Goal: Information Seeking & Learning: Check status

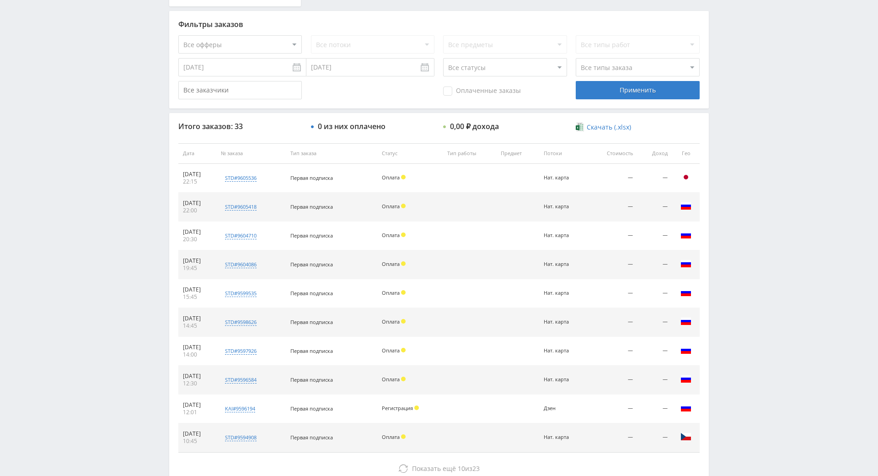
drag, startPoint x: 749, startPoint y: 236, endPoint x: 761, endPoint y: 257, distance: 24.4
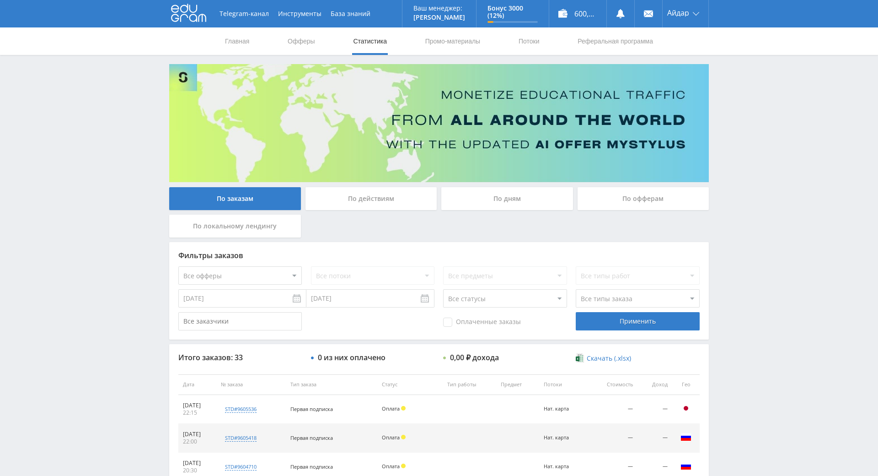
drag, startPoint x: 761, startPoint y: 257, endPoint x: 757, endPoint y: 183, distance: 74.2
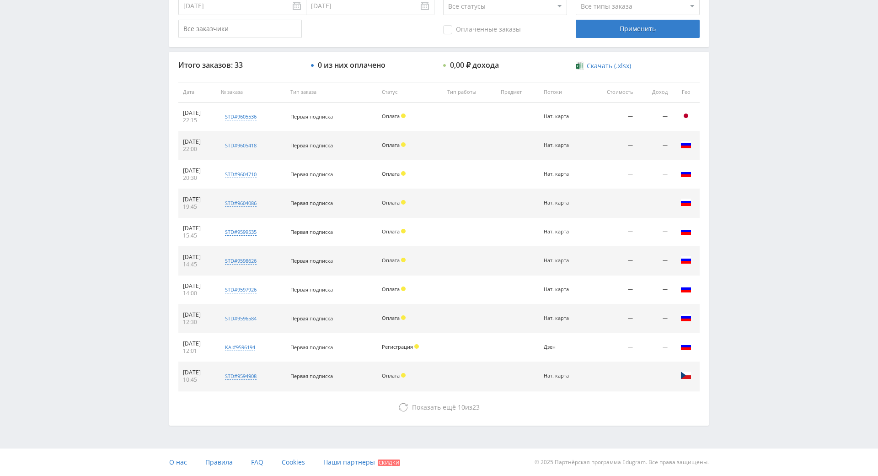
drag, startPoint x: 757, startPoint y: 183, endPoint x: 769, endPoint y: 285, distance: 103.1
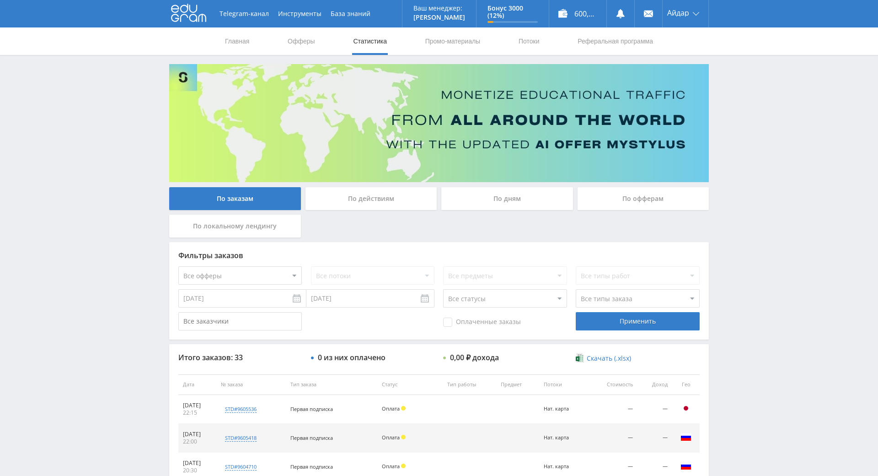
drag, startPoint x: 769, startPoint y: 285, endPoint x: 750, endPoint y: 176, distance: 110.5
click at [749, 162] on div "Telegram-канал Инструменты База знаний Ваш менеджер: [PERSON_NAME] Online @edug…" at bounding box center [439, 384] width 878 height 768
drag, startPoint x: 753, startPoint y: 145, endPoint x: 751, endPoint y: 125, distance: 20.2
click at [751, 124] on div "Telegram-канал Инструменты База знаний Ваш менеджер: Alex Alex Online @edugram_…" at bounding box center [439, 384] width 878 height 768
click at [750, 122] on div "Telegram-канал Инструменты База знаний Ваш менеджер: Alex Alex Online @edugram_…" at bounding box center [439, 384] width 878 height 768
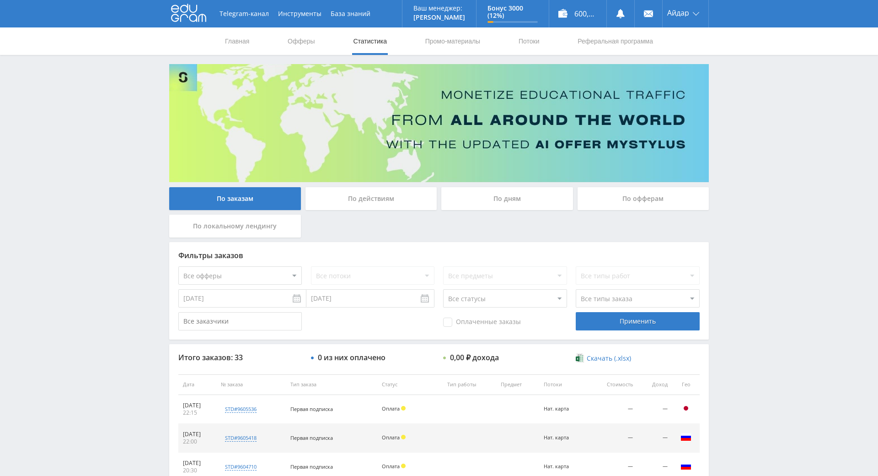
click at [748, 109] on div "Telegram-канал Инструменты База знаний Ваш менеджер: Alex Alex Online @edugram_…" at bounding box center [439, 384] width 878 height 768
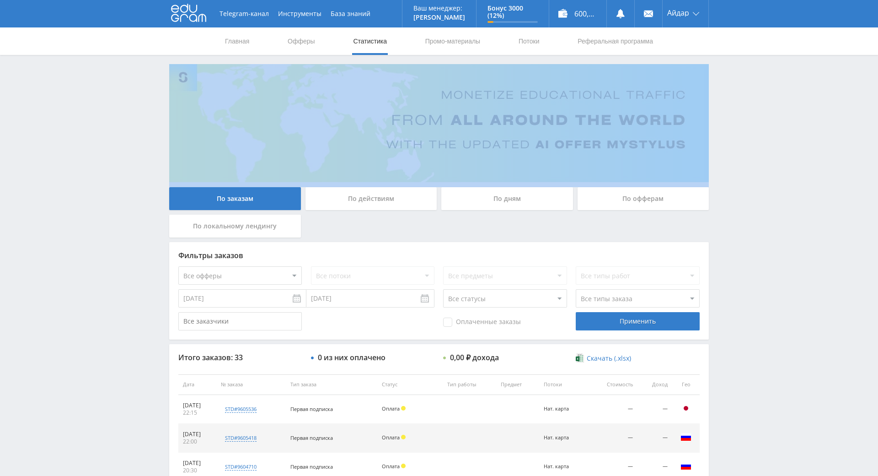
click at [748, 109] on div "Telegram-канал Инструменты База знаний Ваш менеджер: Alex Alex Online @edugram_…" at bounding box center [439, 384] width 878 height 768
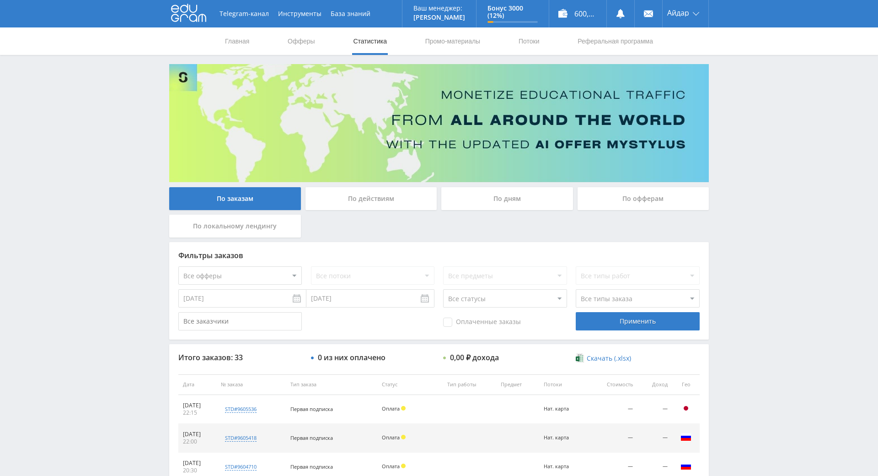
click at [743, 101] on div "Telegram-канал Инструменты База знаний Ваш менеджер: Alex Alex Online @edugram_…" at bounding box center [439, 384] width 878 height 768
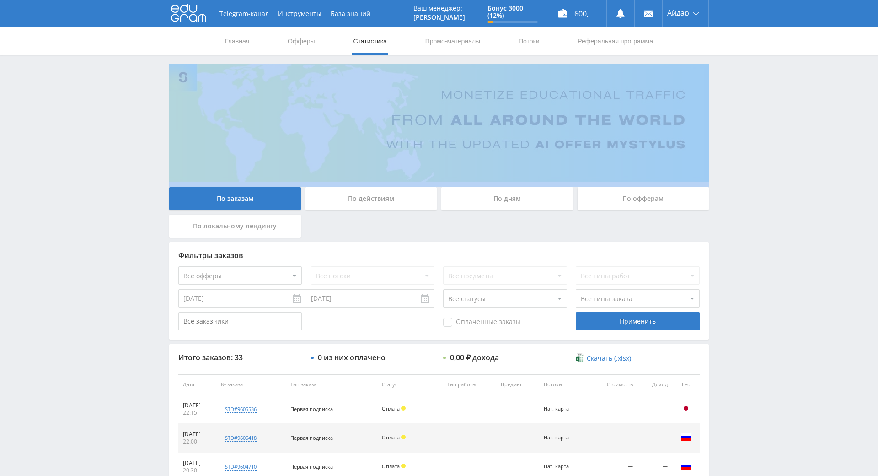
click at [743, 101] on div "Telegram-канал Инструменты База знаний Ваш менеджер: Alex Alex Online @edugram_…" at bounding box center [439, 384] width 878 height 768
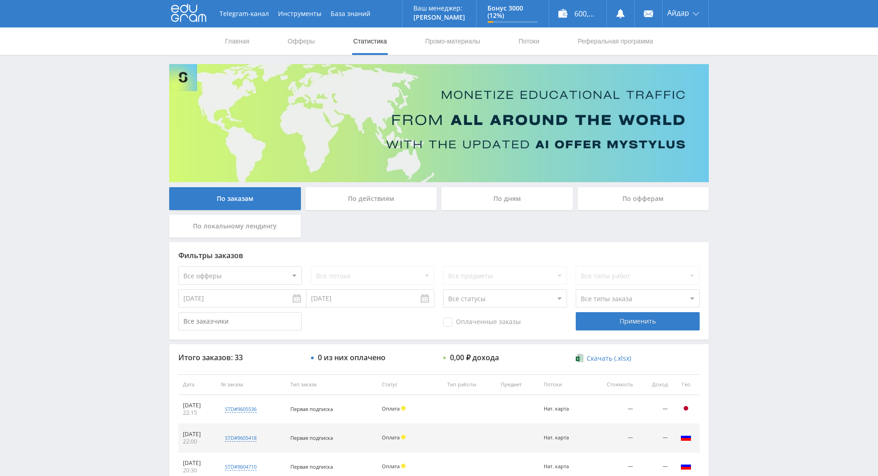
click at [705, 95] on img at bounding box center [439, 123] width 540 height 118
click at [738, 109] on div "Telegram-канал Инструменты База знаний Ваш менеджер: Alex Alex Online @edugram_…" at bounding box center [439, 384] width 878 height 768
drag, startPoint x: 752, startPoint y: 114, endPoint x: 759, endPoint y: 117, distance: 7.0
click at [757, 116] on div "Telegram-канал Инструменты База знаний Ваш менеджер: Alex Alex Online @edugram_…" at bounding box center [439, 384] width 878 height 768
click at [764, 119] on div "Telegram-канал Инструменты База знаний Ваш менеджер: Alex Alex Online @edugram_…" at bounding box center [439, 384] width 878 height 768
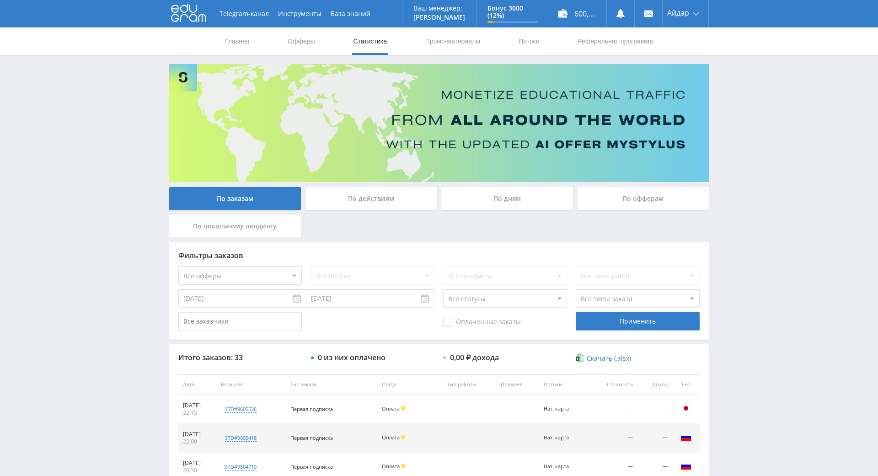
drag, startPoint x: 764, startPoint y: 119, endPoint x: 747, endPoint y: 99, distance: 26.3
click at [747, 99] on div "Telegram-канал Инструменты База знаний Ваш менеджер: Alex Alex Online @edugram_…" at bounding box center [439, 384] width 878 height 768
click at [755, 103] on div "Telegram-канал Инструменты База знаний Ваш менеджер: Alex Alex Online @edugram_…" at bounding box center [439, 384] width 878 height 768
click at [738, 93] on div "Telegram-канал Инструменты База знаний Ваш менеджер: Alex Alex Online @edugram_…" at bounding box center [439, 384] width 878 height 768
click at [748, 102] on div "Telegram-канал Инструменты База знаний Ваш менеджер: Alex Alex Online @edugram_…" at bounding box center [439, 384] width 878 height 768
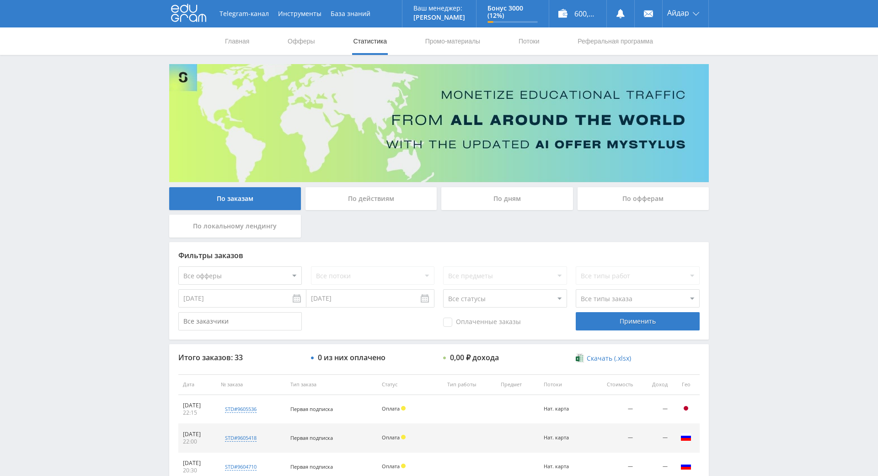
click at [733, 93] on div "Telegram-канал Инструменты База знаний Ваш менеджер: Alex Alex Online @edugram_…" at bounding box center [439, 384] width 878 height 768
click at [728, 89] on div "Telegram-канал Инструменты База знаний Ваш менеджер: Alex Alex Online @edugram_…" at bounding box center [439, 384] width 878 height 768
click at [772, 170] on div "Telegram-канал Инструменты База знаний Ваш менеджер: Alex Alex Online @edugram_…" at bounding box center [439, 384] width 878 height 768
click at [770, 118] on div "Telegram-канал Инструменты База знаний Ваш менеджер: Alex Alex Online @edugram_…" at bounding box center [439, 384] width 878 height 768
drag, startPoint x: 770, startPoint y: 118, endPoint x: 766, endPoint y: 100, distance: 18.3
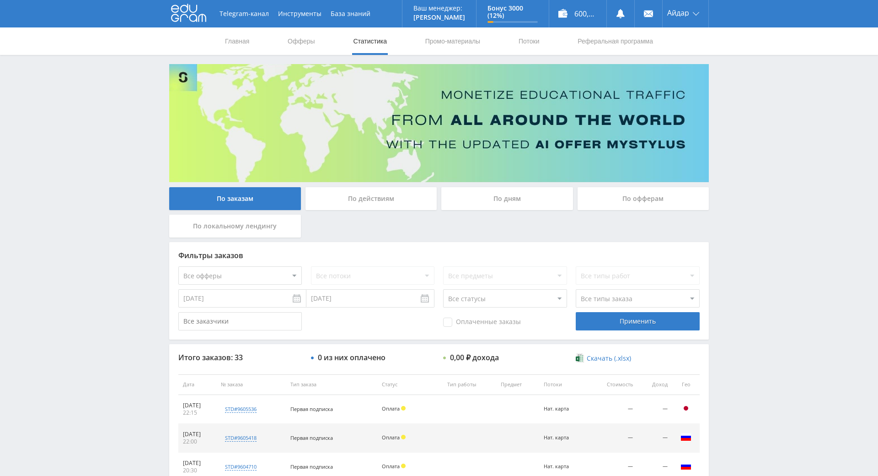
click at [765, 99] on div "Telegram-канал Инструменты База знаний Ваш менеджер: Alex Alex Online @edugram_…" at bounding box center [439, 384] width 878 height 768
drag, startPoint x: 765, startPoint y: 99, endPoint x: 753, endPoint y: 92, distance: 14.6
click at [738, 83] on div "Telegram-канал Инструменты База знаний Ваш менеджер: Alex Alex Online @edugram_…" at bounding box center [439, 384] width 878 height 768
drag, startPoint x: 745, startPoint y: 87, endPoint x: 733, endPoint y: 81, distance: 13.1
click at [733, 81] on div "Telegram-канал Инструменты База знаний Ваш менеджер: Alex Alex Online @edugram_…" at bounding box center [439, 384] width 878 height 768
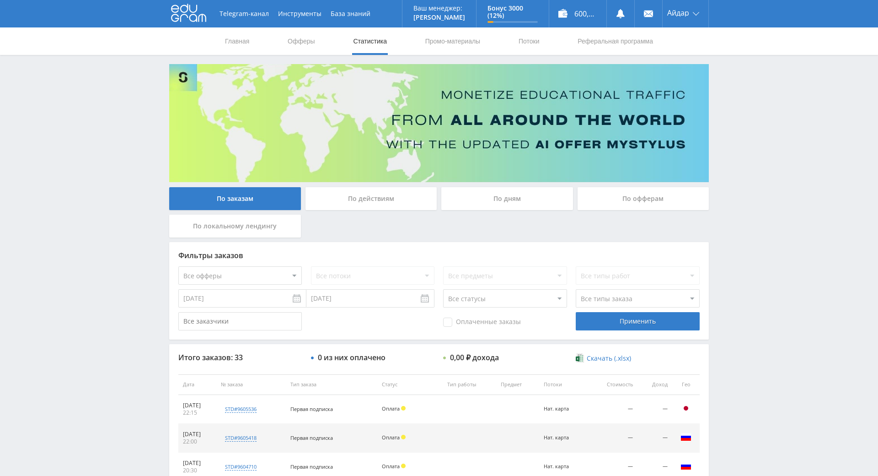
click at [729, 82] on div "Telegram-канал Инструменты База знаний Ваш менеджер: Alex Alex Online @edugram_…" at bounding box center [439, 384] width 878 height 768
click at [722, 80] on div "Telegram-канал Инструменты База знаний Ваш менеджер: Alex Alex Online @edugram_…" at bounding box center [439, 384] width 878 height 768
click at [753, 131] on div "Telegram-канал Инструменты База знаний Ваш менеджер: Alex Alex Online @edugram_…" at bounding box center [439, 384] width 878 height 768
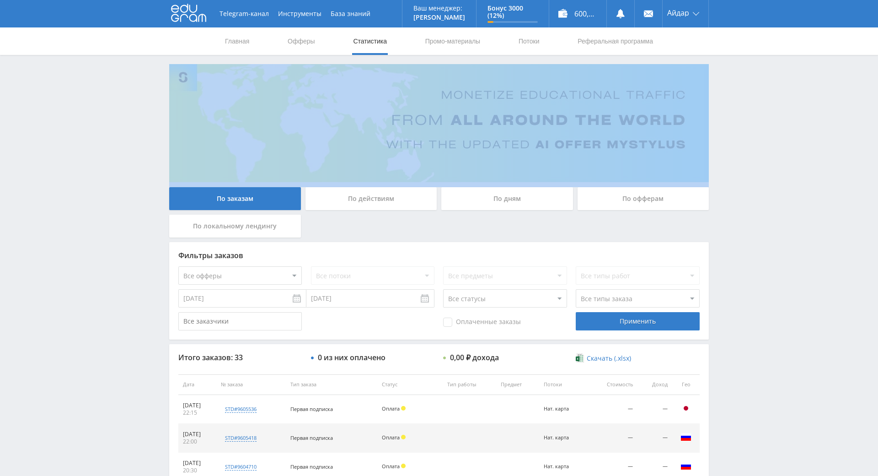
click at [753, 131] on div "Telegram-канал Инструменты База знаний Ваш менеджер: Alex Alex Online @edugram_…" at bounding box center [439, 384] width 878 height 768
click at [743, 115] on div "Telegram-канал Инструменты База знаний Ваш менеджер: Alex Alex Online @edugram_…" at bounding box center [439, 384] width 878 height 768
drag, startPoint x: 752, startPoint y: 169, endPoint x: 745, endPoint y: 127, distance: 42.6
click at [745, 127] on div "Telegram-канал Инструменты База знаний Ваш менеджер: [PERSON_NAME] Online @edug…" at bounding box center [439, 384] width 878 height 768
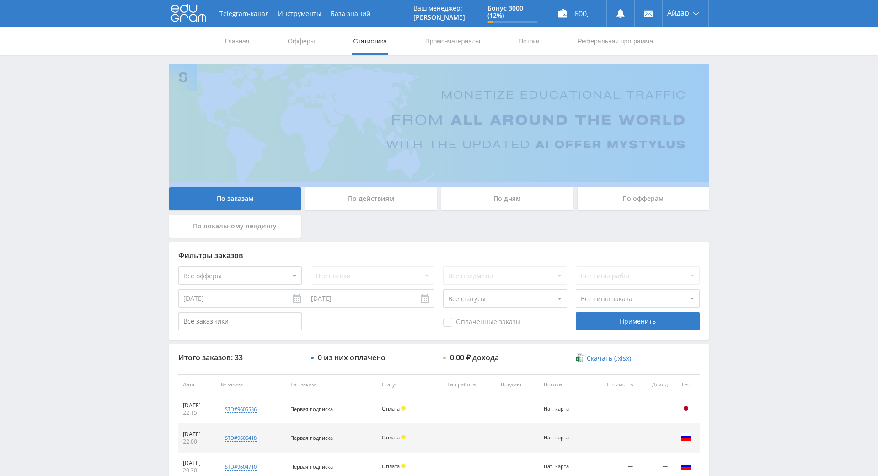
drag, startPoint x: 745, startPoint y: 127, endPoint x: 732, endPoint y: 120, distance: 15.1
click at [732, 120] on div "Telegram-канал Инструменты База знаний Ваш менеджер: [PERSON_NAME] Online @edug…" at bounding box center [439, 384] width 878 height 768
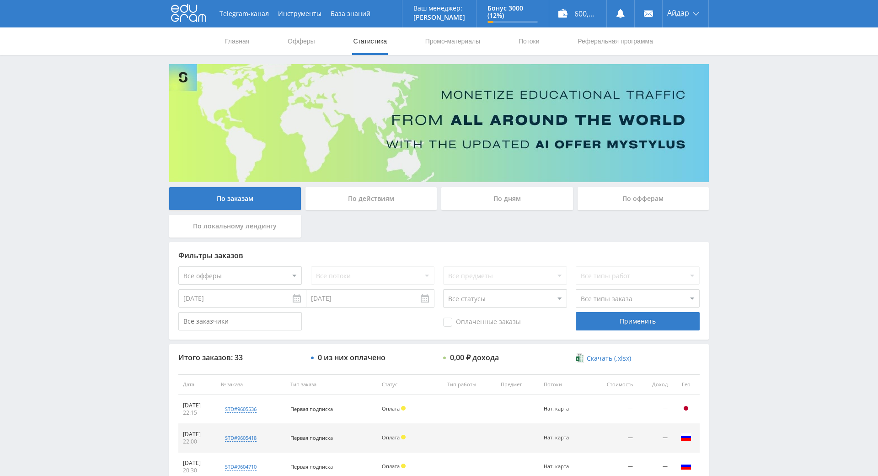
click at [726, 119] on div "Telegram-канал Инструменты База знаний Ваш менеджер: [PERSON_NAME] Online @edug…" at bounding box center [439, 384] width 878 height 768
drag, startPoint x: 719, startPoint y: 123, endPoint x: 725, endPoint y: 68, distance: 55.2
drag, startPoint x: 743, startPoint y: 183, endPoint x: 724, endPoint y: 146, distance: 41.2
click at [723, 146] on div "Telegram-канал Инструменты База знаний Ваш менеджер: [PERSON_NAME] Online @edug…" at bounding box center [439, 384] width 878 height 768
drag, startPoint x: 728, startPoint y: 154, endPoint x: 718, endPoint y: 132, distance: 24.2
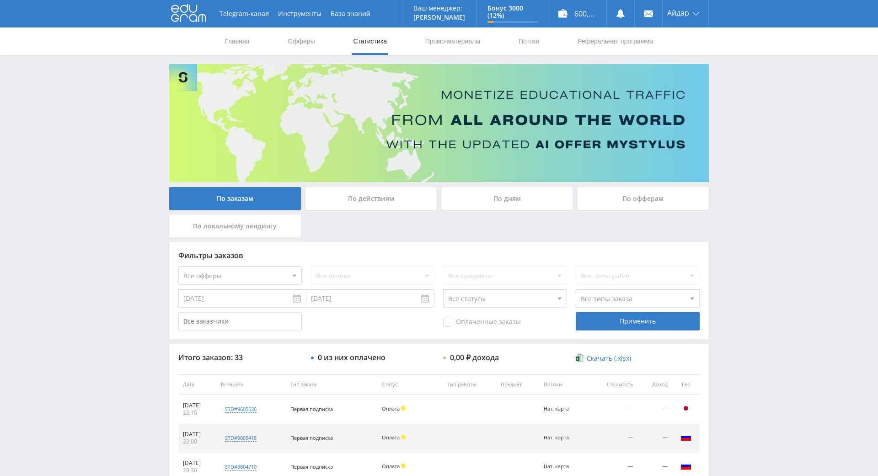
click at [718, 132] on div "Telegram-канал Инструменты База знаний Ваш менеджер: [PERSON_NAME] Online @edug…" at bounding box center [439, 384] width 878 height 768
click at [719, 132] on div "Telegram-канал Инструменты База знаний Ваш менеджер: [PERSON_NAME] Online @edug…" at bounding box center [439, 384] width 878 height 768
click at [707, 115] on div "По заказам По действиям По дням По офферам По локальному лендингу Фильтры заказ…" at bounding box center [439, 391] width 549 height 654
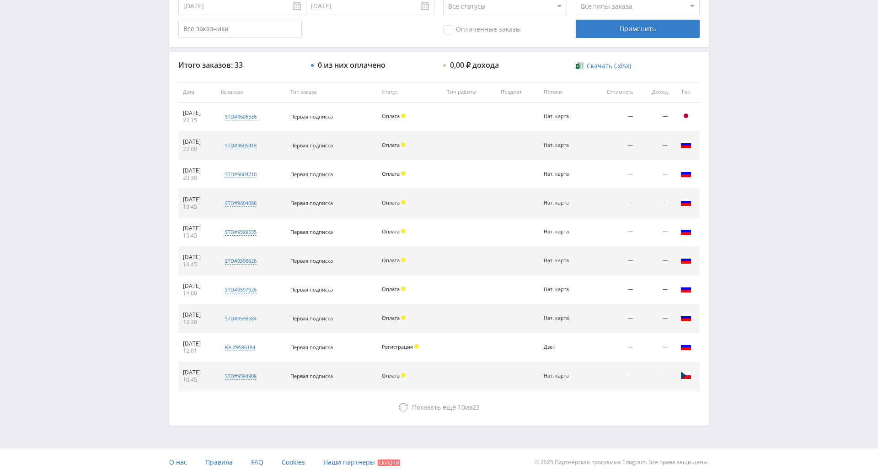
drag, startPoint x: 712, startPoint y: 145, endPoint x: 706, endPoint y: 215, distance: 70.3
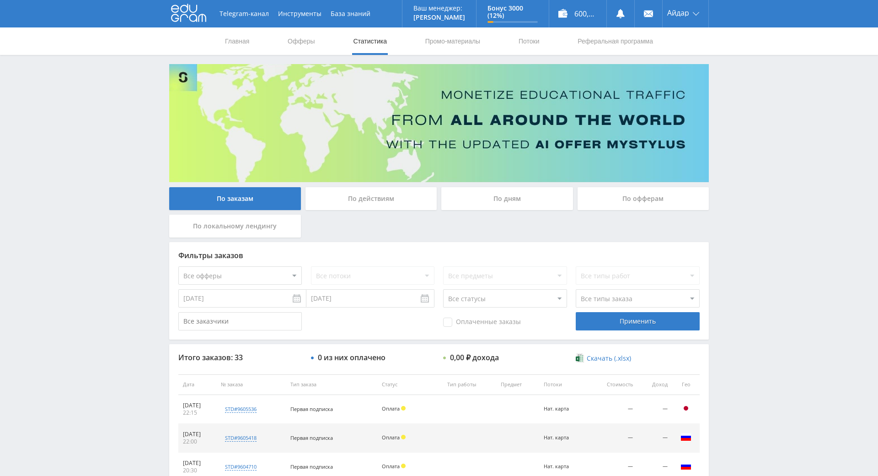
drag, startPoint x: 701, startPoint y: 237, endPoint x: 726, endPoint y: 182, distance: 60.6
click at [713, 156] on div "Telegram-канал Инструменты База знаний Ваш менеджер: [PERSON_NAME] Online @edug…" at bounding box center [439, 384] width 878 height 768
drag, startPoint x: 716, startPoint y: 157, endPoint x: 718, endPoint y: 135, distance: 22.0
click at [718, 135] on div "Telegram-канал Инструменты База знаний Ваш менеджер: [PERSON_NAME] Online @edug…" at bounding box center [439, 384] width 878 height 768
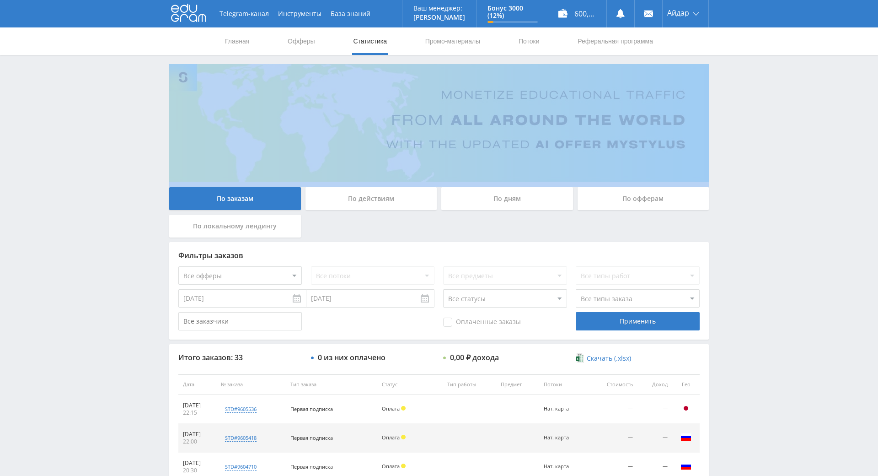
click at [718, 136] on div "Telegram-канал Инструменты База знаний Ваш менеджер: [PERSON_NAME] Online @edug…" at bounding box center [439, 384] width 878 height 768
click at [723, 114] on div "Telegram-канал Инструменты База знаний Ваш менеджер: [PERSON_NAME] Online @edug…" at bounding box center [439, 384] width 878 height 768
click at [727, 132] on div "Telegram-канал Инструменты База знаний Ваш менеджер: [PERSON_NAME] Online @edug…" at bounding box center [439, 384] width 878 height 768
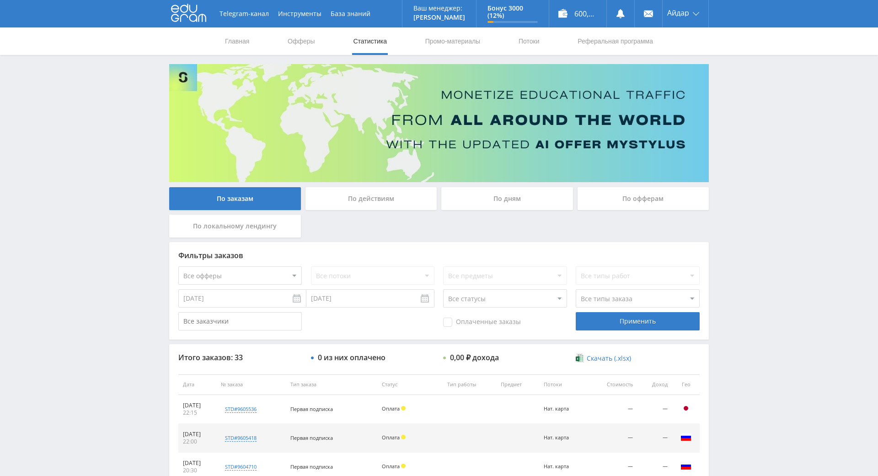
drag, startPoint x: 725, startPoint y: 101, endPoint x: 726, endPoint y: 107, distance: 6.0
click at [725, 101] on div "Telegram-канал Инструменты База знаний Ваш менеджер: [PERSON_NAME] Online @edug…" at bounding box center [439, 384] width 878 height 768
click at [728, 117] on div "Telegram-канал Инструменты База знаний Ваш менеджер: [PERSON_NAME] Online @edug…" at bounding box center [439, 384] width 878 height 768
drag, startPoint x: 725, startPoint y: 96, endPoint x: 729, endPoint y: 120, distance: 24.5
click at [725, 102] on div "Telegram-канал Инструменты База знаний Ваш менеджер: [PERSON_NAME] Online @edug…" at bounding box center [439, 384] width 878 height 768
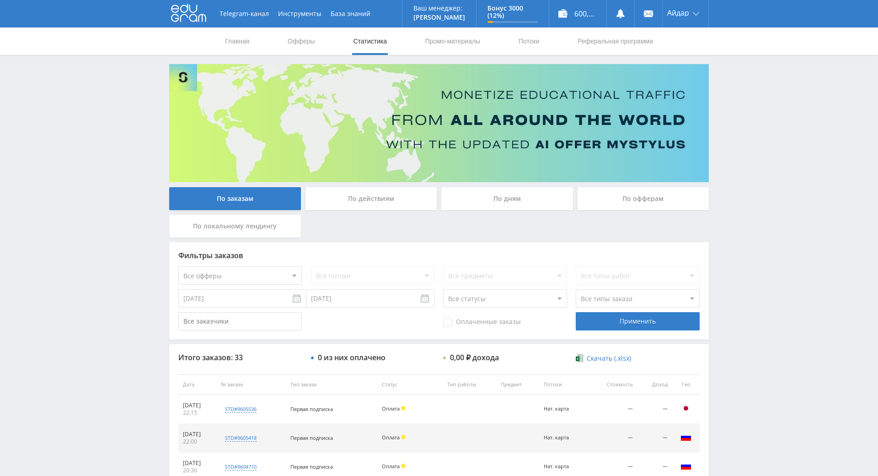
click at [729, 120] on div "Telegram-канал Инструменты База знаний Ваш менеджер: [PERSON_NAME] Online @edug…" at bounding box center [439, 384] width 878 height 768
drag, startPoint x: 729, startPoint y: 120, endPoint x: 729, endPoint y: 111, distance: 9.2
drag, startPoint x: 730, startPoint y: 110, endPoint x: 726, endPoint y: 106, distance: 5.5
click at [730, 109] on div "Telegram-канал Инструменты База знаний Ваш менеджер: [PERSON_NAME] Online @edug…" at bounding box center [439, 384] width 878 height 768
click at [725, 106] on div "Telegram-канал Инструменты База знаний Ваш менеджер: [PERSON_NAME] Online @edug…" at bounding box center [439, 384] width 878 height 768
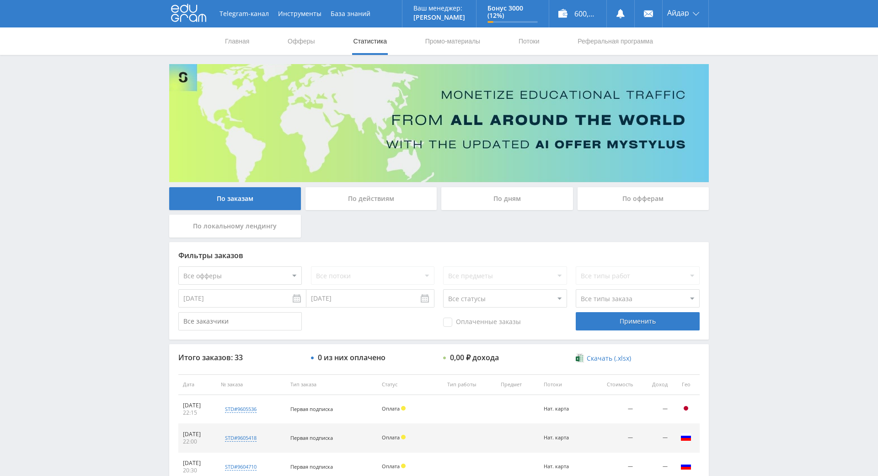
click at [715, 102] on div "Telegram-канал Инструменты База знаний Ваш менеджер: [PERSON_NAME] Online @edug…" at bounding box center [439, 384] width 878 height 768
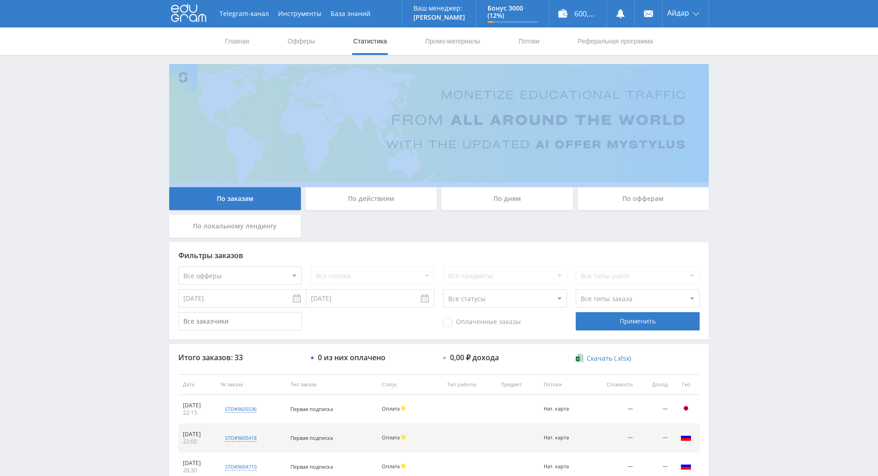
click at [716, 104] on div "Telegram-канал Инструменты База знаний Ваш менеджер: [PERSON_NAME] Online @edug…" at bounding box center [439, 384] width 878 height 768
click at [718, 92] on div "Telegram-канал Инструменты База знаний Ваш менеджер: [PERSON_NAME] Online @edug…" at bounding box center [439, 384] width 878 height 768
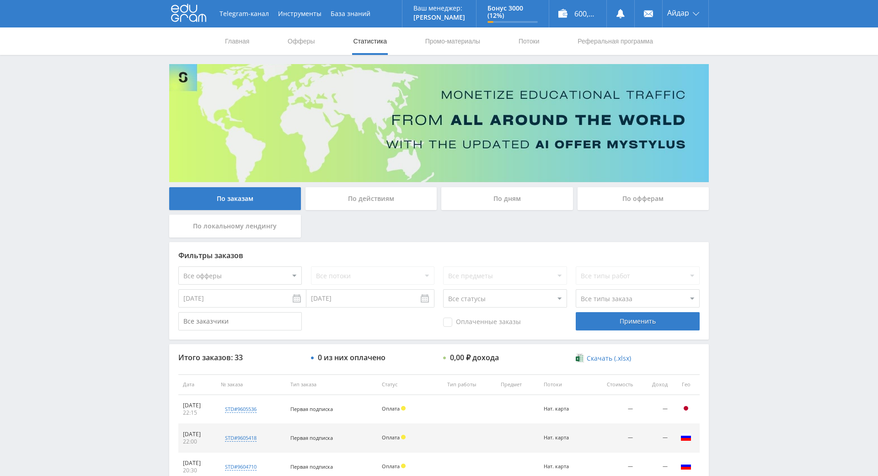
click at [750, 180] on div "Telegram-канал Инструменты База знаний Ваш менеджер: [PERSON_NAME] Online @edug…" at bounding box center [439, 384] width 878 height 768
drag, startPoint x: 750, startPoint y: 180, endPoint x: 752, endPoint y: 166, distance: 13.8
drag, startPoint x: 753, startPoint y: 155, endPoint x: 754, endPoint y: 143, distance: 11.9
click at [755, 133] on div "Telegram-канал Инструменты База знаний Ваш менеджер: [PERSON_NAME] Online @edug…" at bounding box center [439, 384] width 878 height 768
click at [755, 132] on div "Telegram-канал Инструменты База знаний Ваш менеджер: [PERSON_NAME] Online @edug…" at bounding box center [439, 384] width 878 height 768
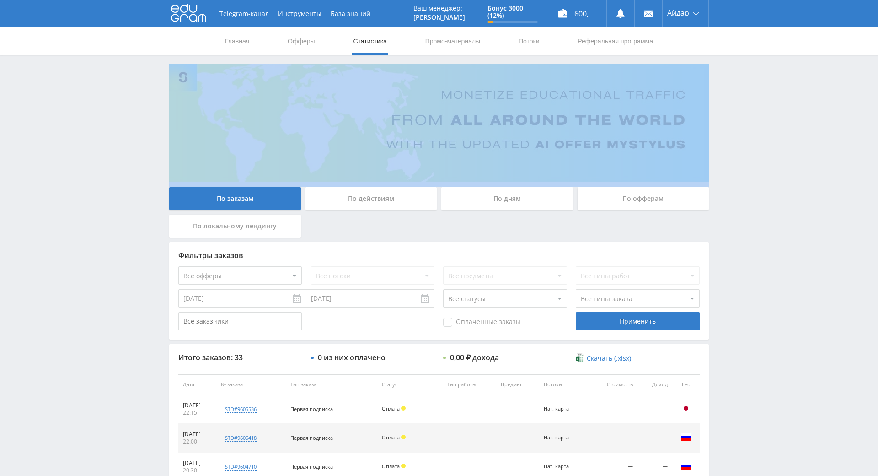
click at [755, 132] on div "Telegram-канал Инструменты База знаний Ваш менеджер: [PERSON_NAME] Online @edug…" at bounding box center [439, 384] width 878 height 768
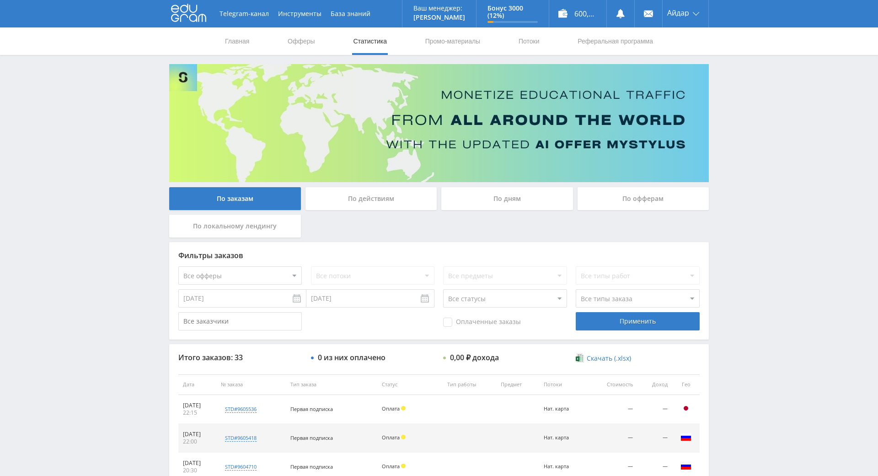
click at [754, 118] on div "Telegram-канал Инструменты База знаний Ваш менеджер: [PERSON_NAME] Online @edug…" at bounding box center [439, 384] width 878 height 768
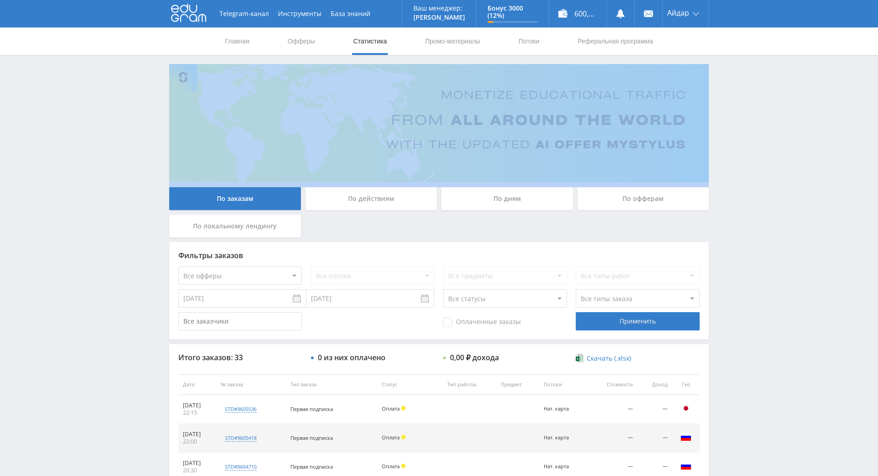
click at [754, 118] on div "Telegram-канал Инструменты База знаний Ваш менеджер: [PERSON_NAME] Online @edug…" at bounding box center [439, 384] width 878 height 768
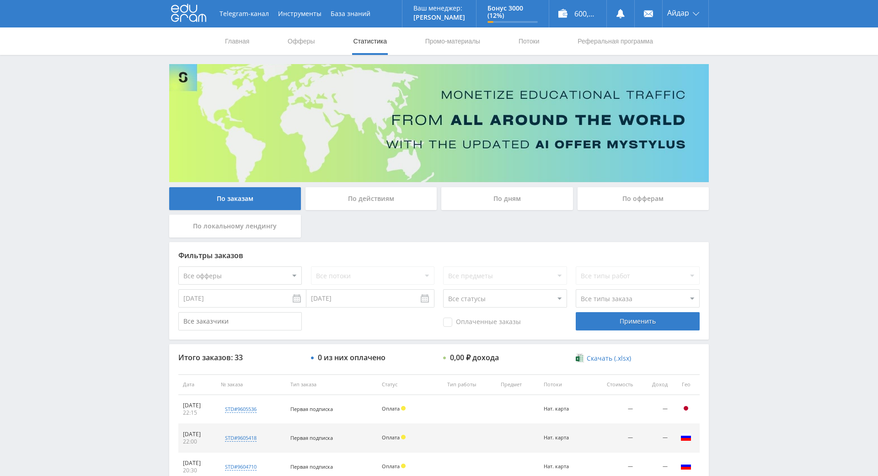
drag, startPoint x: 752, startPoint y: 113, endPoint x: 748, endPoint y: 110, distance: 5.5
click at [751, 112] on div "Telegram-канал Инструменты База знаний Ваш менеджер: [PERSON_NAME] Online @edug…" at bounding box center [439, 384] width 878 height 768
click at [735, 229] on div "Telegram-канал Инструменты База знаний Ваш менеджер: [PERSON_NAME] Online @edug…" at bounding box center [439, 384] width 878 height 768
drag, startPoint x: 735, startPoint y: 229, endPoint x: 734, endPoint y: 191, distance: 38.0
click at [738, 166] on div "Telegram-канал Инструменты База знаний Ваш менеджер: [PERSON_NAME] Online @edug…" at bounding box center [439, 384] width 878 height 768
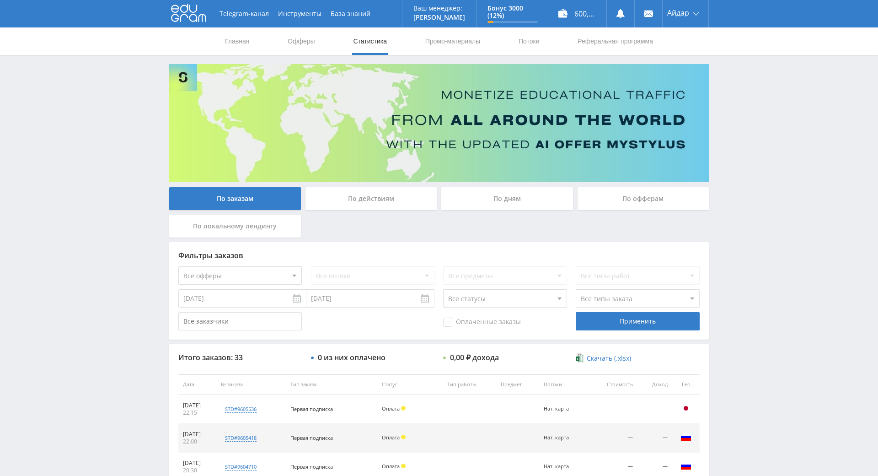
click at [742, 174] on div "Telegram-канал Инструменты База знаний Ваш менеджер: [PERSON_NAME] Online @edug…" at bounding box center [439, 384] width 878 height 768
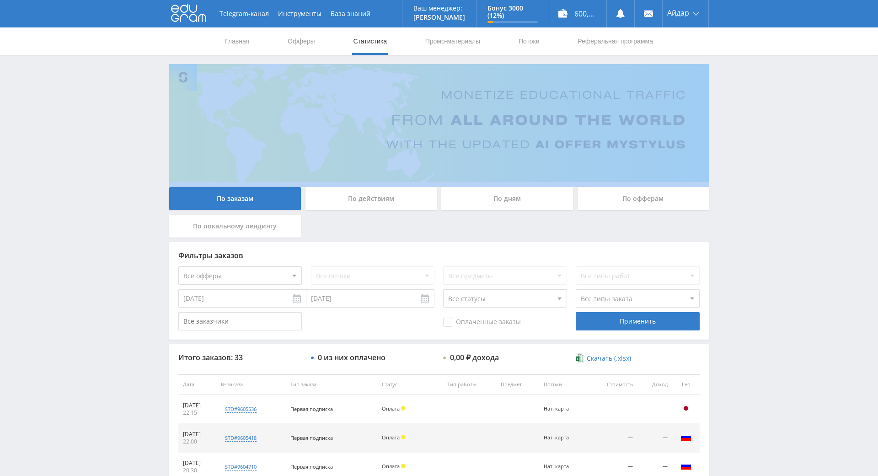
click at [742, 174] on div "Telegram-канал Инструменты База знаний Ваш менеджер: [PERSON_NAME] Online @edug…" at bounding box center [439, 384] width 878 height 768
click at [748, 129] on div "Telegram-канал Инструменты База знаний Ваш менеджер: [PERSON_NAME] Online @edug…" at bounding box center [439, 384] width 878 height 768
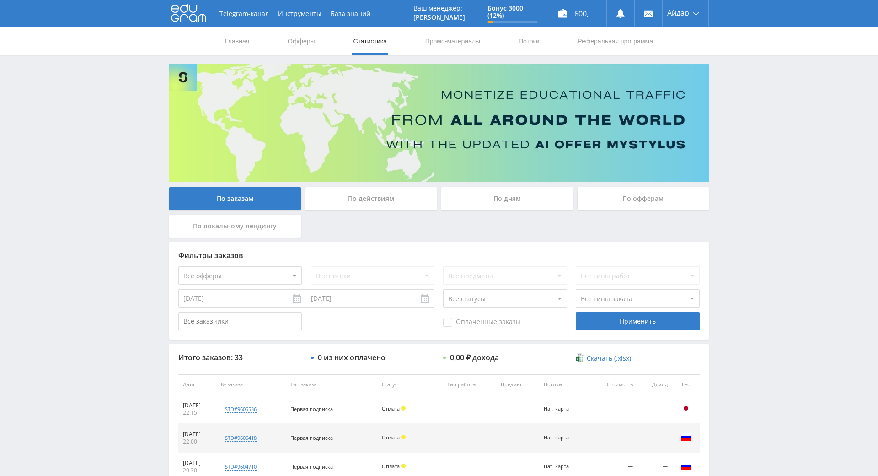
click at [749, 158] on div "Telegram-канал Инструменты База знаний Ваш менеджер: [PERSON_NAME] Online @edug…" at bounding box center [439, 384] width 878 height 768
drag, startPoint x: 749, startPoint y: 158, endPoint x: 746, endPoint y: 148, distance: 10.0
drag, startPoint x: 746, startPoint y: 113, endPoint x: 745, endPoint y: 118, distance: 5.1
click at [745, 115] on div "Telegram-канал Инструменты База знаний Ваш менеджер: [PERSON_NAME] Online @edug…" at bounding box center [439, 384] width 878 height 768
click at [745, 118] on div "Telegram-канал Инструменты База знаний Ваш менеджер: [PERSON_NAME] Online @edug…" at bounding box center [439, 384] width 878 height 768
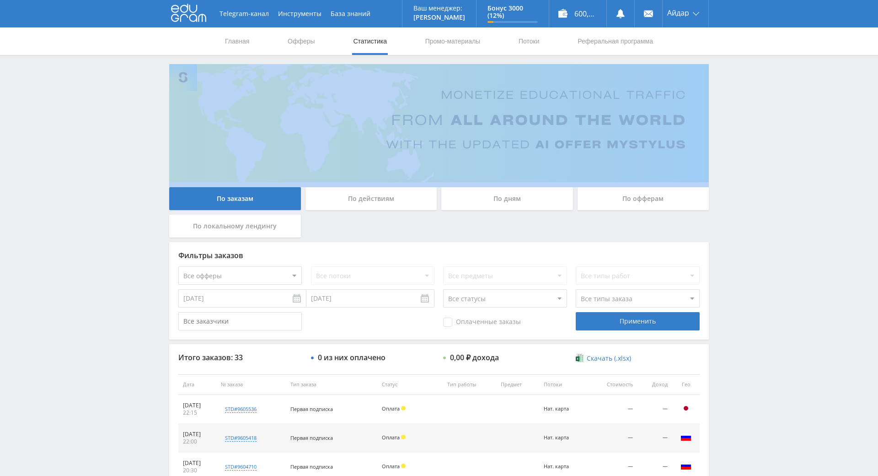
click at [745, 118] on div "Telegram-канал Инструменты База знаний Ваш менеджер: [PERSON_NAME] Online @edug…" at bounding box center [439, 384] width 878 height 768
drag, startPoint x: 743, startPoint y: 117, endPoint x: 742, endPoint y: 110, distance: 7.0
click at [750, 144] on div "Telegram-канал Инструменты База знаний Ваш менеджер: [PERSON_NAME] Online @edug…" at bounding box center [439, 384] width 878 height 768
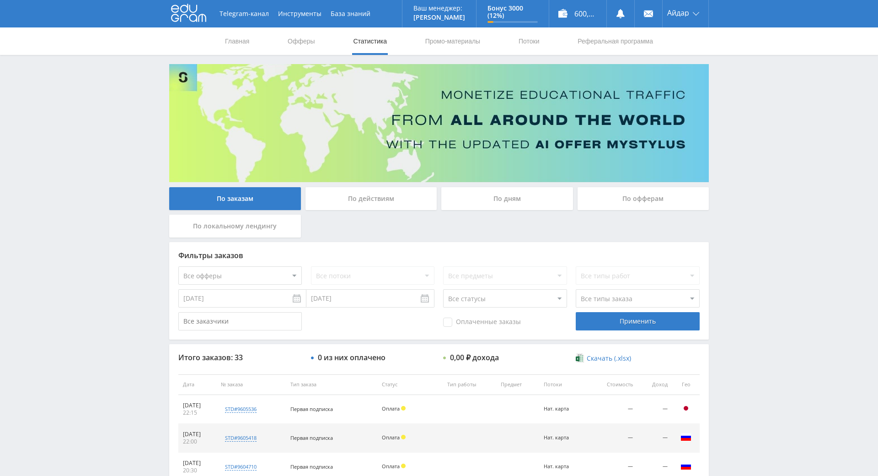
drag, startPoint x: 750, startPoint y: 144, endPoint x: 740, endPoint y: 119, distance: 26.3
click at [738, 112] on div "Telegram-канал Инструменты База знаний Ваш менеджер: [PERSON_NAME] Online @edug…" at bounding box center [439, 384] width 878 height 768
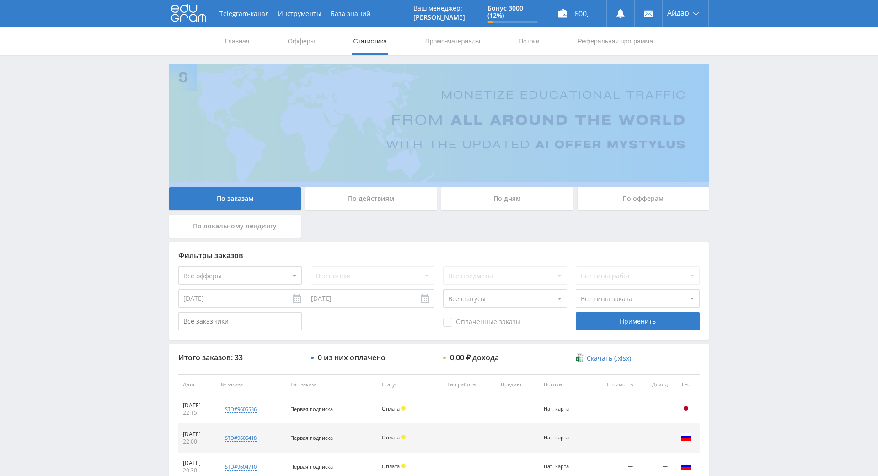
click at [738, 117] on div "Telegram-канал Инструменты База знаний Ваш менеджер: [PERSON_NAME] Online @edug…" at bounding box center [439, 384] width 878 height 768
click at [740, 118] on div "Telegram-канал Инструменты База знаний Ваш менеджер: [PERSON_NAME] Online @edug…" at bounding box center [439, 384] width 878 height 768
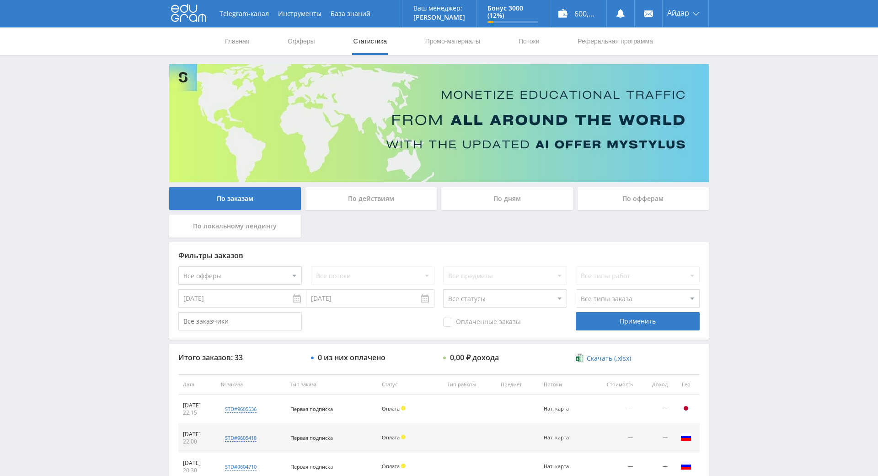
click at [734, 100] on div "Telegram-канал Инструменты База знаний Ваш менеджер: [PERSON_NAME] Online @edug…" at bounding box center [439, 384] width 878 height 768
click at [729, 158] on div "Telegram-канал Инструменты База знаний Ваш менеджер: [PERSON_NAME] Online @edug…" at bounding box center [439, 384] width 878 height 768
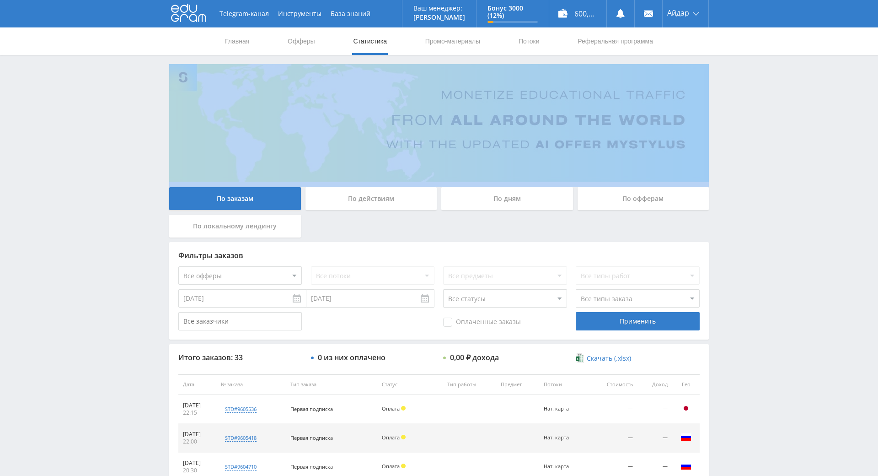
click at [729, 158] on div "Telegram-канал Инструменты База знаний Ваш менеджер: [PERSON_NAME] Online @edug…" at bounding box center [439, 384] width 878 height 768
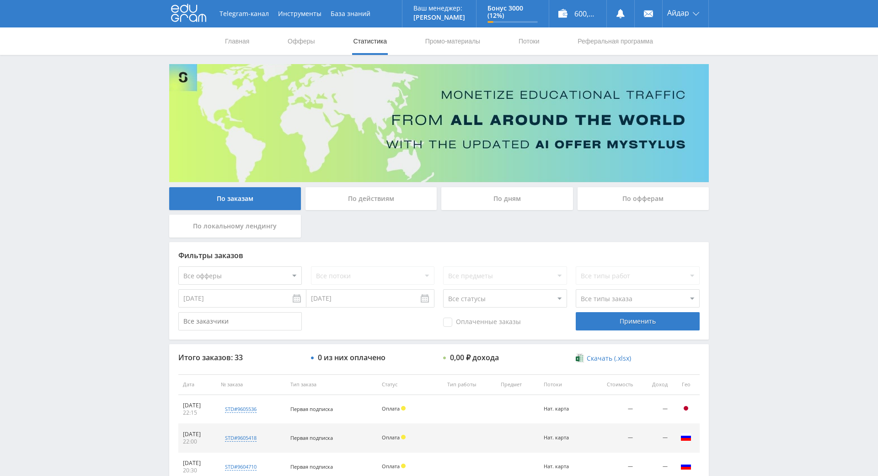
click at [734, 126] on div "Telegram-канал Инструменты База знаний Ваш менеджер: [PERSON_NAME] Online @edug…" at bounding box center [439, 384] width 878 height 768
click at [746, 151] on div "Telegram-канал Инструменты База знаний Ваш менеджер: [PERSON_NAME] Online @edug…" at bounding box center [439, 384] width 878 height 768
drag, startPoint x: 759, startPoint y: 223, endPoint x: 759, endPoint y: 206, distance: 16.9
click at [749, 199] on div "Telegram-канал Инструменты База знаний Ваш менеджер: [PERSON_NAME] Online @edug…" at bounding box center [439, 384] width 878 height 768
click at [740, 194] on div "Telegram-канал Инструменты База знаний Ваш менеджер: [PERSON_NAME] Online @edug…" at bounding box center [439, 384] width 878 height 768
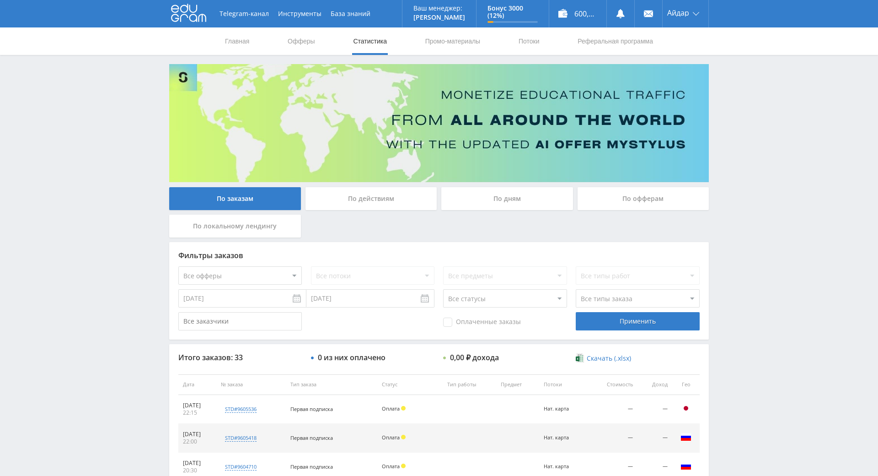
click at [744, 197] on div "Telegram-канал Инструменты База знаний Ваш менеджер: [PERSON_NAME] Online @edug…" at bounding box center [439, 384] width 878 height 768
drag, startPoint x: 744, startPoint y: 197, endPoint x: 725, endPoint y: 192, distance: 19.3
click at [725, 192] on div "Telegram-канал Инструменты База знаний Ваш менеджер: [PERSON_NAME] Online @edug…" at bounding box center [439, 384] width 878 height 768
click at [738, 206] on div "Telegram-канал Инструменты База знаний Ваш менеджер: [PERSON_NAME] Online @edug…" at bounding box center [439, 384] width 878 height 768
click at [722, 201] on div "Telegram-канал Инструменты База знаний Ваш менеджер: [PERSON_NAME] Online @edug…" at bounding box center [439, 384] width 878 height 768
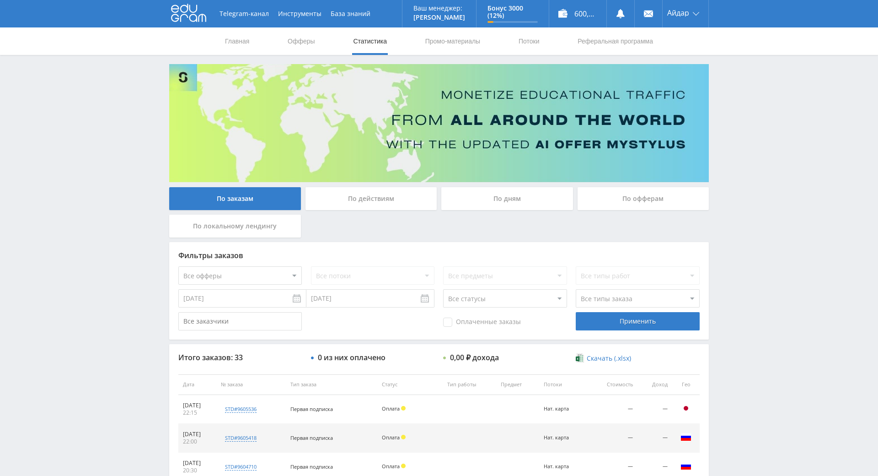
drag, startPoint x: 734, startPoint y: 211, endPoint x: 759, endPoint y: 178, distance: 41.6
drag, startPoint x: 758, startPoint y: 346, endPoint x: 776, endPoint y: 272, distance: 76.0
click at [741, 273] on div "Telegram-канал Инструменты База знаний Ваш менеджер: [PERSON_NAME] Online @edug…" at bounding box center [439, 384] width 878 height 768
click at [741, 272] on div "Telegram-канал Инструменты База знаний Ваш менеджер: [PERSON_NAME] Online @edug…" at bounding box center [439, 384] width 878 height 768
drag, startPoint x: 741, startPoint y: 272, endPoint x: 724, endPoint y: 257, distance: 22.7
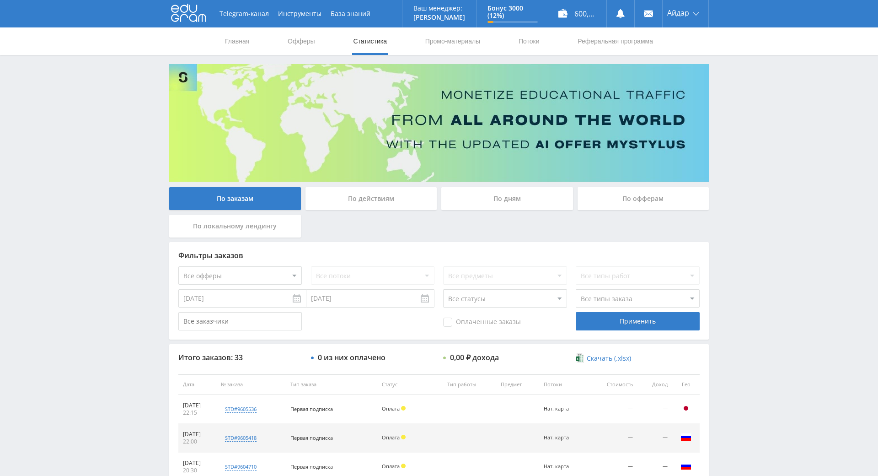
click at [724, 257] on div "Telegram-канал Инструменты База знаний Ваш менеджер: [PERSON_NAME] Online @edug…" at bounding box center [439, 384] width 878 height 768
click at [735, 264] on div "Telegram-канал Инструменты База знаний Ваш менеджер: [PERSON_NAME] Online @edug…" at bounding box center [439, 384] width 878 height 768
click at [736, 264] on div "Telegram-канал Инструменты База знаний Ваш менеджер: [PERSON_NAME] Online @edug…" at bounding box center [439, 384] width 878 height 768
click at [722, 255] on div "Telegram-канал Инструменты База знаний Ваш менеджер: [PERSON_NAME] Online @edug…" at bounding box center [439, 384] width 878 height 768
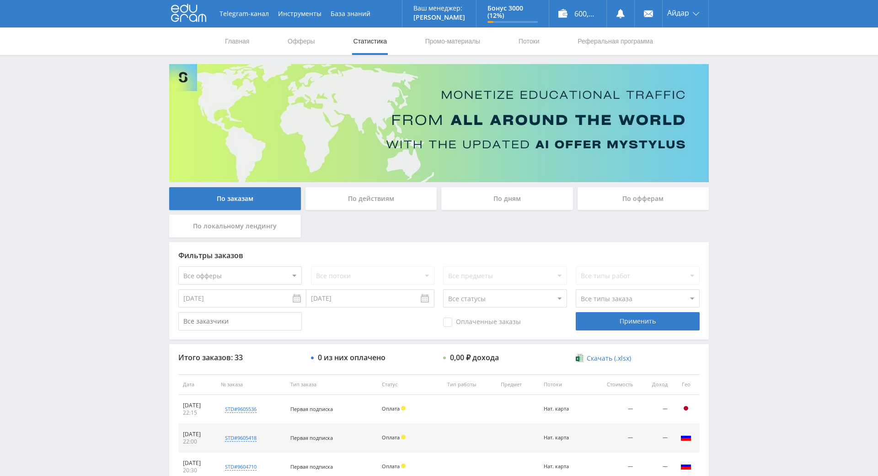
click at [715, 250] on div "Telegram-канал Инструменты База знаний Ваш менеджер: [PERSON_NAME] Online @edug…" at bounding box center [439, 384] width 878 height 768
click at [722, 253] on div "Telegram-канал Инструменты База знаний Ваш менеджер: [PERSON_NAME] Online @edug…" at bounding box center [439, 384] width 878 height 768
drag, startPoint x: 722, startPoint y: 253, endPoint x: 711, endPoint y: 244, distance: 14.6
click at [711, 244] on div "Telegram-канал Инструменты База знаний Ваш менеджер: [PERSON_NAME] Online @edug…" at bounding box center [439, 384] width 878 height 768
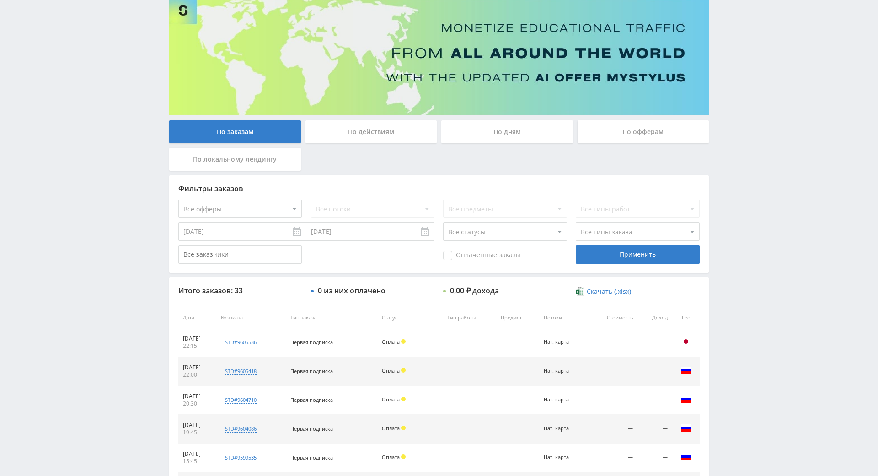
drag, startPoint x: 724, startPoint y: 274, endPoint x: 515, endPoint y: 364, distance: 227.5
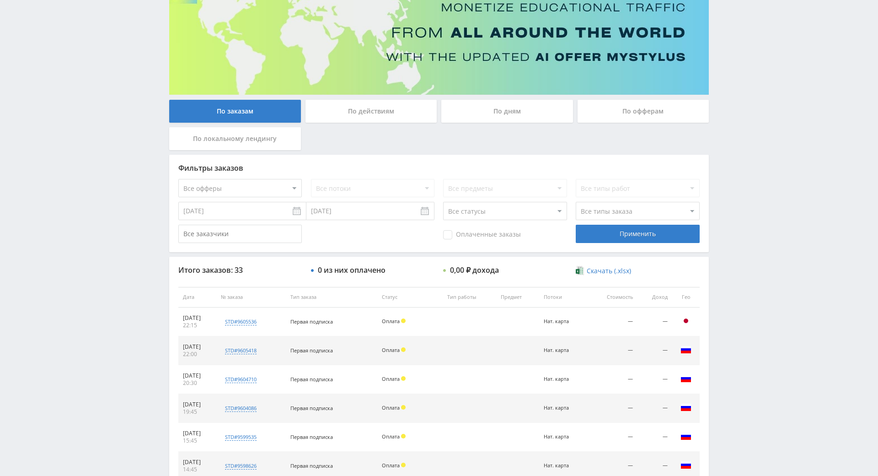
click at [789, 358] on div "Telegram-канал Инструменты База знаний Ваш менеджер: [PERSON_NAME] Online @edug…" at bounding box center [439, 297] width 878 height 768
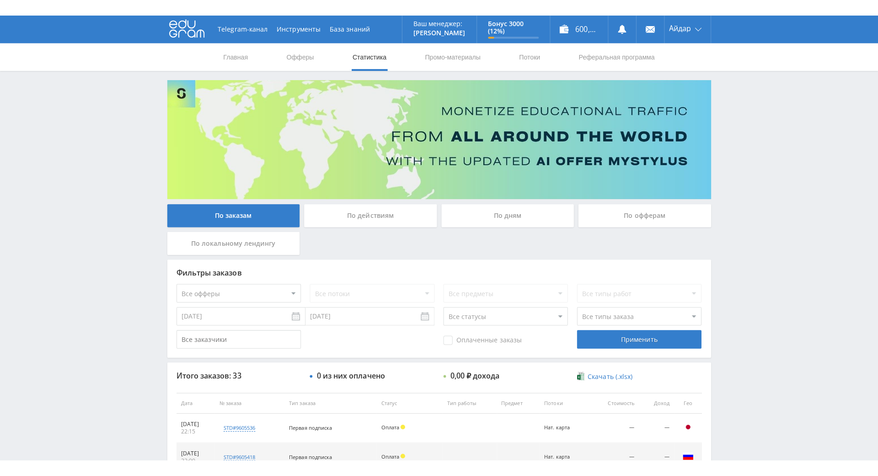
scroll to position [229, 0]
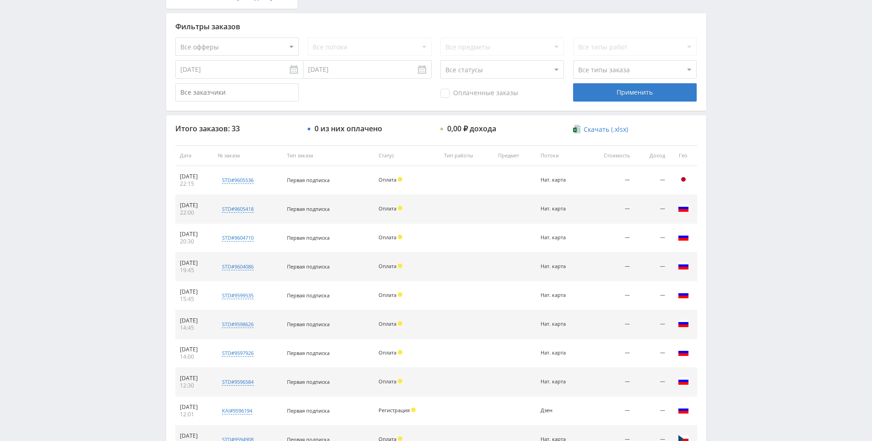
click at [732, 113] on div "Telegram-канал Инструменты База знаний Ваш менеджер: [PERSON_NAME] Online @edug…" at bounding box center [436, 155] width 872 height 768
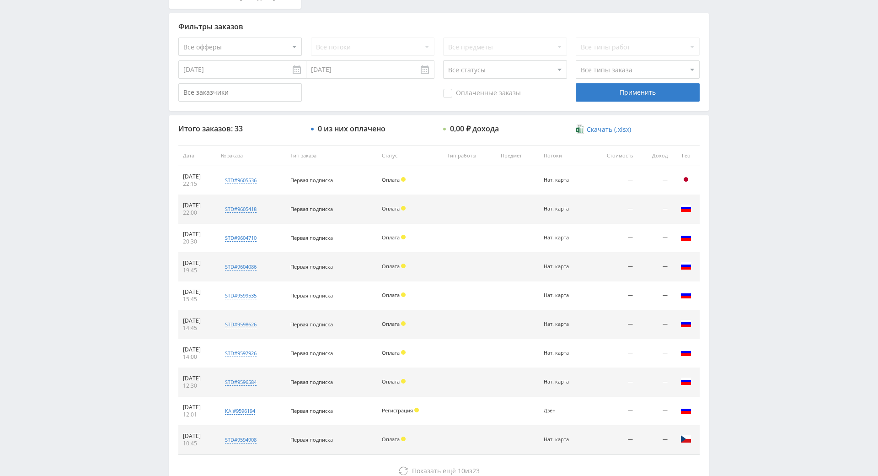
click at [732, 235] on div "Telegram-канал Инструменты База знаний Ваш менеджер: [PERSON_NAME] Online @edug…" at bounding box center [439, 155] width 878 height 768
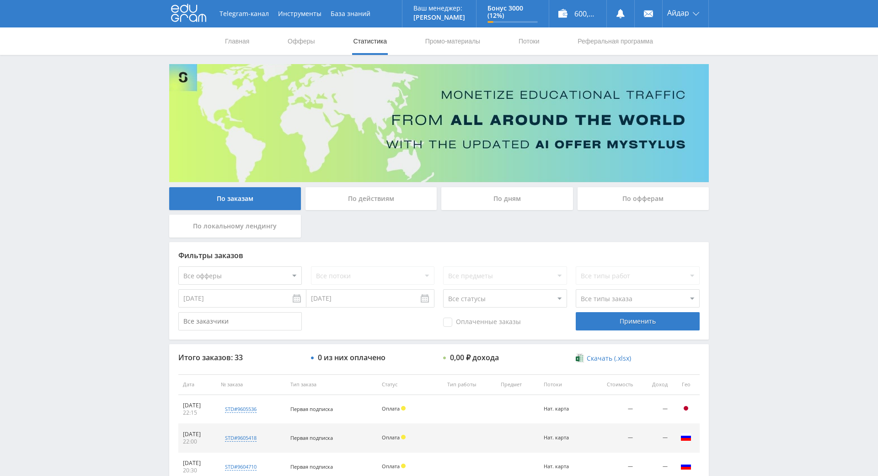
scroll to position [327, 0]
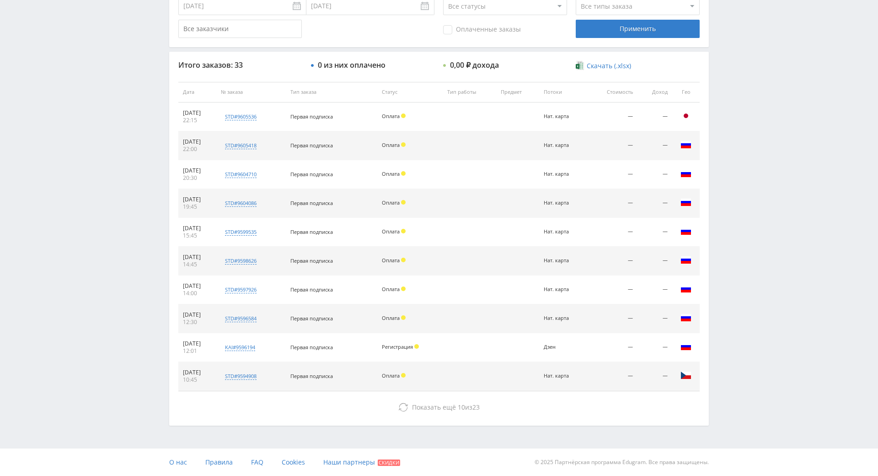
drag, startPoint x: 793, startPoint y: 289, endPoint x: 738, endPoint y: 384, distance: 109.5
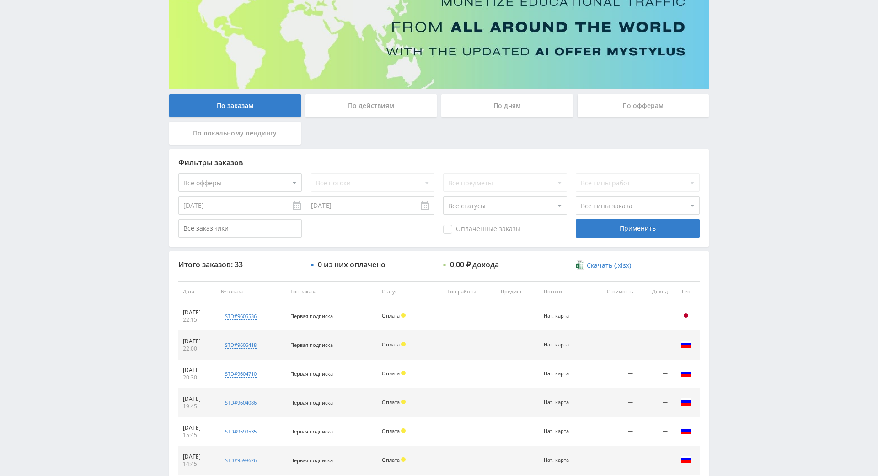
drag, startPoint x: 786, startPoint y: 256, endPoint x: 762, endPoint y: 146, distance: 113.0
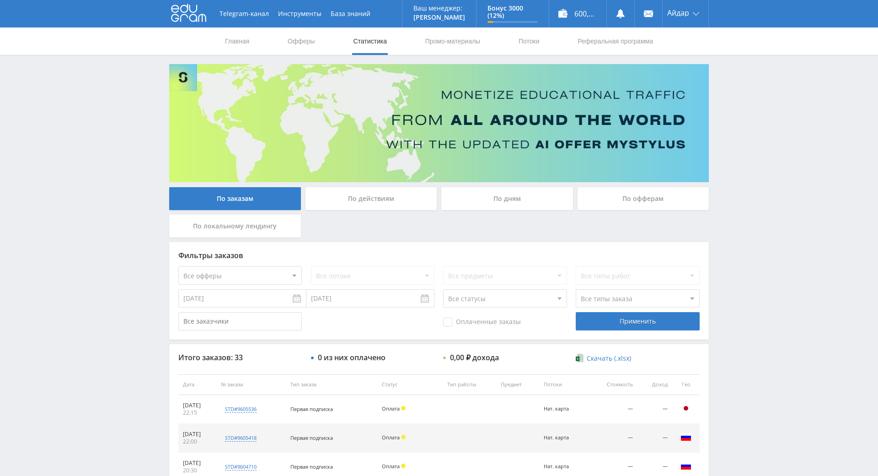
click at [749, 118] on div "Telegram-канал Инструменты База знаний Ваш менеджер: Alex Alex Online @edugram_…" at bounding box center [439, 384] width 878 height 768
click at [752, 122] on div "Telegram-канал Инструменты База знаний Ваш менеджер: [PERSON_NAME] Online @edug…" at bounding box center [439, 384] width 878 height 768
click at [731, 98] on div "Telegram-канал Инструменты База знаний Ваш менеджер: [PERSON_NAME] Online @edug…" at bounding box center [439, 384] width 878 height 768
click at [735, 106] on div "Telegram-канал Инструменты База знаний Ваш менеджер: [PERSON_NAME] Online @edug…" at bounding box center [439, 384] width 878 height 768
click at [727, 86] on div "Telegram-канал Инструменты База знаний Ваш менеджер: [PERSON_NAME] Online @edug…" at bounding box center [439, 384] width 878 height 768
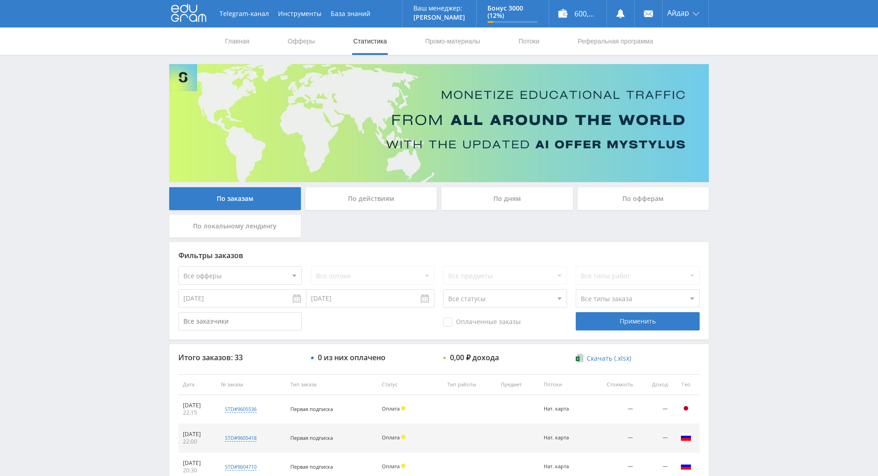
click at [820, 125] on div "Telegram-канал Инструменты База знаний Ваш менеджер: [PERSON_NAME] Online @edug…" at bounding box center [439, 384] width 878 height 768
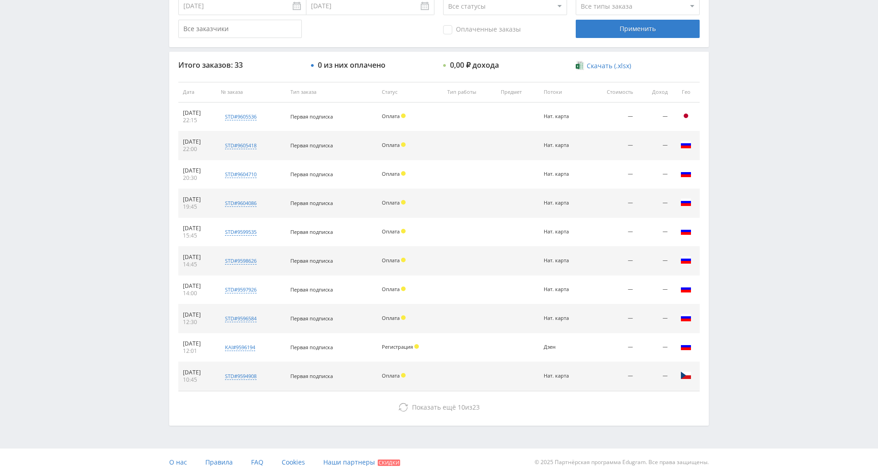
drag, startPoint x: 735, startPoint y: 193, endPoint x: 735, endPoint y: 210, distance: 17.8
drag, startPoint x: 736, startPoint y: 200, endPoint x: 674, endPoint y: 131, distance: 93.0
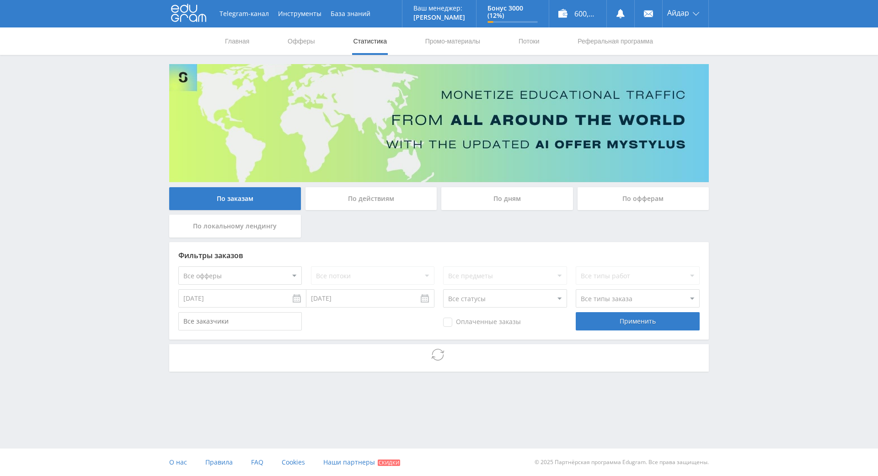
click at [162, 164] on div "Telegram-канал Инструменты База знаний Ваш менеджер: [PERSON_NAME] Online @edug…" at bounding box center [439, 211] width 878 height 422
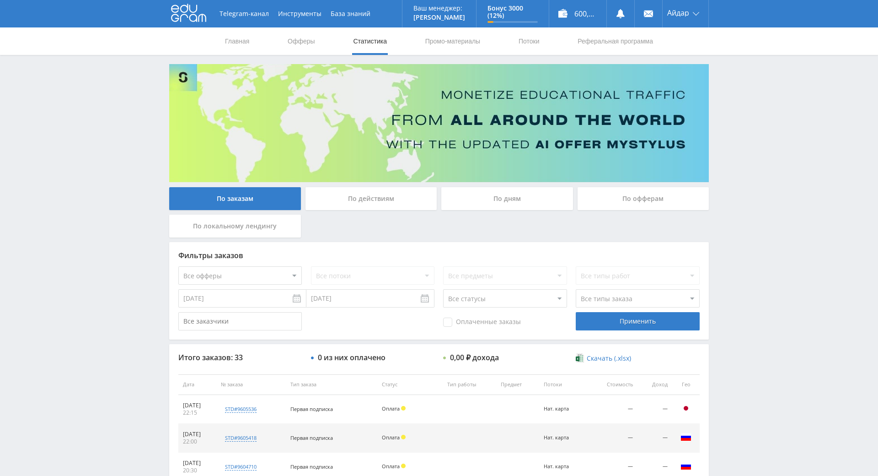
click at [133, 141] on div "Telegram-канал Инструменты База знаний Ваш менеджер: [PERSON_NAME] Online @edug…" at bounding box center [439, 384] width 878 height 768
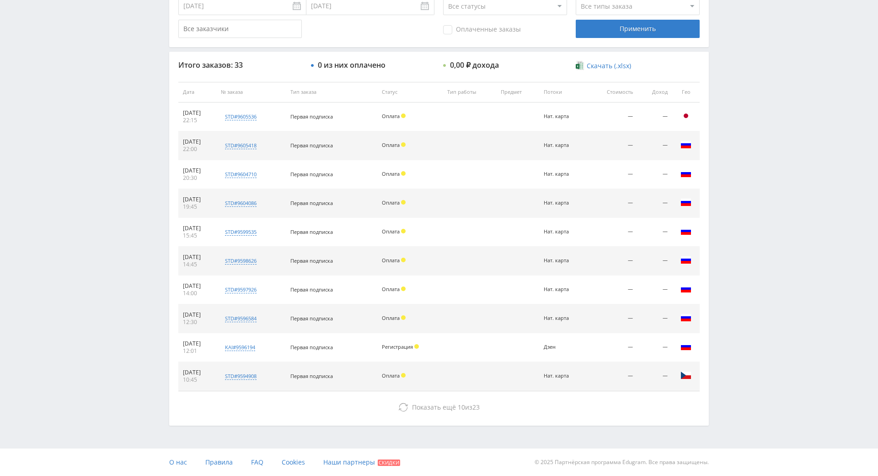
scroll to position [327, 0]
drag, startPoint x: 133, startPoint y: 141, endPoint x: 139, endPoint y: 191, distance: 50.2
click at [114, 245] on div "Telegram-канал Инструменты База знаний Ваш менеджер: [PERSON_NAME] Online @edug…" at bounding box center [439, 92] width 878 height 768
click at [115, 243] on div "Telegram-канал Инструменты База знаний Ваш менеджер: [PERSON_NAME] Online @edug…" at bounding box center [439, 92] width 878 height 768
drag, startPoint x: 115, startPoint y: 243, endPoint x: 115, endPoint y: 235, distance: 8.2
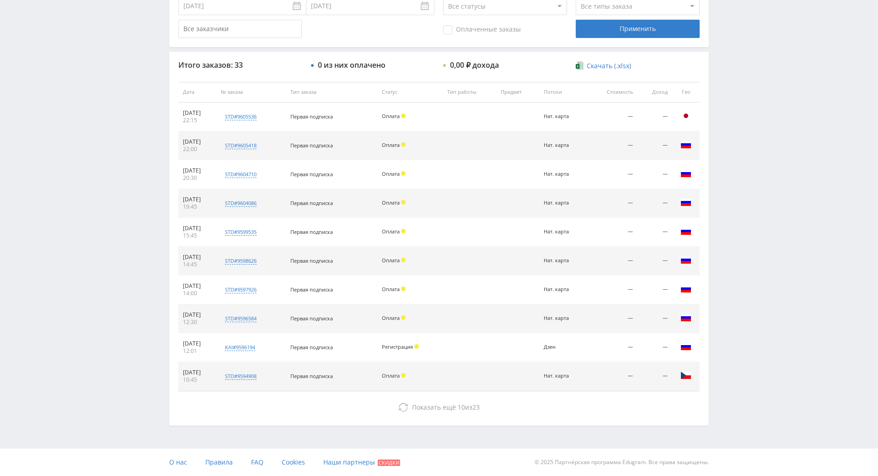
click at [115, 171] on div "Telegram-канал Инструменты База знаний Ваш менеджер: [PERSON_NAME] Online @edug…" at bounding box center [439, 92] width 878 height 768
click at [111, 98] on div "Telegram-канал Инструменты База знаний Ваш менеджер: [PERSON_NAME] Online @edug…" at bounding box center [439, 92] width 878 height 768
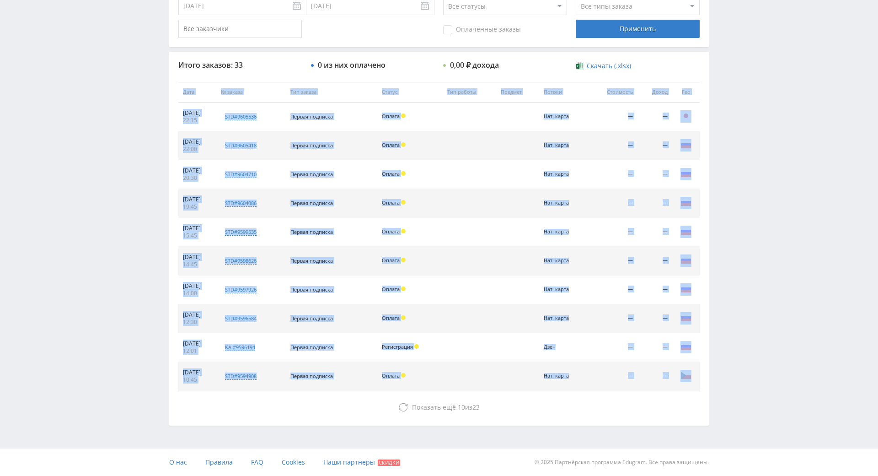
click at [112, 97] on div "Telegram-канал Инструменты База знаний Ваш менеджер: [PERSON_NAME] Online @edug…" at bounding box center [439, 92] width 878 height 768
click at [104, 91] on div "Telegram-канал Инструменты База знаний Ваш менеджер: Alex Alex Online @edugram_…" at bounding box center [439, 92] width 878 height 768
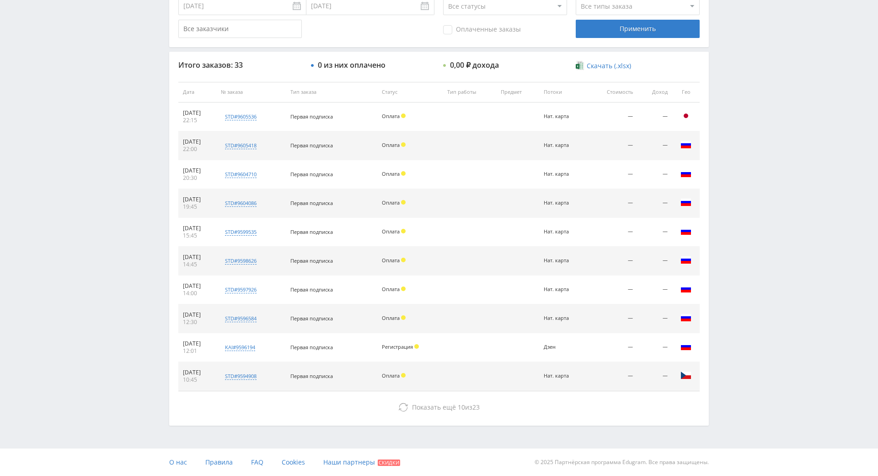
click at [114, 100] on div "Telegram-канал Инструменты База знаний Ваш менеджер: Alex Alex Online @edugram_…" at bounding box center [439, 92] width 878 height 768
click at [117, 104] on div "Telegram-канал Инструменты База знаний Ваш менеджер: Alex Alex Online @edugram_…" at bounding box center [439, 92] width 878 height 768
click at [100, 83] on div "Telegram-канал Инструменты База знаний Ваш менеджер: Alex Alex Online @edugram_…" at bounding box center [439, 92] width 878 height 768
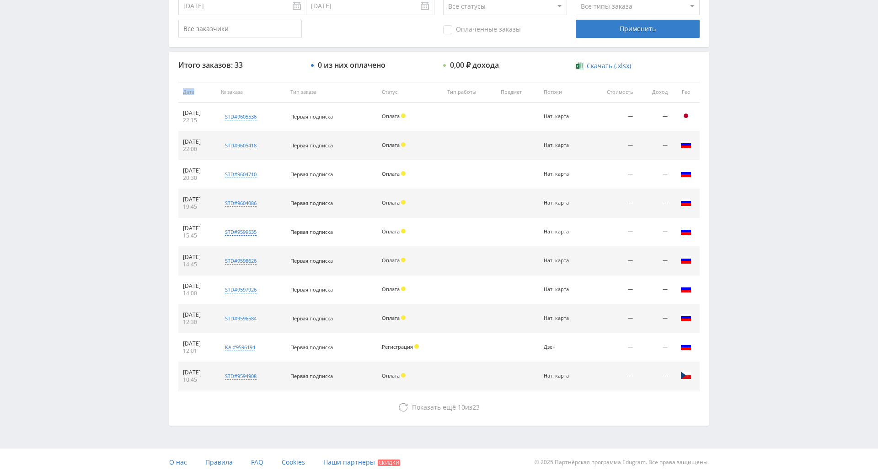
click at [94, 74] on div "Telegram-канал Инструменты База знаний Ваш менеджер: Alex Alex Online @edugram_…" at bounding box center [439, 92] width 878 height 768
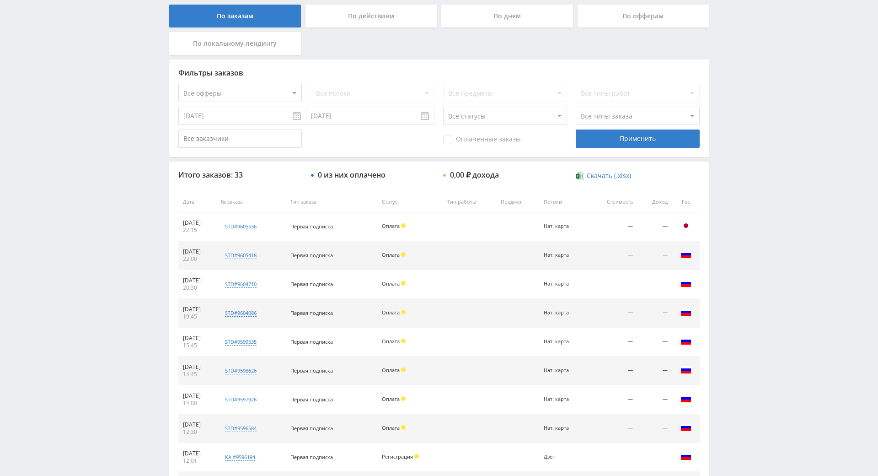
scroll to position [0, 0]
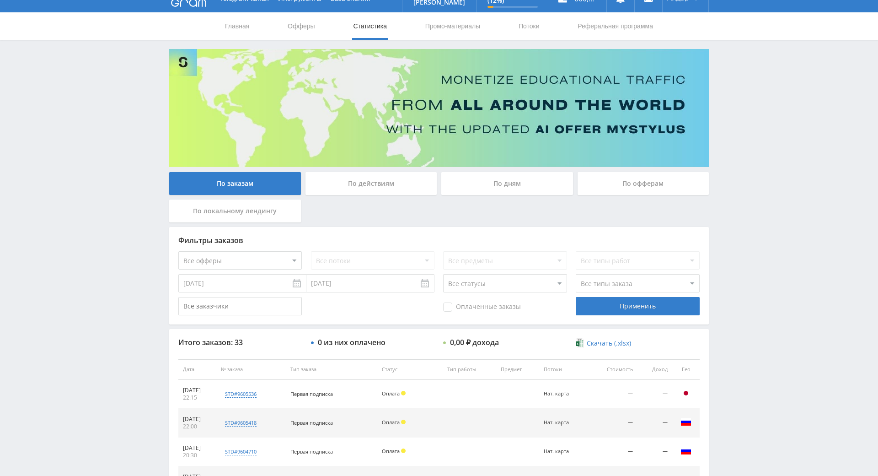
drag, startPoint x: 471, startPoint y: 246, endPoint x: 395, endPoint y: 162, distance: 113.3
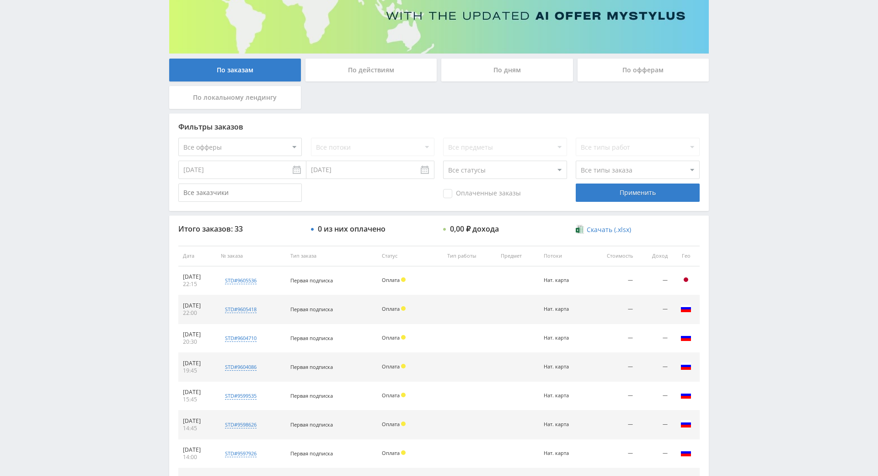
drag, startPoint x: 332, startPoint y: 294, endPoint x: 353, endPoint y: 308, distance: 25.6
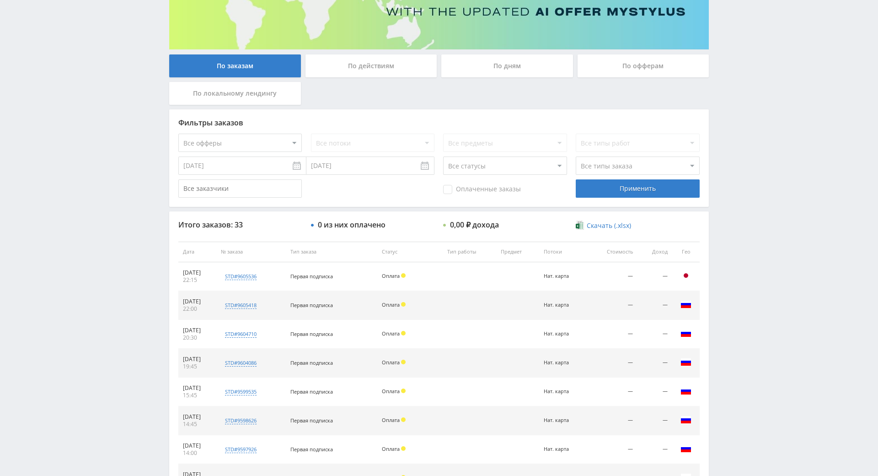
click at [213, 163] on input "[DATE]" at bounding box center [242, 165] width 128 height 18
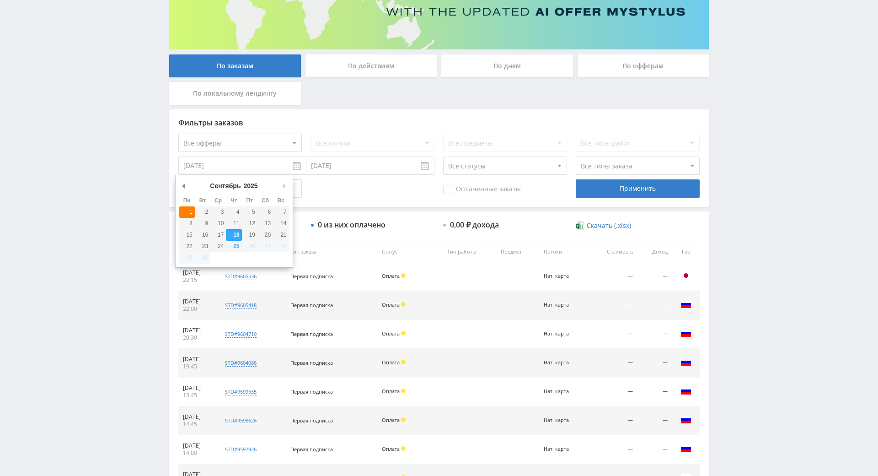
type input "01.09.2025"
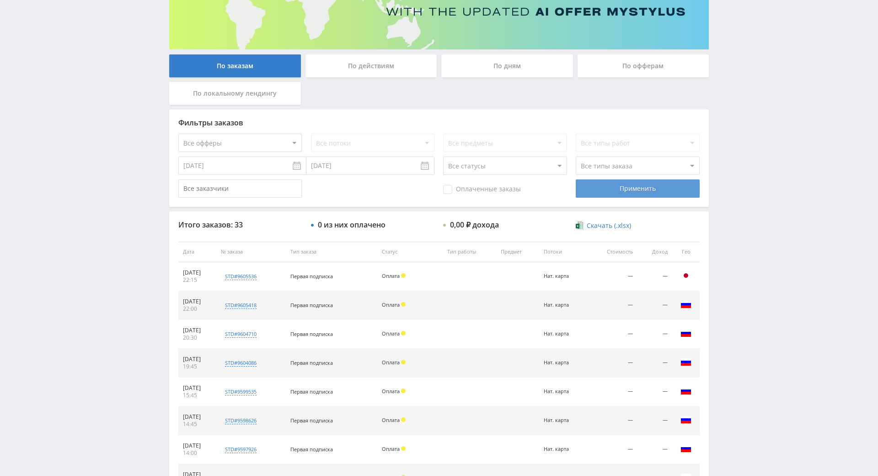
click at [593, 192] on div "Применить" at bounding box center [638, 188] width 124 height 18
drag, startPoint x: 808, startPoint y: 139, endPoint x: 780, endPoint y: 93, distance: 54.2
click at [780, 92] on div "Telegram-канал Инструменты База знаний Ваш менеджер: Alex Alex Online @edugram_…" at bounding box center [439, 251] width 878 height 768
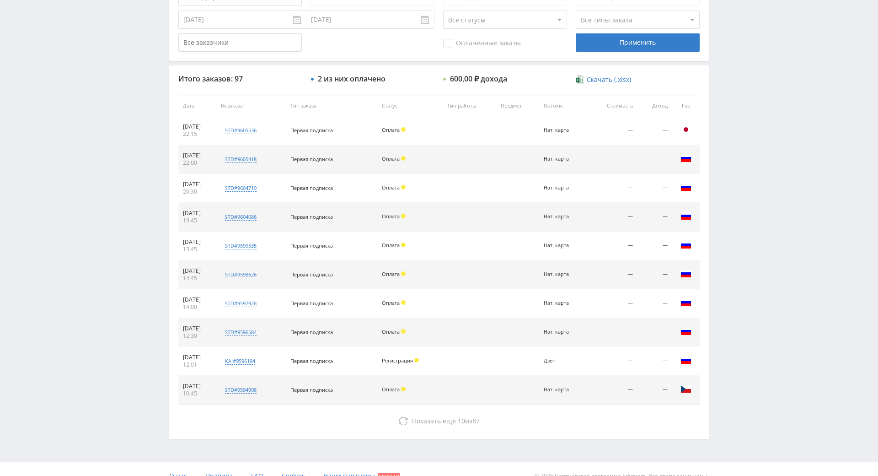
scroll to position [295, 0]
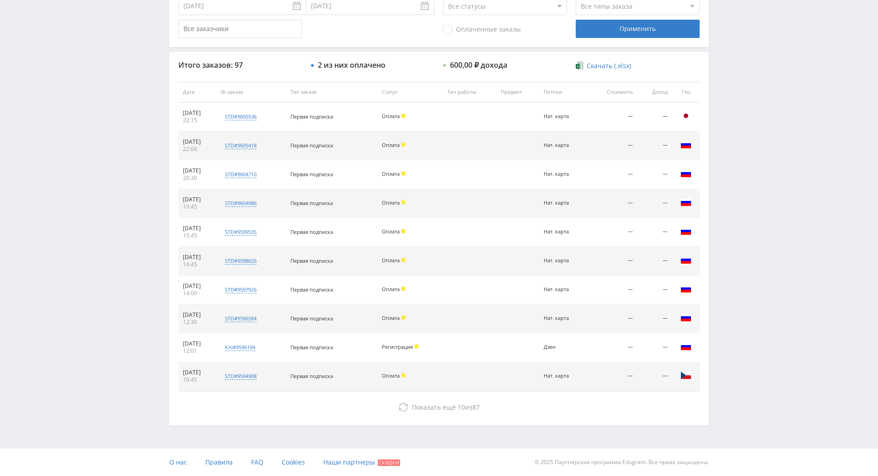
drag, startPoint x: 770, startPoint y: 97, endPoint x: 773, endPoint y: 118, distance: 22.1
click at [768, 48] on div "Telegram-канал Инструменты База знаний Ваш менеджер: Alex Alex Online @edugram_…" at bounding box center [439, 92] width 878 height 768
drag, startPoint x: 758, startPoint y: 38, endPoint x: 754, endPoint y: 54, distance: 17.0
click at [756, 45] on div "Telegram-канал Инструменты База знаний Ваш менеджер: Alex Alex Online @edugram_…" at bounding box center [439, 92] width 878 height 768
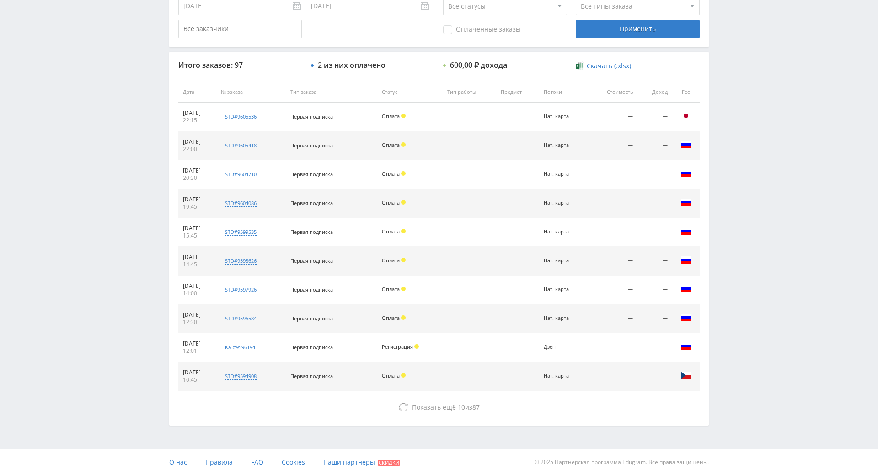
click at [754, 54] on div "Telegram-канал Инструменты База знаний Ваш менеджер: Alex Alex Online @edugram_…" at bounding box center [439, 92] width 878 height 768
click at [740, 32] on div "Telegram-канал Инструменты База знаний Ваш менеджер: Alex Alex Online @edugram_…" at bounding box center [439, 92] width 878 height 768
drag, startPoint x: 781, startPoint y: 181, endPoint x: 779, endPoint y: 158, distance: 22.9
click at [778, 126] on div "Telegram-канал Инструменты База знаний Ваш менеджер: Alex Alex Online @edugram_…" at bounding box center [439, 92] width 878 height 768
click at [765, 97] on div "Telegram-канал Инструменты База знаний Ваш менеджер: Alex Alex Online @edugram_…" at bounding box center [439, 92] width 878 height 768
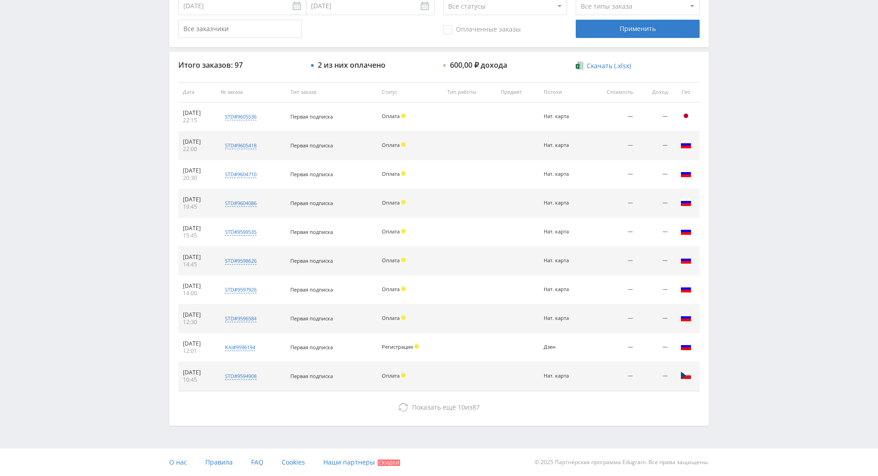
click at [765, 97] on div "Telegram-канал Инструменты База знаний Ваш менеджер: Alex Alex Online @edugram_…" at bounding box center [439, 92] width 878 height 768
click at [759, 86] on div "Telegram-канал Инструменты База знаний Ваш менеджер: Alex Alex Online @edugram_…" at bounding box center [439, 92] width 878 height 768
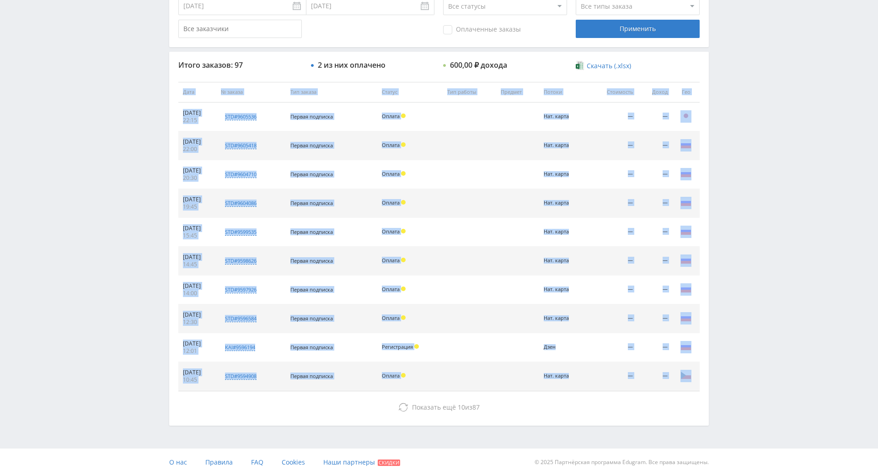
click at [759, 86] on div "Telegram-канал Инструменты База знаний Ваш менеджер: Alex Alex Online @edugram_…" at bounding box center [439, 92] width 878 height 768
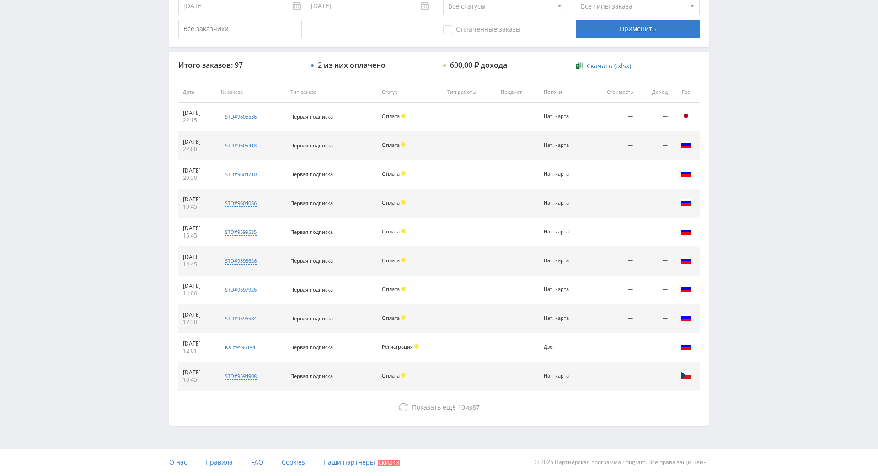
click at [722, 41] on div "Telegram-канал Инструменты База знаний Ваш менеджер: Alex Alex Online @edugram_…" at bounding box center [439, 92] width 878 height 768
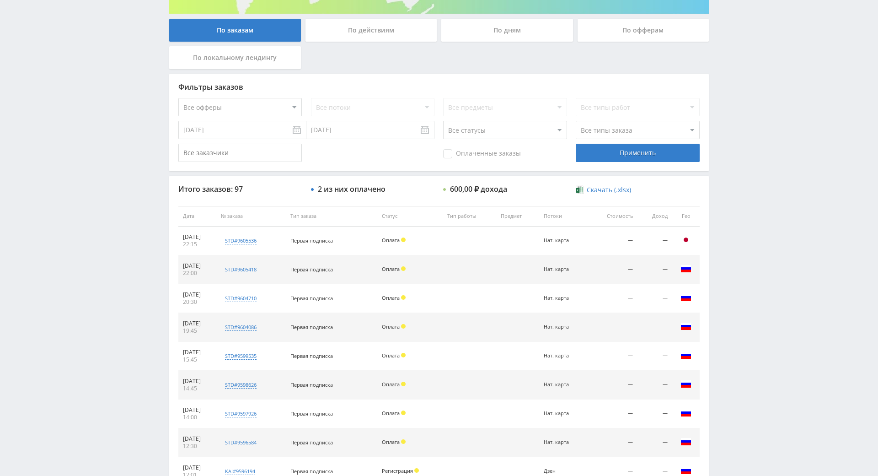
scroll to position [0, 0]
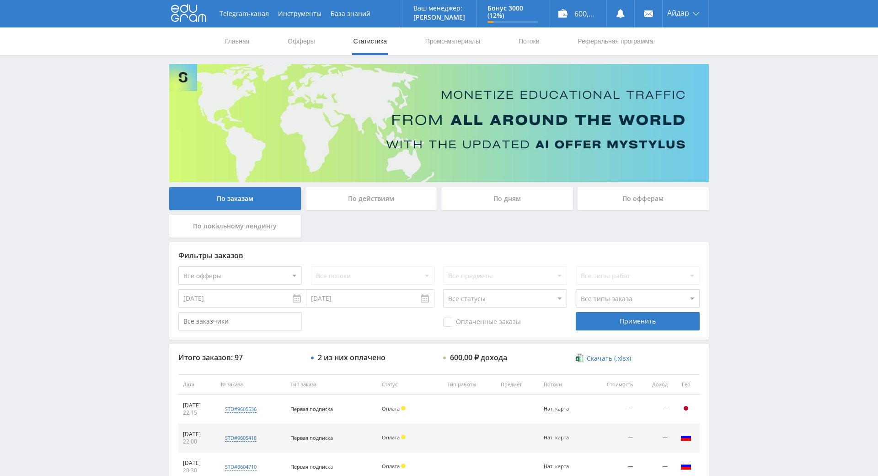
drag, startPoint x: 772, startPoint y: 166, endPoint x: 761, endPoint y: 75, distance: 92.1
click at [752, 109] on div "Telegram-канал Инструменты База знаний Ваш менеджер: Alex Alex Online @edugram_…" at bounding box center [439, 384] width 878 height 768
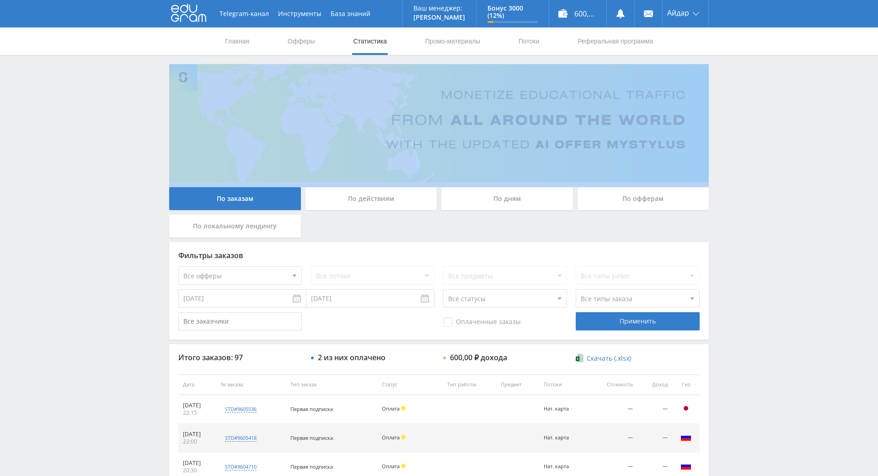
click at [752, 109] on div "Telegram-канал Инструменты База знаний Ваш менеджер: Alex Alex Online @edugram_…" at bounding box center [439, 384] width 878 height 768
drag, startPoint x: 752, startPoint y: 109, endPoint x: 726, endPoint y: 77, distance: 40.9
click at [725, 77] on div "Telegram-канал Инструменты База знаний Ваш менеджер: Alex Alex Online @edugram_…" at bounding box center [439, 384] width 878 height 768
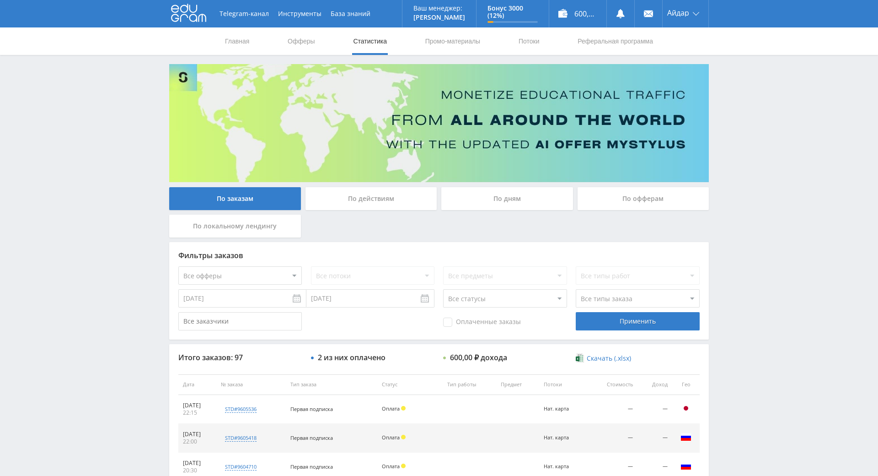
click at [695, 60] on div "Telegram-канал Инструменты База знаний Ваш менеджер: Alex Alex Online @edugram_…" at bounding box center [439, 384] width 878 height 768
click at [701, 65] on div "Telegram-канал Инструменты База знаний Ваш менеджер: Alex Alex Online @edugram_…" at bounding box center [439, 384] width 878 height 768
drag, startPoint x: 701, startPoint y: 65, endPoint x: 682, endPoint y: 55, distance: 21.9
click at [682, 55] on div "Telegram-канал Инструменты База знаний Ваш менеджер: Alex Alex Online @edugram_…" at bounding box center [439, 384] width 878 height 768
drag, startPoint x: 802, startPoint y: 194, endPoint x: 762, endPoint y: 122, distance: 81.7
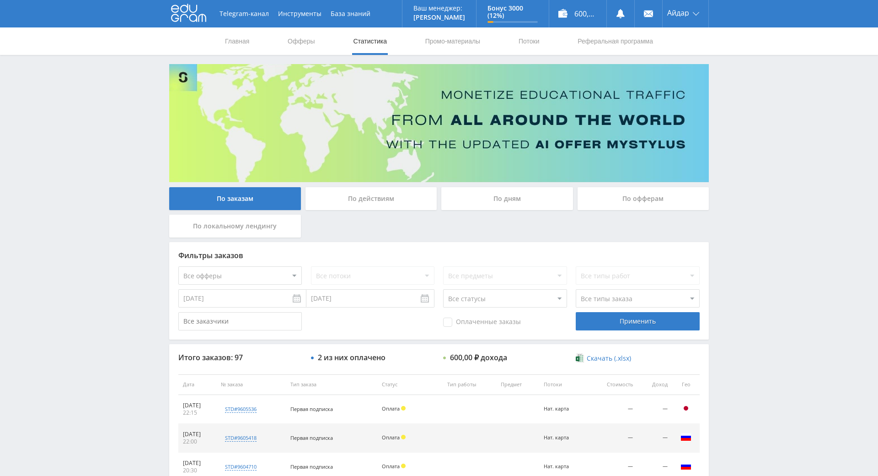
click at [761, 122] on div "Telegram-канал Инструменты База знаний Ваш менеджер: Alex Alex Online @edugram_…" at bounding box center [439, 384] width 878 height 768
click at [760, 121] on div "Telegram-канал Инструменты База знаний Ваш менеджер: Alex Alex Online @edugram_…" at bounding box center [439, 384] width 878 height 768
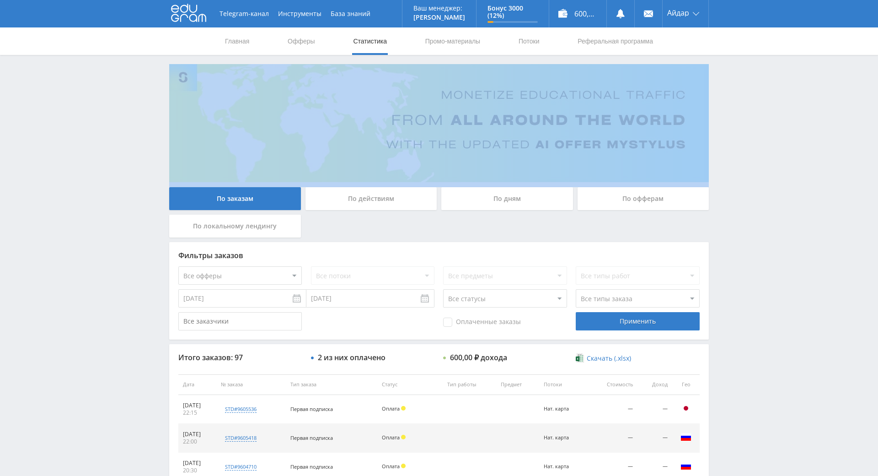
click at [760, 121] on div "Telegram-канал Инструменты База знаний Ваш менеджер: Alex Alex Online @edugram_…" at bounding box center [439, 384] width 878 height 768
drag, startPoint x: 760, startPoint y: 121, endPoint x: 747, endPoint y: 67, distance: 56.0
click at [747, 66] on div "Telegram-канал Инструменты База знаний Ваш менеджер: Alex Alex Online @edugram_…" at bounding box center [439, 384] width 878 height 768
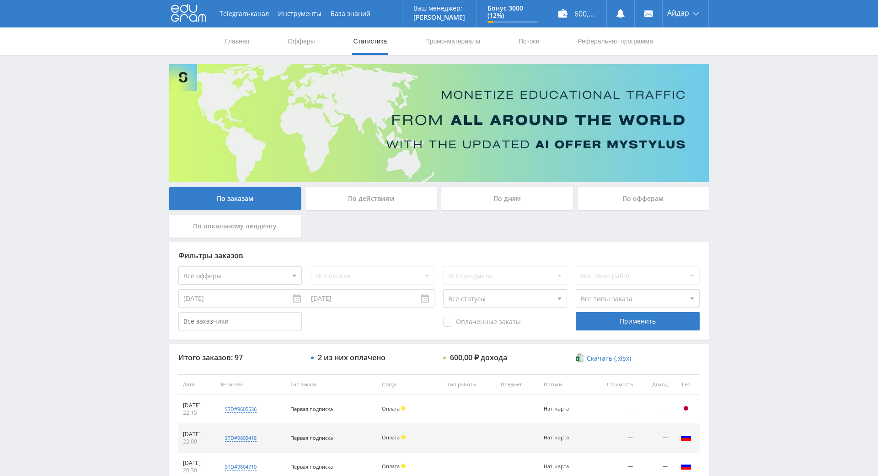
drag, startPoint x: 747, startPoint y: 66, endPoint x: 723, endPoint y: 56, distance: 26.3
click at [723, 56] on div "Telegram-канал Инструменты База знаний Ваш менеджер: Alex Alex Online @edugram_…" at bounding box center [439, 384] width 878 height 768
click at [339, 228] on div "По заказам По действиям По дням По офферам По локальному лендингу" at bounding box center [439, 214] width 544 height 55
drag, startPoint x: 772, startPoint y: 220, endPoint x: 687, endPoint y: 304, distance: 119.1
click at [764, 225] on div "Telegram-канал Инструменты База знаний Ваш менеджер: [PERSON_NAME] Online @edug…" at bounding box center [439, 384] width 878 height 768
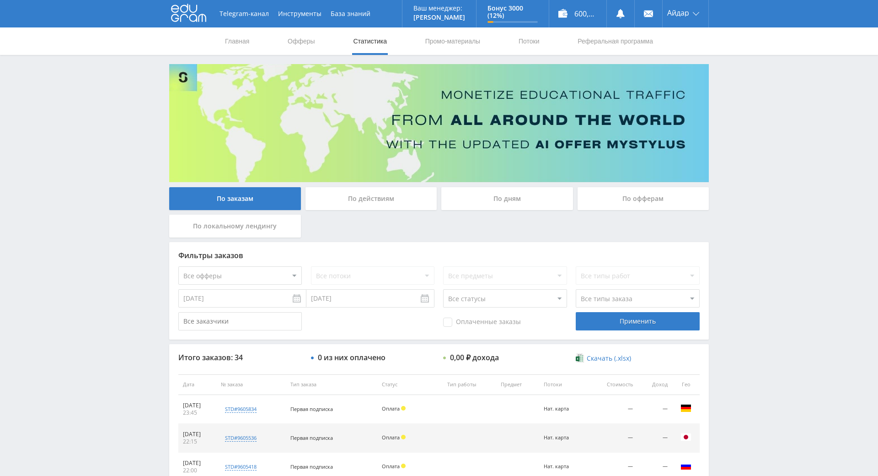
click at [774, 285] on div "Telegram-канал Инструменты База знаний Ваш менеджер: [PERSON_NAME] Online @edug…" at bounding box center [439, 384] width 878 height 768
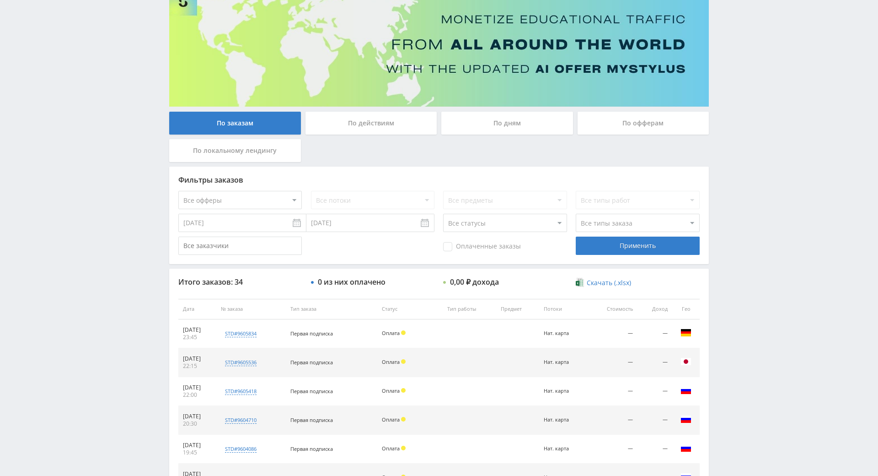
scroll to position [106, 0]
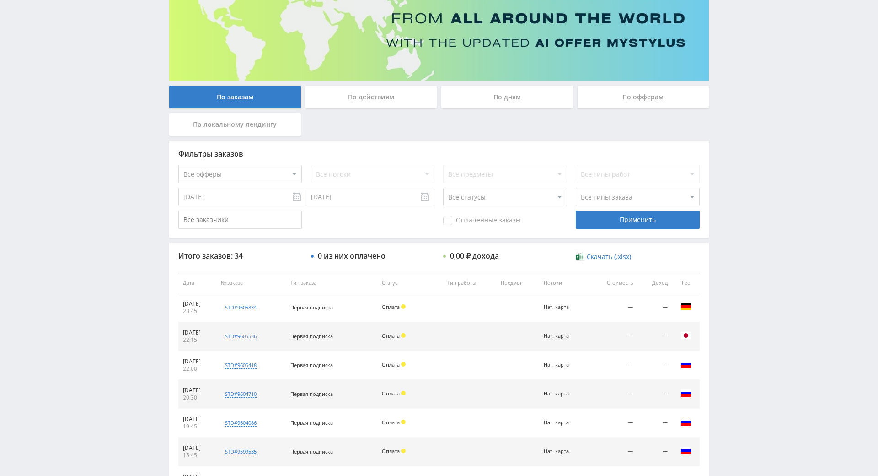
drag, startPoint x: 749, startPoint y: 271, endPoint x: 752, endPoint y: 303, distance: 31.7
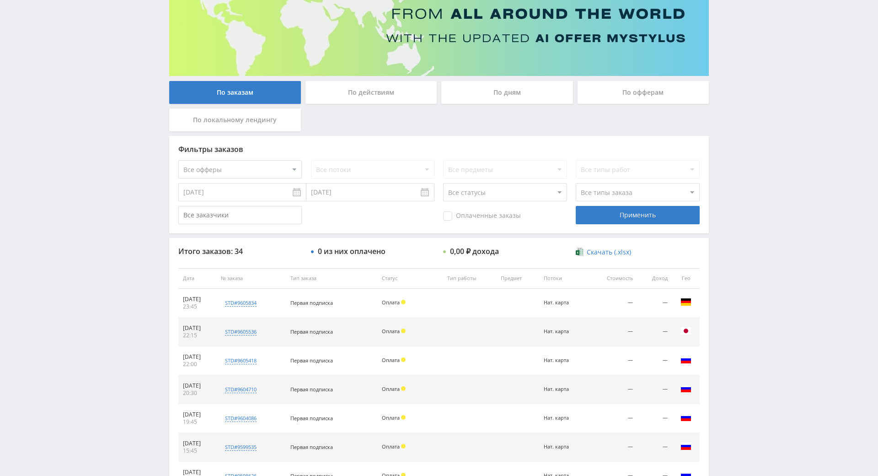
drag, startPoint x: 749, startPoint y: 251, endPoint x: 753, endPoint y: 236, distance: 15.5
click at [756, 197] on div "Telegram-канал Инструменты База знаний Ваш менеджер: [PERSON_NAME] Online @edug…" at bounding box center [439, 278] width 878 height 768
click at [759, 198] on div "Telegram-канал Инструменты База знаний Ваш менеджер: [PERSON_NAME] Online @edug…" at bounding box center [439, 278] width 878 height 768
click at [759, 167] on div "Telegram-канал Инструменты База знаний Ваш менеджер: [PERSON_NAME] Online @edug…" at bounding box center [439, 278] width 878 height 768
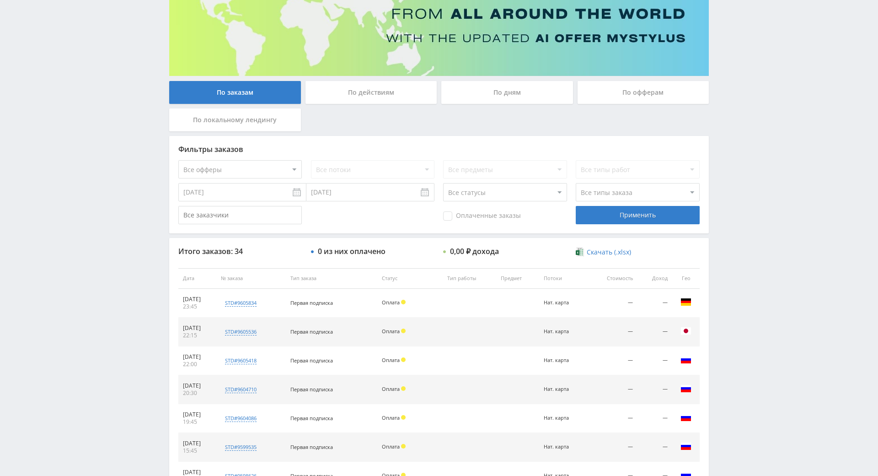
click at [759, 170] on div "Telegram-канал Инструменты База знаний Ваш менеджер: [PERSON_NAME] Online @edug…" at bounding box center [439, 278] width 878 height 768
click at [746, 144] on div "Telegram-канал Инструменты База знаний Ваш менеджер: [PERSON_NAME] Online @edug…" at bounding box center [439, 278] width 878 height 768
click at [732, 118] on div "Telegram-канал Инструменты База знаний Ваш менеджер: [PERSON_NAME] Online @edug…" at bounding box center [439, 278] width 878 height 768
click at [736, 125] on div "Telegram-канал Инструменты База знаний Ваш менеджер: [PERSON_NAME] Online @edug…" at bounding box center [439, 278] width 878 height 768
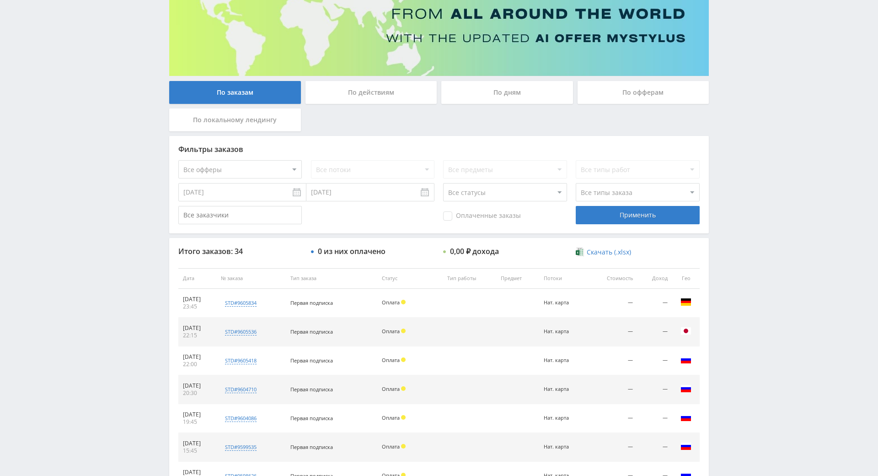
click at [736, 125] on div "Telegram-канал Инструменты База знаний Ваш менеджер: [PERSON_NAME] Online @edug…" at bounding box center [439, 278] width 878 height 768
click at [736, 100] on div "Telegram-канал Инструменты База знаний Ваш менеджер: [PERSON_NAME] Online @edug…" at bounding box center [439, 278] width 878 height 768
click at [744, 244] on div "Telegram-канал Инструменты База знаний Ваш менеджер: [PERSON_NAME] Online @edug…" at bounding box center [439, 278] width 878 height 768
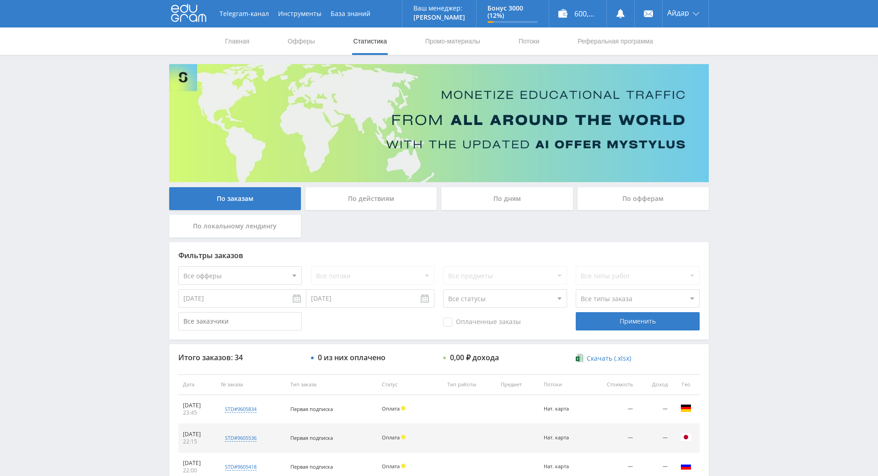
drag, startPoint x: 728, startPoint y: 174, endPoint x: 746, endPoint y: 129, distance: 48.7
click at [746, 129] on div "Telegram-канал Инструменты База знаний Ваш менеджер: [PERSON_NAME] Online @edug…" at bounding box center [439, 384] width 878 height 768
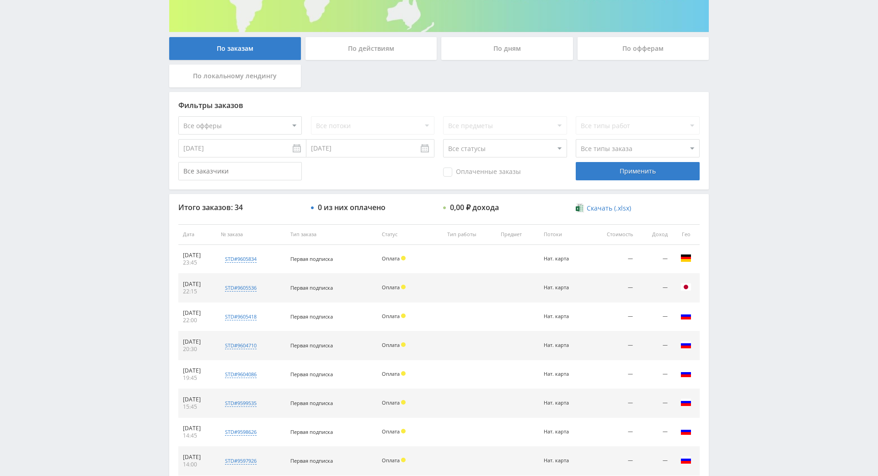
drag, startPoint x: 746, startPoint y: 129, endPoint x: 755, endPoint y: 172, distance: 44.1
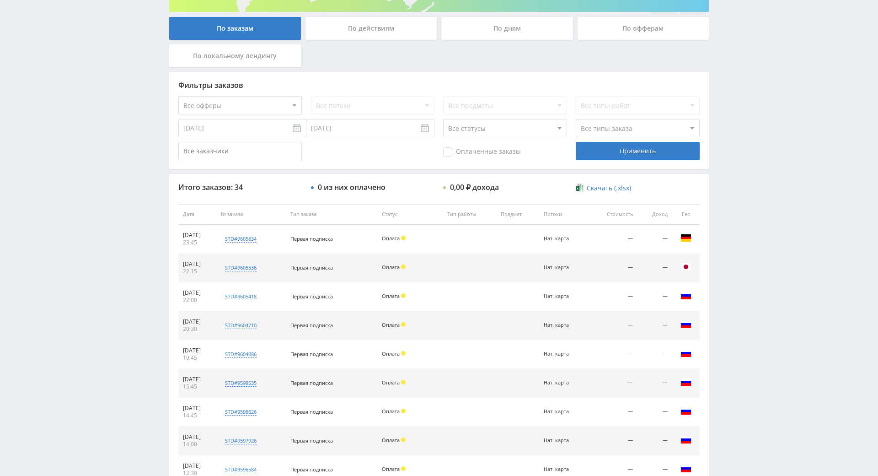
drag, startPoint x: 755, startPoint y: 172, endPoint x: 744, endPoint y: 114, distance: 59.1
click at [744, 114] on div "Telegram-канал Инструменты База знаний Ваш менеджер: Alex Alex Online @edugram_…" at bounding box center [439, 214] width 878 height 768
drag, startPoint x: 743, startPoint y: 106, endPoint x: 746, endPoint y: 95, distance: 10.8
click at [736, 60] on div "Telegram-канал Инструменты База знаний Ваш менеджер: Alex Alex Online @edugram_…" at bounding box center [439, 214] width 878 height 768
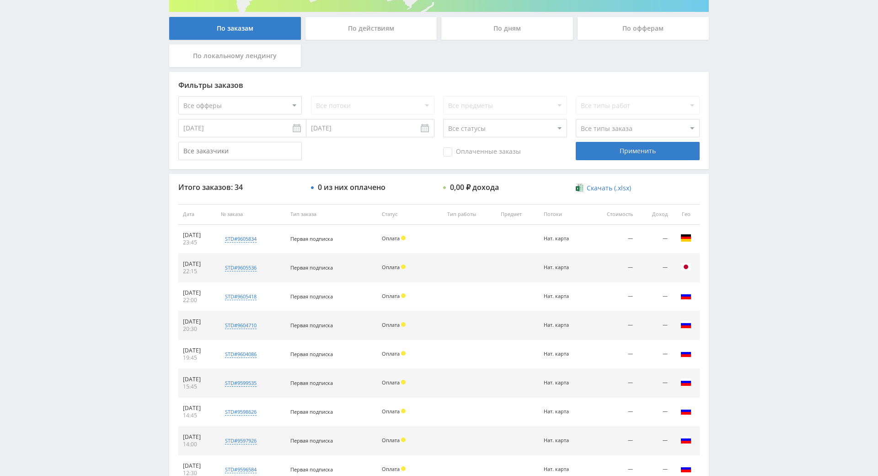
click at [743, 307] on div "Telegram-канал Инструменты База знаний Ваш менеджер: Alex Alex Online @edugram_…" at bounding box center [439, 214] width 878 height 768
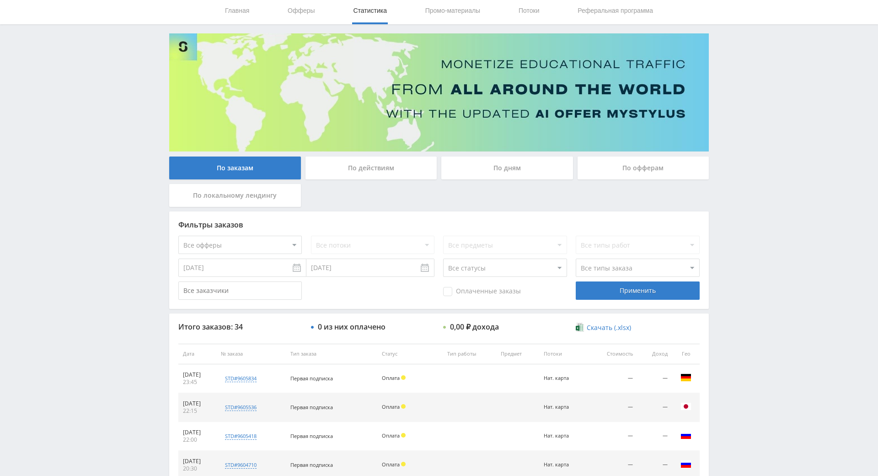
scroll to position [102, 0]
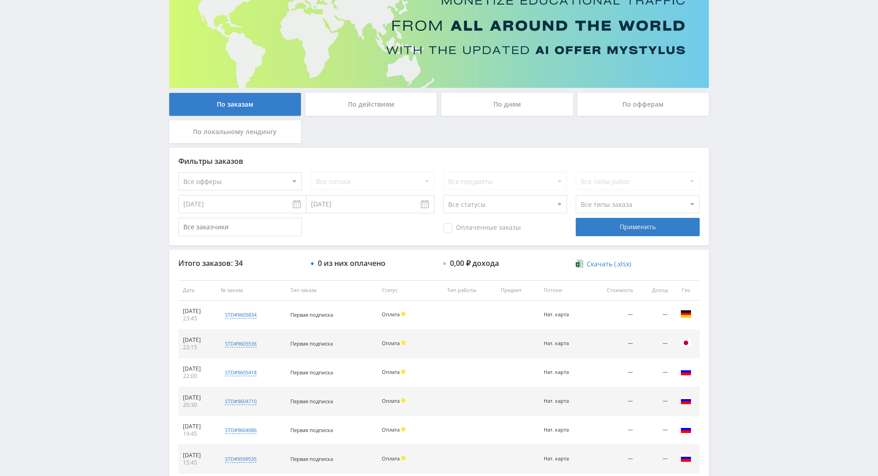
drag, startPoint x: 749, startPoint y: 259, endPoint x: 758, endPoint y: 288, distance: 29.5
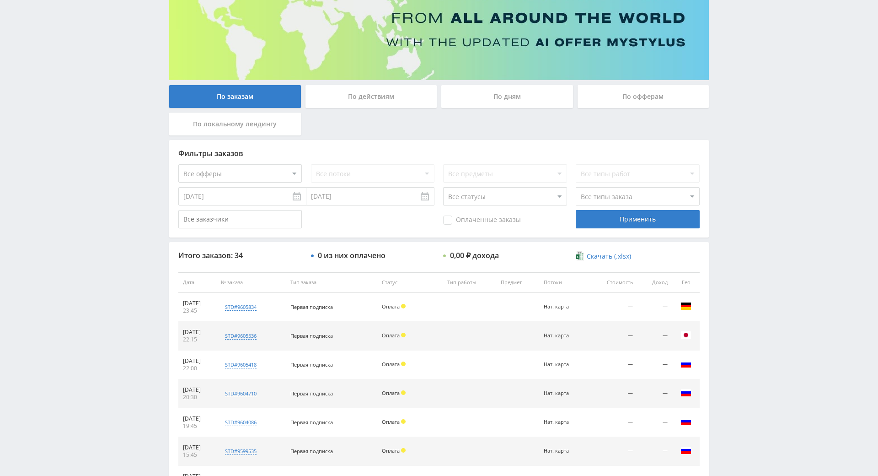
drag, startPoint x: 758, startPoint y: 288, endPoint x: 732, endPoint y: 252, distance: 44.3
click at [732, 252] on div "Telegram-канал Инструменты База знаний Ваш менеджер: [PERSON_NAME] Online @edug…" at bounding box center [439, 282] width 878 height 768
click at [747, 265] on div "Telegram-канал Инструменты База знаний Ваш менеджер: [PERSON_NAME] Online @edug…" at bounding box center [439, 282] width 878 height 768
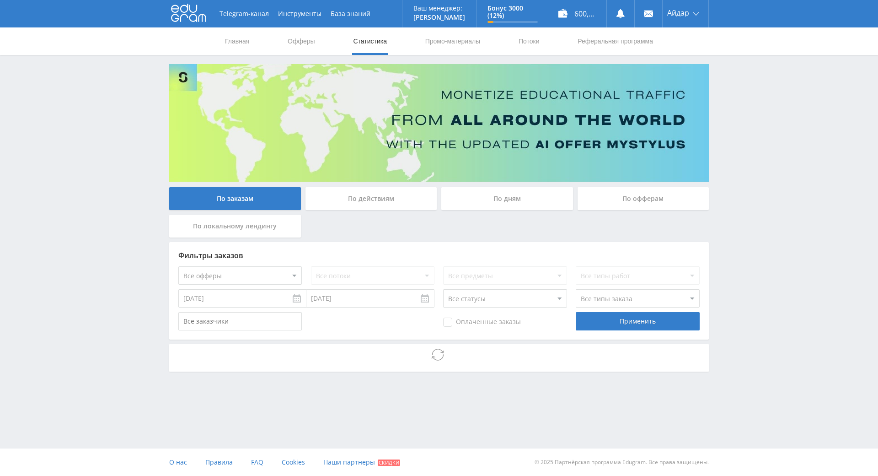
drag, startPoint x: 730, startPoint y: 187, endPoint x: 737, endPoint y: 193, distance: 8.8
click at [730, 187] on div "Telegram-канал Инструменты База знаний Ваш менеджер: [PERSON_NAME] Online @edug…" at bounding box center [439, 211] width 878 height 422
click at [741, 196] on div "Telegram-канал Инструменты База знаний Ваш менеджер: [PERSON_NAME] Online @edug…" at bounding box center [439, 211] width 878 height 422
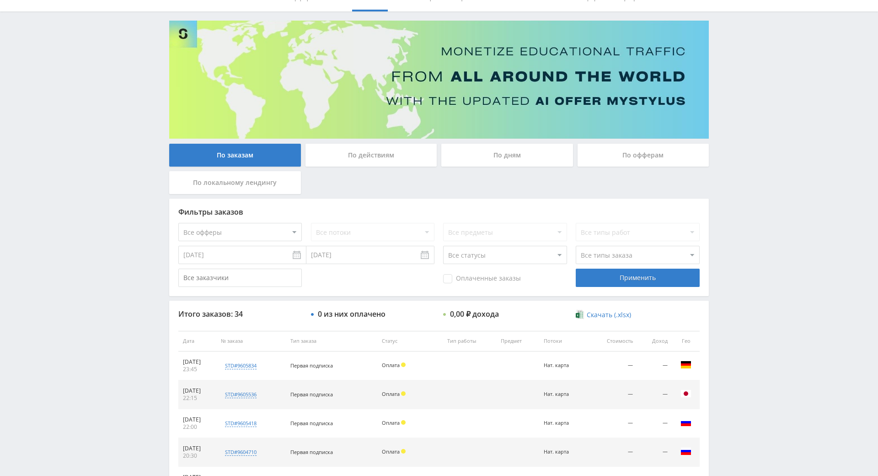
drag, startPoint x: 743, startPoint y: 199, endPoint x: 750, endPoint y: 235, distance: 36.8
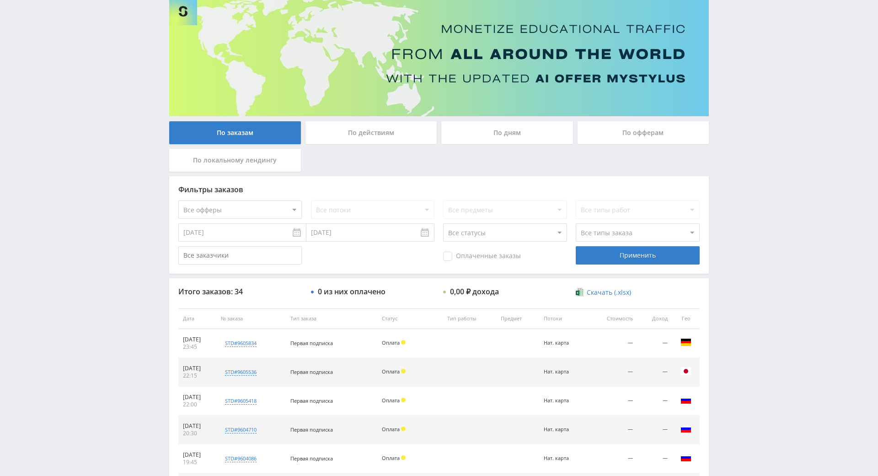
click at [751, 236] on div "Telegram-канал Инструменты База знаний Ваш менеджер: [PERSON_NAME] Online @edug…" at bounding box center [439, 318] width 878 height 768
drag, startPoint x: 751, startPoint y: 236, endPoint x: 743, endPoint y: 226, distance: 12.7
drag, startPoint x: 722, startPoint y: 184, endPoint x: 712, endPoint y: 197, distance: 16.4
click at [722, 184] on div "Telegram-канал Инструменты База знаний Ваш менеджер: [PERSON_NAME] Online @edug…" at bounding box center [439, 318] width 878 height 768
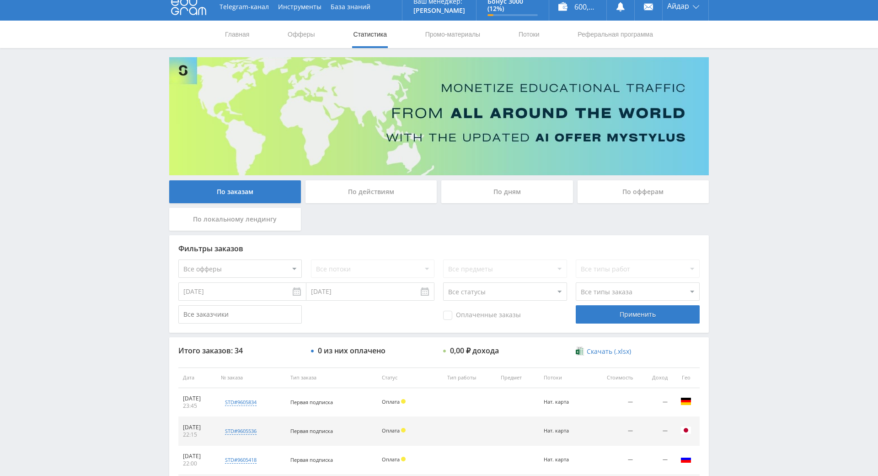
scroll to position [0, 0]
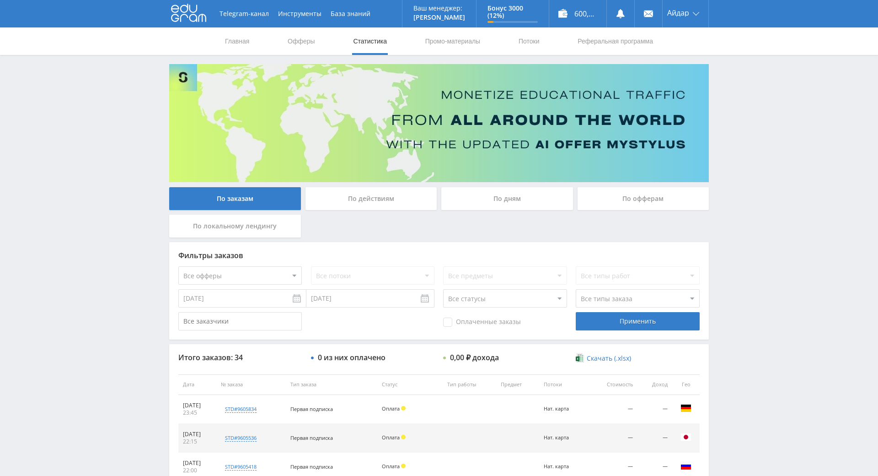
drag, startPoint x: 711, startPoint y: 229, endPoint x: 535, endPoint y: 92, distance: 222.4
click at [235, 44] on link "Главная" at bounding box center [237, 40] width 26 height 27
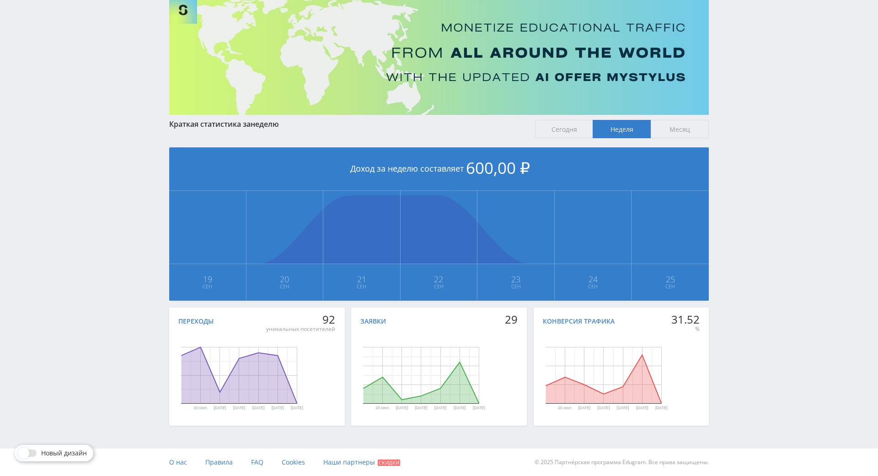
drag, startPoint x: 737, startPoint y: 261, endPoint x: 747, endPoint y: 291, distance: 31.8
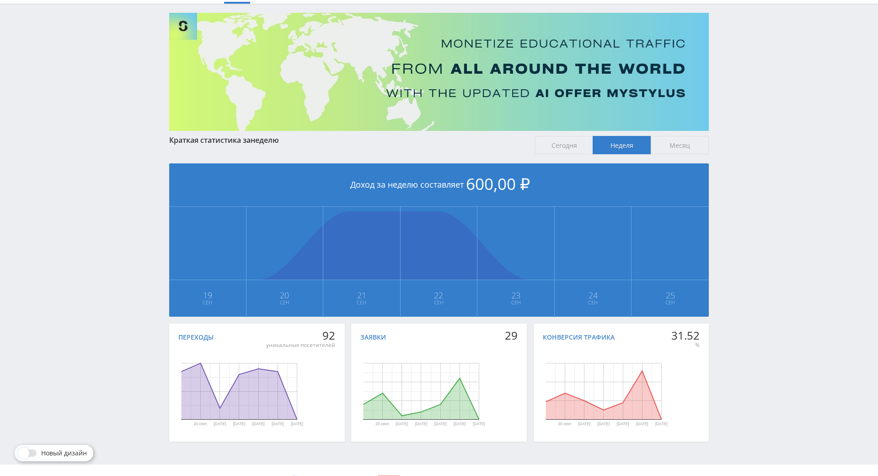
drag, startPoint x: 724, startPoint y: 241, endPoint x: 685, endPoint y: 205, distance: 52.8
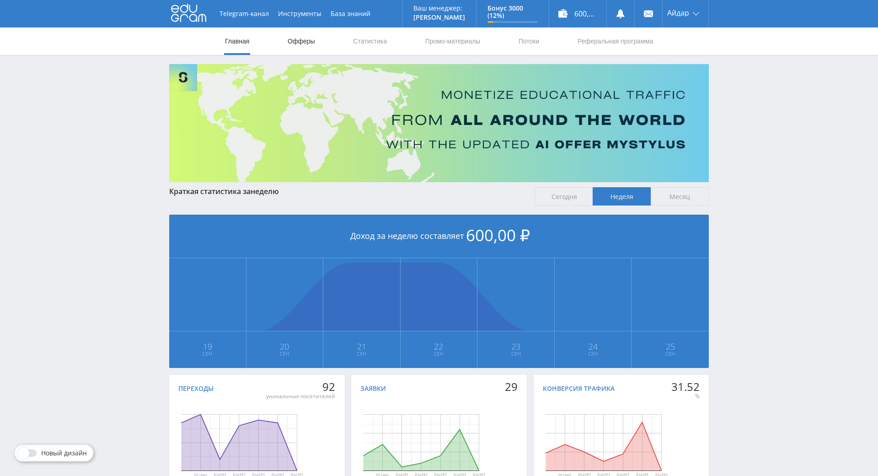
click at [294, 35] on link "Офферы" at bounding box center [301, 40] width 29 height 27
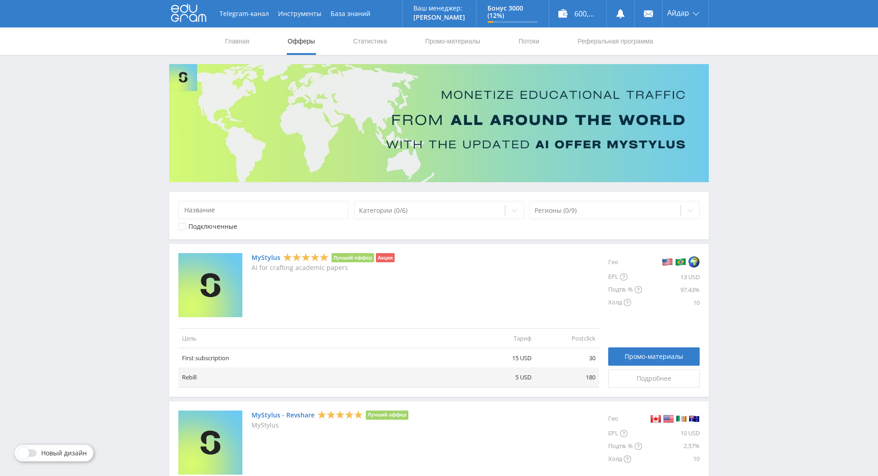
drag, startPoint x: 767, startPoint y: 252, endPoint x: 757, endPoint y: 226, distance: 26.9
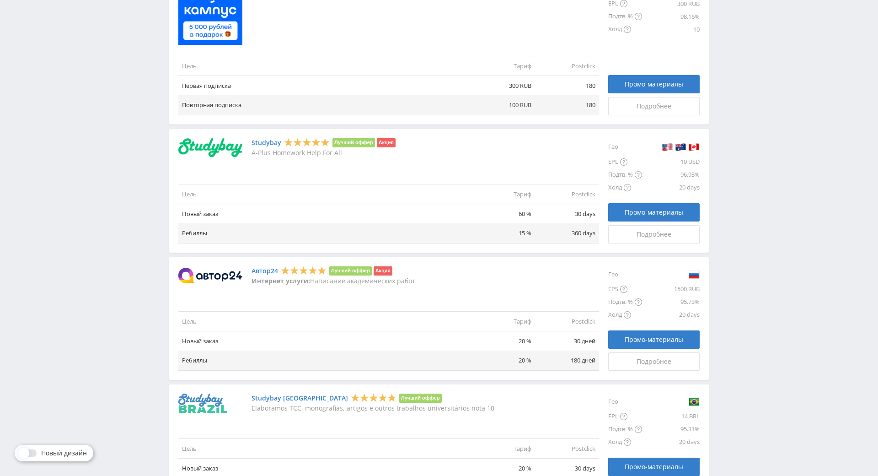
drag, startPoint x: 747, startPoint y: 246, endPoint x: 749, endPoint y: 329, distance: 83.3
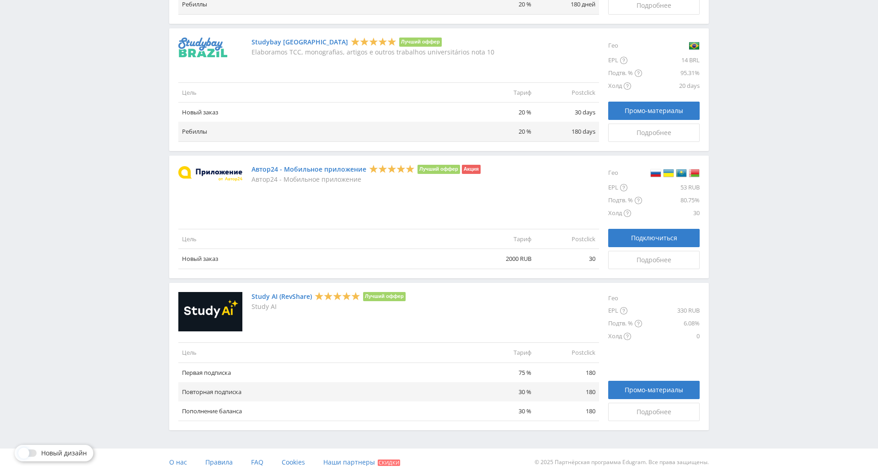
scroll to position [977, 0]
drag, startPoint x: 740, startPoint y: 312, endPoint x: 750, endPoint y: 371, distance: 58.9
drag, startPoint x: 512, startPoint y: 263, endPoint x: 501, endPoint y: 265, distance: 11.1
click at [472, 292] on div "Study AI (RevShare) Лучший оффер Study AI" at bounding box center [388, 312] width 421 height 40
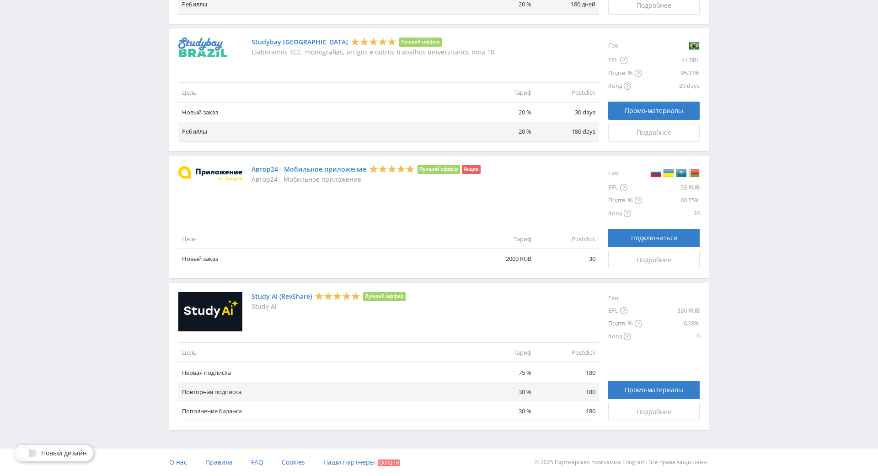
click at [472, 292] on div "Study AI (RevShare) Лучший оффер Study AI" at bounding box center [388, 312] width 421 height 40
click at [412, 292] on div "Study AI (RevShare) Лучший оффер Study AI" at bounding box center [388, 312] width 421 height 40
drag, startPoint x: 411, startPoint y: 280, endPoint x: 406, endPoint y: 270, distance: 10.6
drag, startPoint x: 536, startPoint y: 253, endPoint x: 540, endPoint y: 261, distance: 8.6
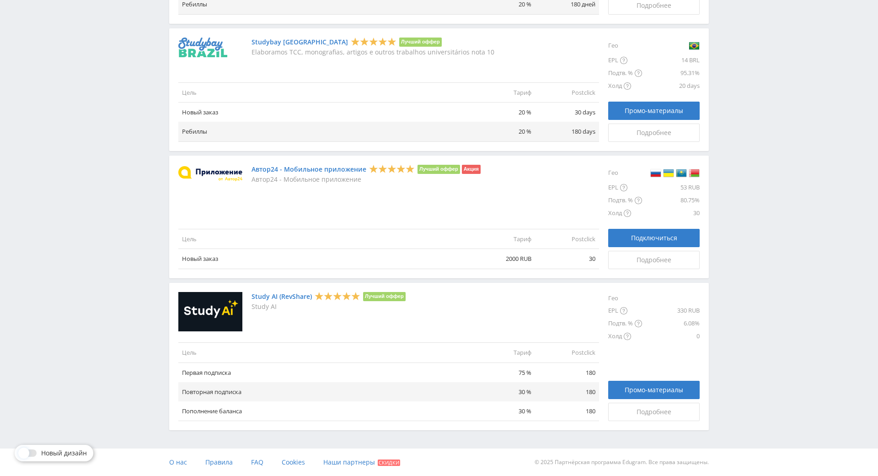
click at [539, 283] on div "Study AI (RevShare) Лучший оффер Study AI Цель Тариф Postclick Первая подписка …" at bounding box center [439, 356] width 540 height 147
click at [674, 408] on div "Подробнее" at bounding box center [654, 411] width 69 height 7
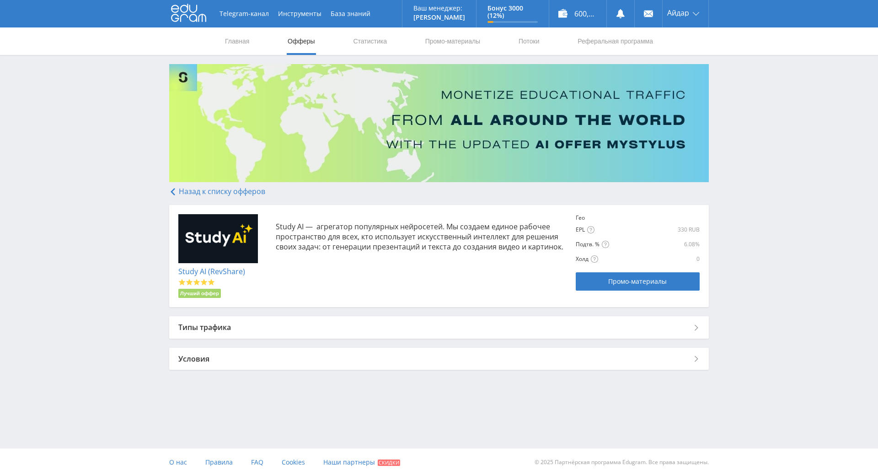
drag, startPoint x: 436, startPoint y: 257, endPoint x: 433, endPoint y: 279, distance: 22.6
click at [409, 328] on div "Типы трафика" at bounding box center [439, 327] width 540 height 22
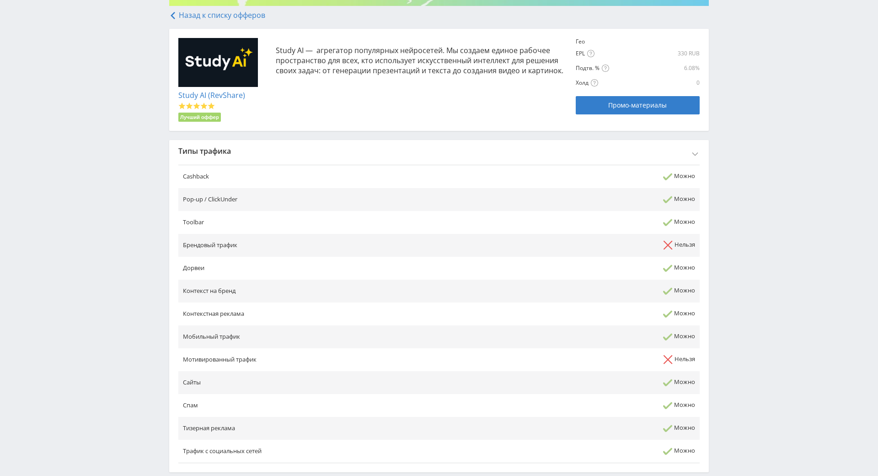
scroll to position [183, 0]
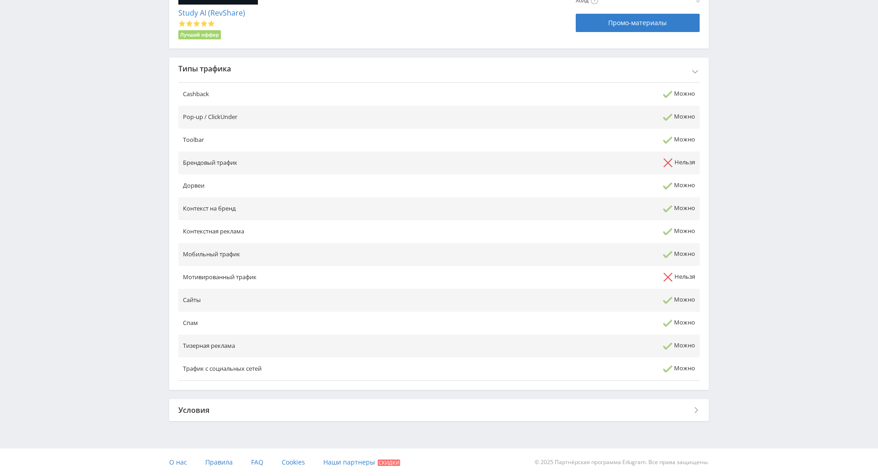
drag, startPoint x: 394, startPoint y: 272, endPoint x: 400, endPoint y: 283, distance: 12.7
drag, startPoint x: 401, startPoint y: 283, endPoint x: 383, endPoint y: 276, distance: 19.0
click at [383, 276] on td "Мотивированный трафик" at bounding box center [355, 277] width 355 height 23
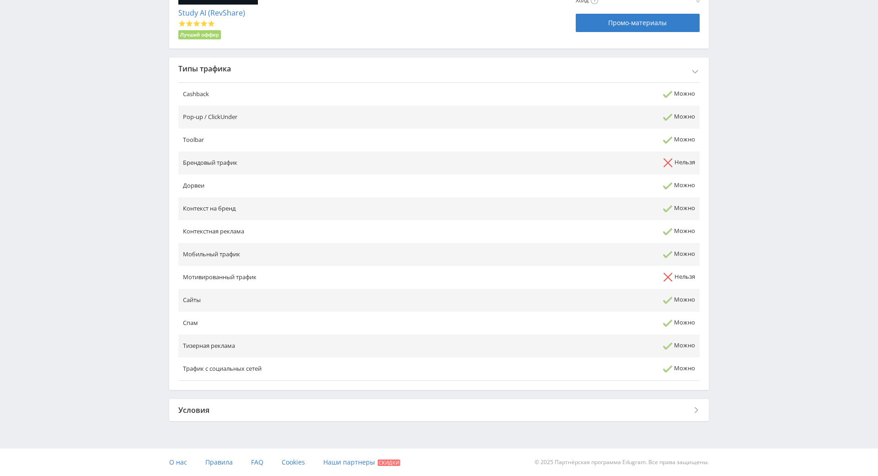
drag, startPoint x: 383, startPoint y: 276, endPoint x: 364, endPoint y: 268, distance: 21.3
click at [363, 268] on td "Мотивированный трафик" at bounding box center [355, 277] width 355 height 23
click at [354, 266] on td "Мотивированный трафик" at bounding box center [355, 277] width 355 height 23
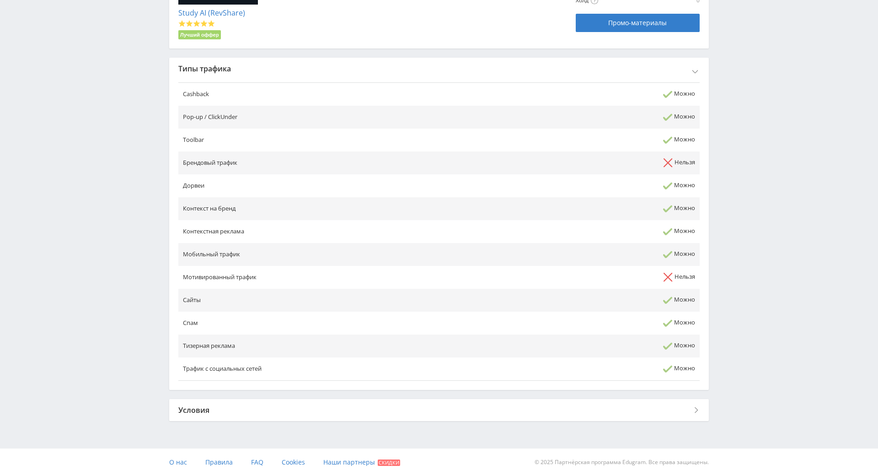
click at [354, 266] on td "Мотивированный трафик" at bounding box center [355, 277] width 355 height 23
click at [337, 256] on td "Мобильный трафик" at bounding box center [355, 254] width 355 height 23
click at [292, 402] on div "Условия" at bounding box center [439, 410] width 540 height 22
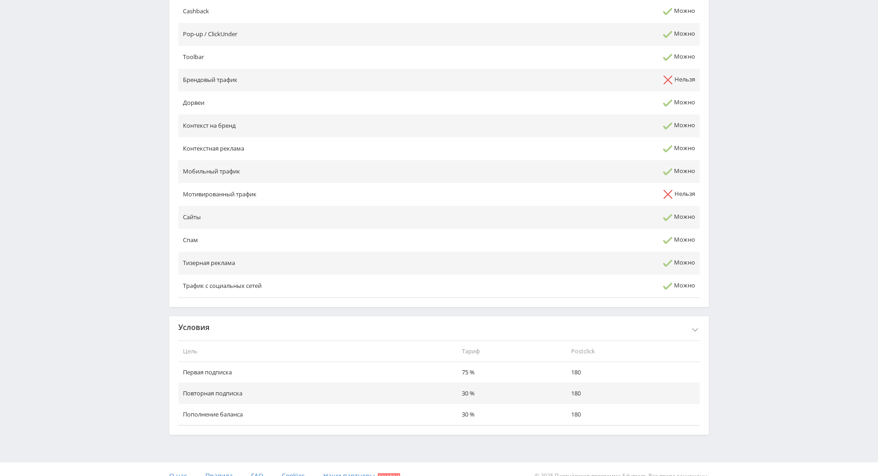
scroll to position [390, 0]
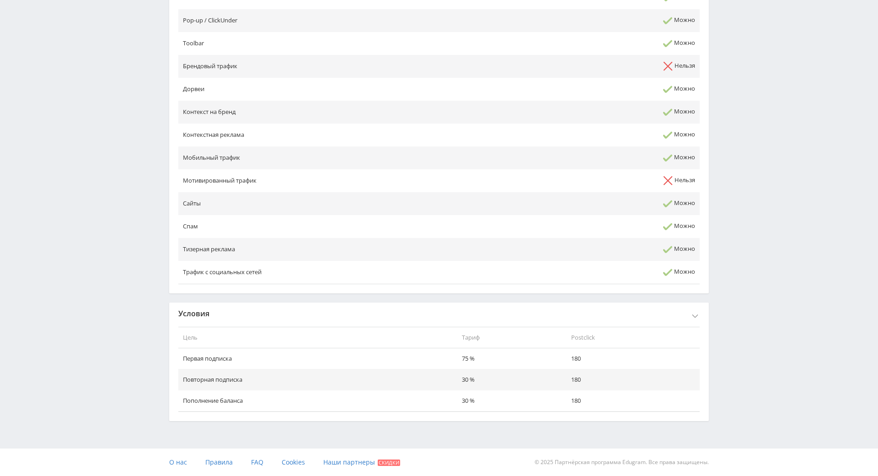
drag, startPoint x: 450, startPoint y: 287, endPoint x: 454, endPoint y: 296, distance: 9.6
drag, startPoint x: 454, startPoint y: 292, endPoint x: 420, endPoint y: 292, distance: 33.9
click at [420, 327] on th "Цель" at bounding box center [317, 338] width 279 height 22
drag, startPoint x: 420, startPoint y: 292, endPoint x: 385, endPoint y: 286, distance: 35.4
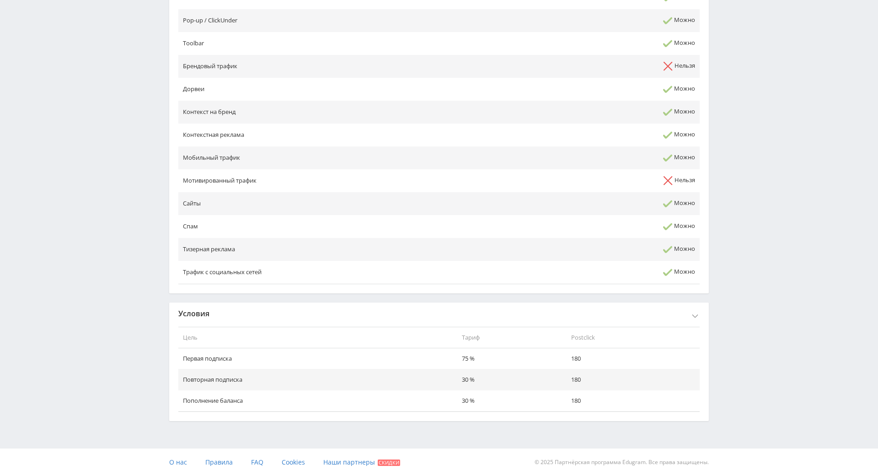
click at [384, 302] on div "Условия" at bounding box center [439, 313] width 540 height 22
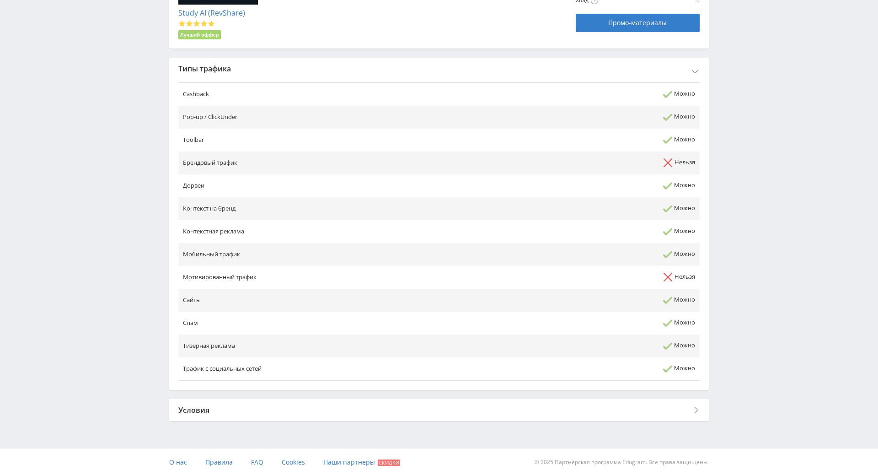
click at [384, 399] on div "Условия" at bounding box center [439, 410] width 540 height 22
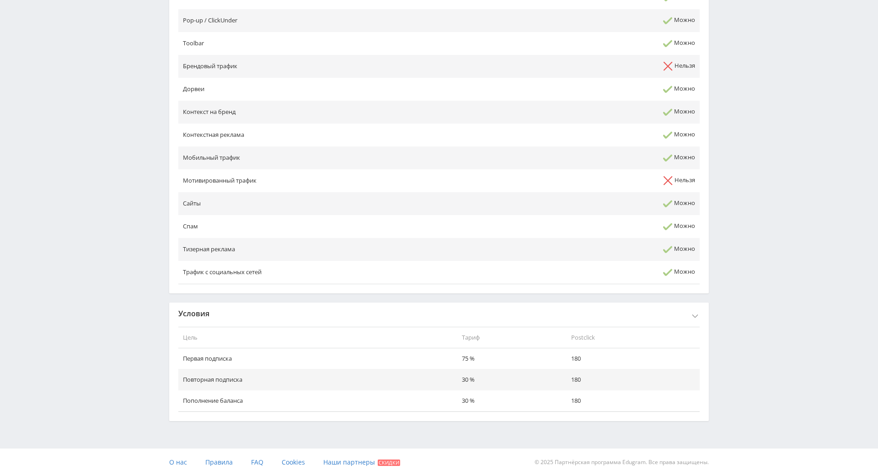
click at [359, 302] on div "Условия" at bounding box center [439, 313] width 540 height 22
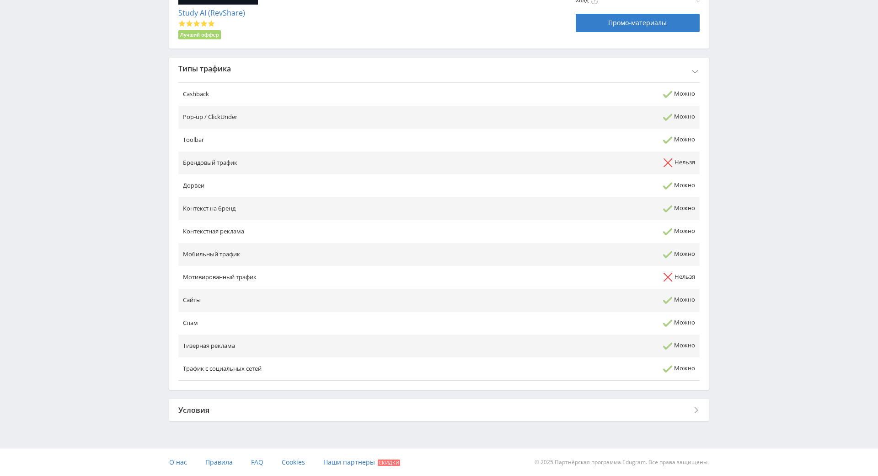
scroll to position [293, 0]
drag, startPoint x: 364, startPoint y: 285, endPoint x: 378, endPoint y: 353, distance: 69.3
click at [386, 399] on div "Условия" at bounding box center [439, 410] width 540 height 22
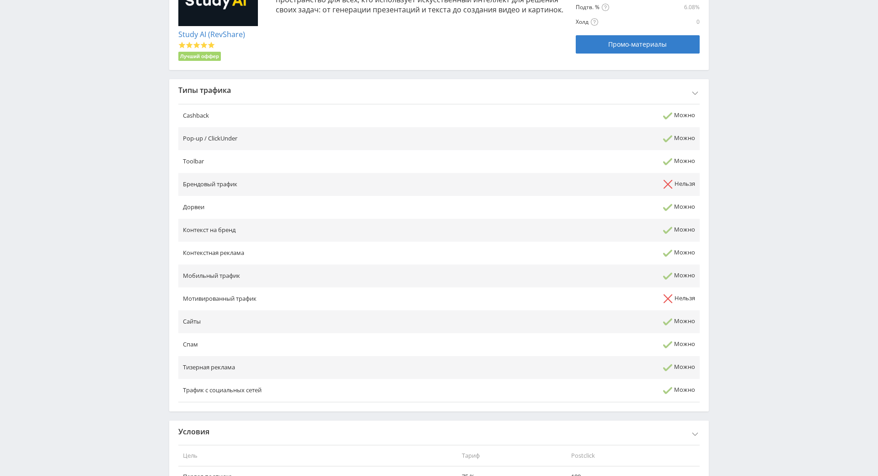
scroll to position [223, 0]
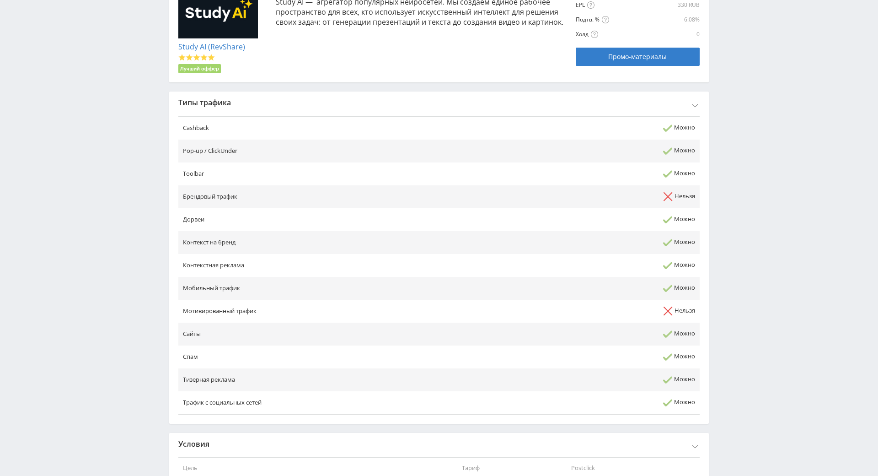
drag, startPoint x: 392, startPoint y: 360, endPoint x: 402, endPoint y: 315, distance: 45.5
click at [737, 259] on div "Telegram-канал Инструменты База знаний Ваш менеджер: [PERSON_NAME] Online @edug…" at bounding box center [439, 192] width 878 height 831
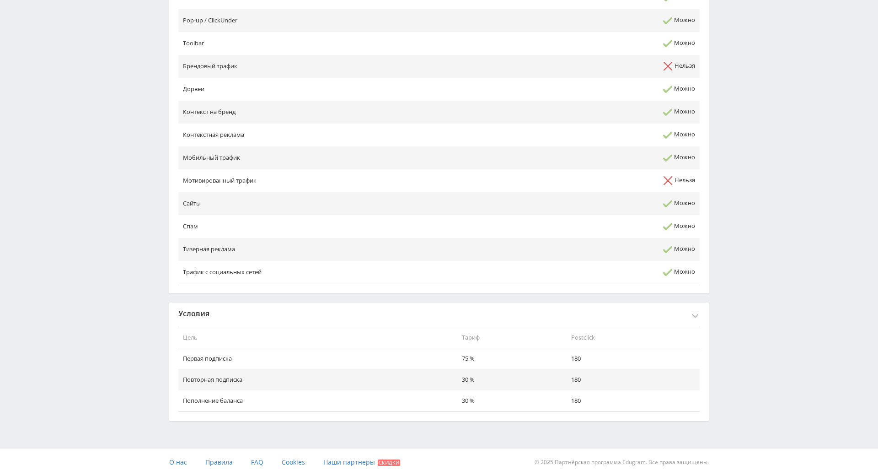
drag, startPoint x: 734, startPoint y: 263, endPoint x: 734, endPoint y: 376, distance: 113.0
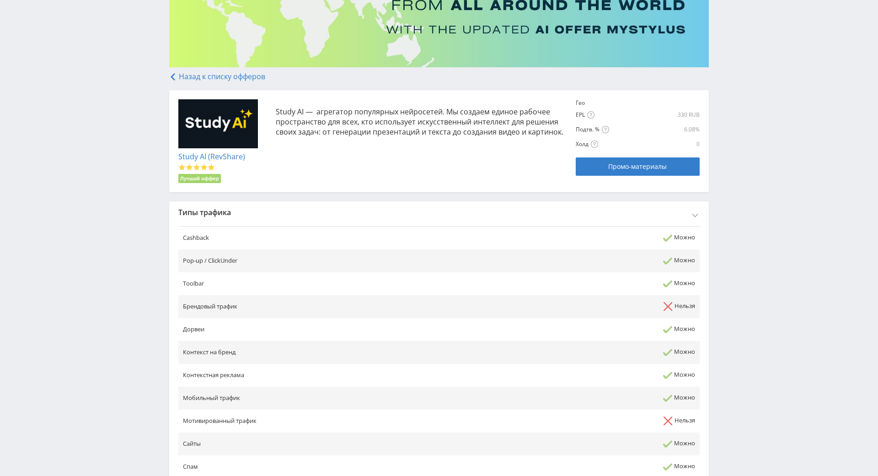
scroll to position [0, 0]
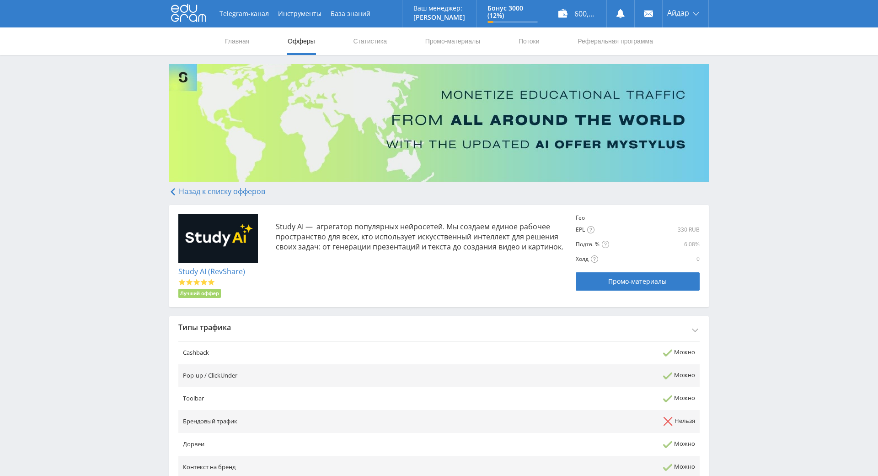
drag, startPoint x: 723, startPoint y: 339, endPoint x: 370, endPoint y: 393, distance: 357.2
click at [312, 48] on link "Офферы" at bounding box center [301, 40] width 29 height 27
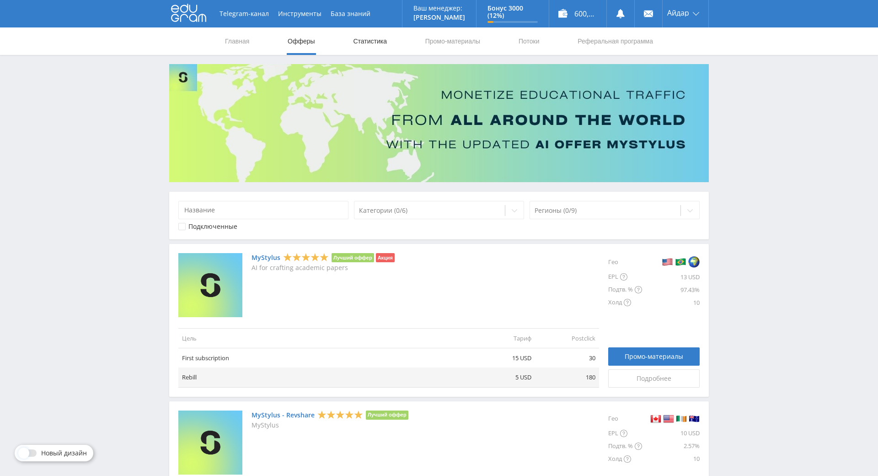
click at [361, 33] on link "Статистика" at bounding box center [370, 40] width 36 height 27
click at [375, 43] on link "Статистика" at bounding box center [370, 40] width 36 height 27
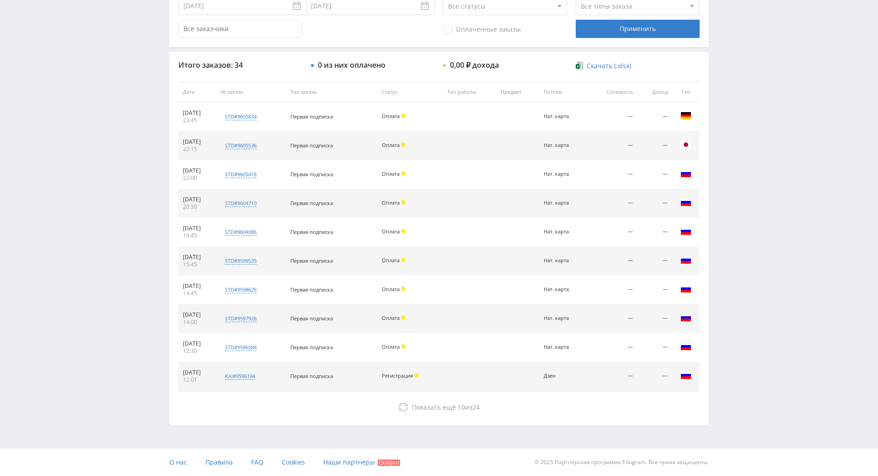
drag, startPoint x: 770, startPoint y: 260, endPoint x: 759, endPoint y: 328, distance: 69.0
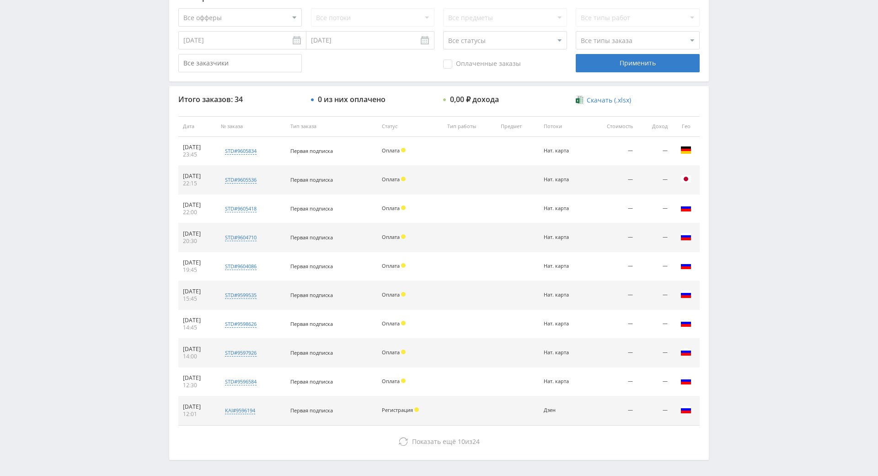
drag, startPoint x: 744, startPoint y: 306, endPoint x: 734, endPoint y: 263, distance: 43.6
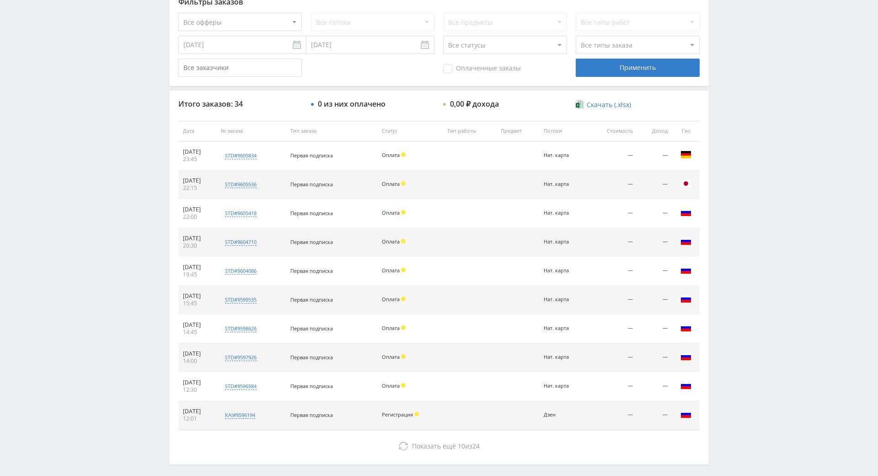
click at [744, 216] on div "Telegram-канал Инструменты База знаний Ваш менеджер: [PERSON_NAME] Online @edug…" at bounding box center [439, 131] width 878 height 768
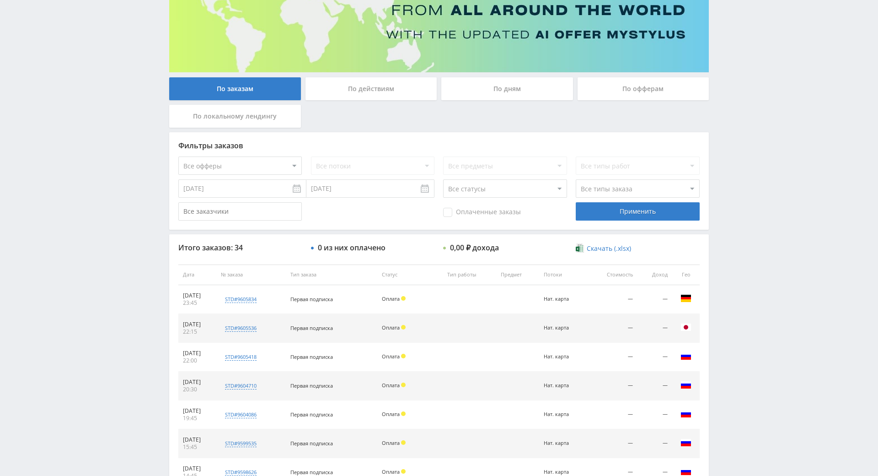
drag, startPoint x: 769, startPoint y: 294, endPoint x: 755, endPoint y: 300, distance: 14.7
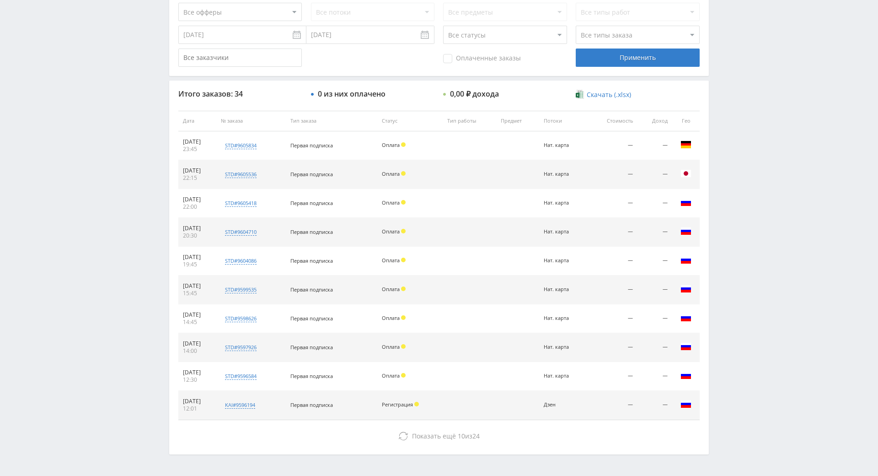
click at [804, 147] on div "Telegram-канал Инструменты База знаний Ваш менеджер: [PERSON_NAME] Online @edug…" at bounding box center [439, 120] width 878 height 768
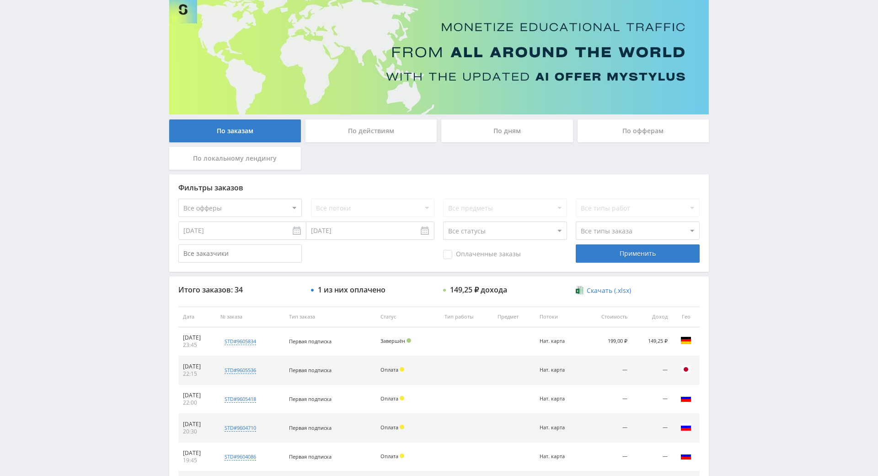
drag, startPoint x: 744, startPoint y: 215, endPoint x: 746, endPoint y: 223, distance: 8.9
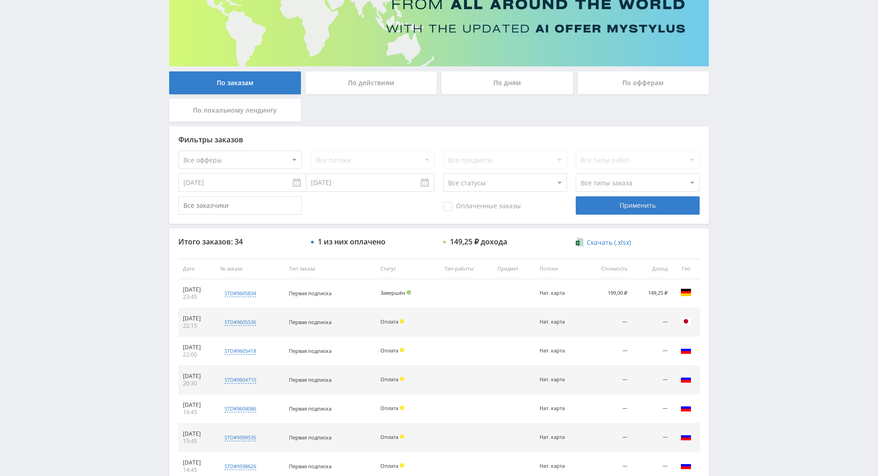
drag, startPoint x: 750, startPoint y: 301, endPoint x: 754, endPoint y: 253, distance: 47.7
click at [754, 253] on div "Telegram-канал Инструменты База знаний Ваш менеджер: [PERSON_NAME] Online @edug…" at bounding box center [439, 268] width 878 height 768
click at [756, 219] on div "Telegram-канал Инструменты База знаний Ваш менеджер: [PERSON_NAME] Online @edug…" at bounding box center [439, 268] width 878 height 768
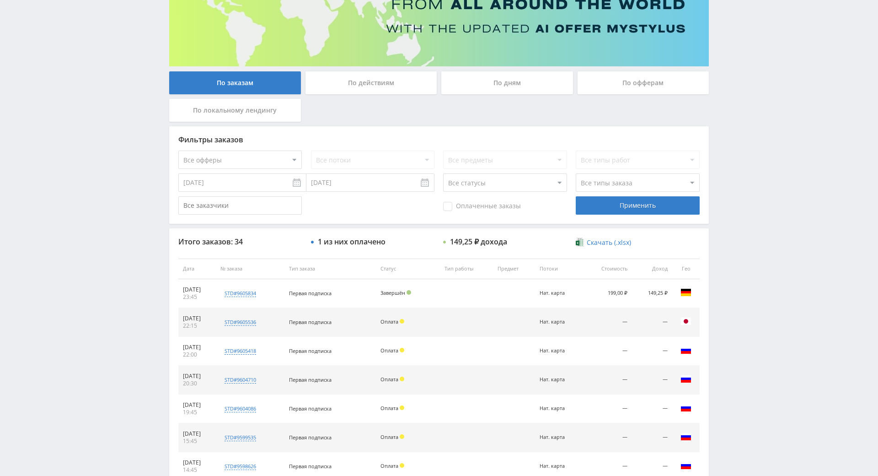
drag, startPoint x: 756, startPoint y: 219, endPoint x: 756, endPoint y: 185, distance: 34.3
click at [756, 185] on div "Telegram-канал Инструменты База знаний Ваш менеджер: [PERSON_NAME] Online @edug…" at bounding box center [439, 268] width 878 height 768
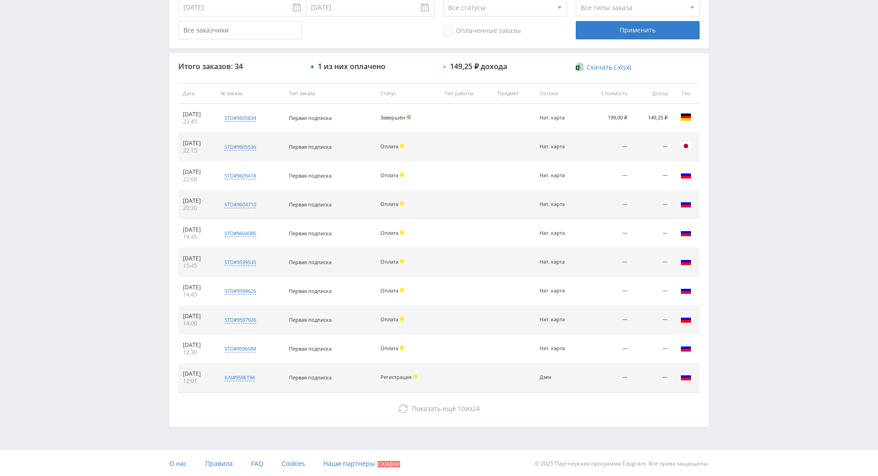
scroll to position [327, 0]
drag, startPoint x: 725, startPoint y: 302, endPoint x: 644, endPoint y: 356, distance: 96.7
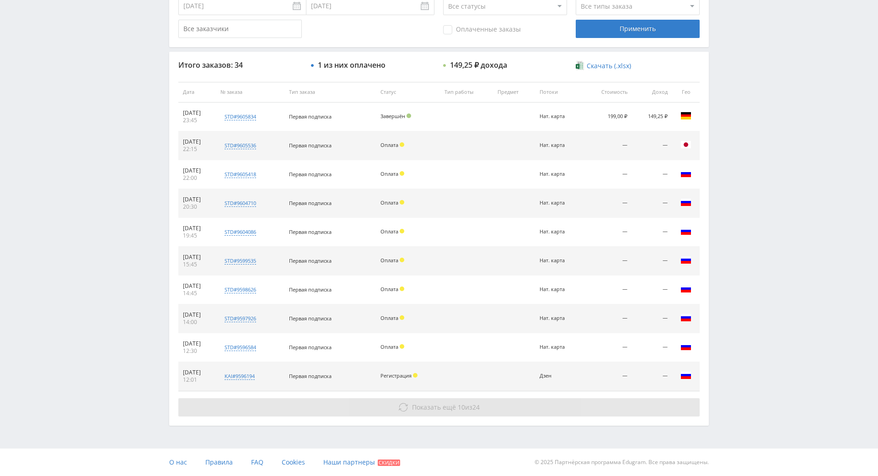
click at [512, 398] on button "Показать ещё 10 из 24" at bounding box center [439, 407] width 522 height 18
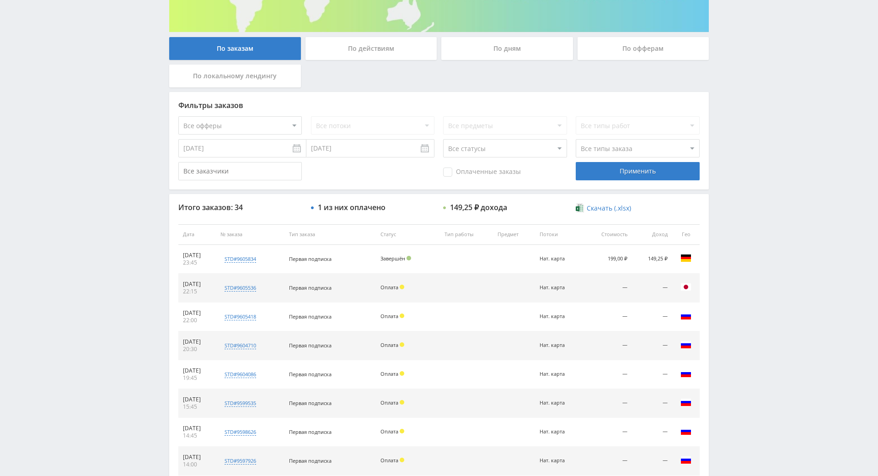
scroll to position [80, 0]
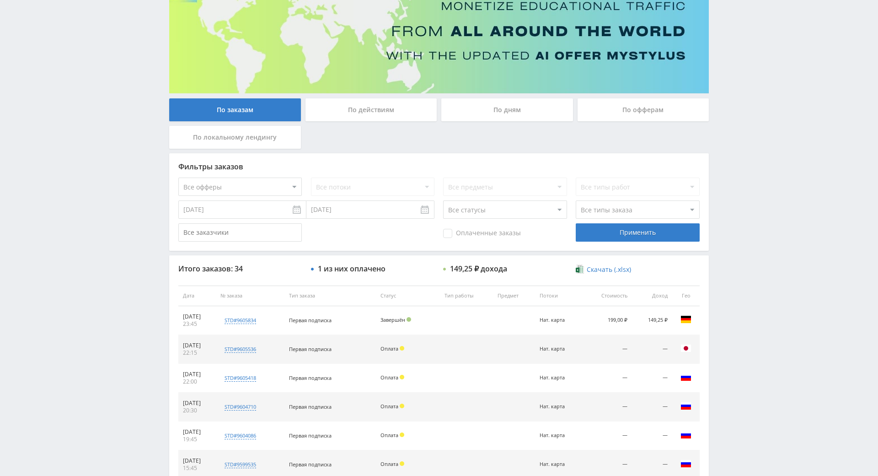
drag, startPoint x: 746, startPoint y: 278, endPoint x: 753, endPoint y: 232, distance: 46.7
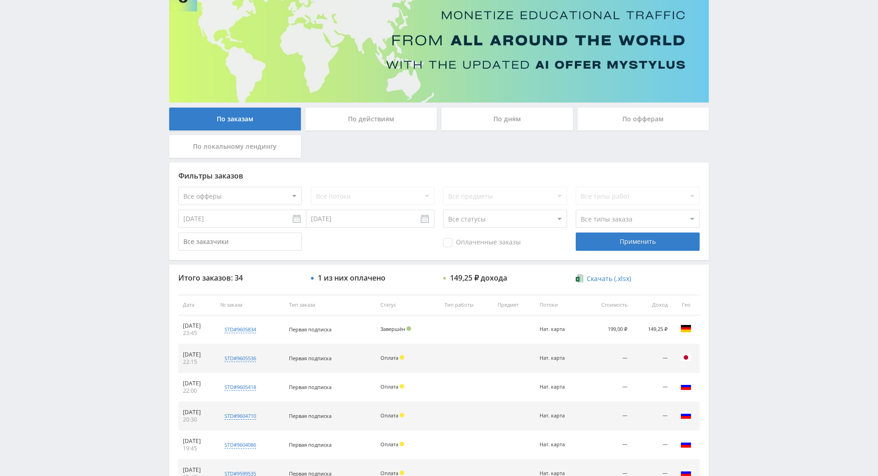
drag, startPoint x: 753, startPoint y: 230, endPoint x: 754, endPoint y: 224, distance: 5.6
click at [753, 226] on div "Telegram-канал Инструменты База знаний Ваш менеджер: [PERSON_NAME] Online @edug…" at bounding box center [439, 448] width 878 height 1056
click at [734, 152] on div "Telegram-канал Инструменты База знаний Ваш менеджер: [PERSON_NAME] Online @edug…" at bounding box center [439, 448] width 878 height 1056
drag, startPoint x: 769, startPoint y: 258, endPoint x: 770, endPoint y: 250, distance: 8.3
click at [761, 203] on div "Telegram-канал Инструменты База знаний Ваш менеджер: [PERSON_NAME] Online @edug…" at bounding box center [439, 448] width 878 height 1056
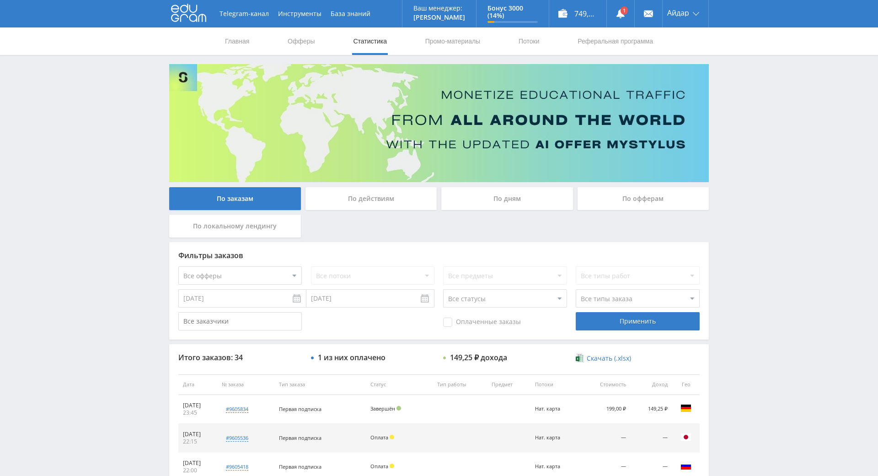
drag, startPoint x: 727, startPoint y: 268, endPoint x: 723, endPoint y: 241, distance: 27.3
click at [622, 13] on link at bounding box center [620, 13] width 27 height 27
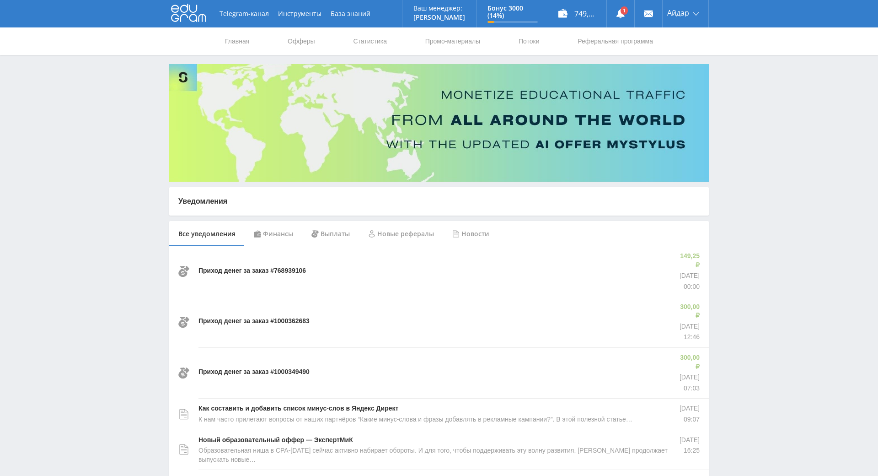
drag, startPoint x: 807, startPoint y: 156, endPoint x: 787, endPoint y: 124, distance: 37.4
click at [771, 81] on div "Telegram-канал Инструменты База знаний Ваш менеджер: [PERSON_NAME] Online @edug…" at bounding box center [439, 438] width 878 height 877
click at [772, 91] on div "Telegram-канал Инструменты База знаний Ваш менеджер: [PERSON_NAME] Online @edug…" at bounding box center [439, 438] width 878 height 877
click at [750, 81] on div "Telegram-канал Инструменты База знаний Ваш менеджер: [PERSON_NAME] Online @edug…" at bounding box center [439, 438] width 878 height 877
drag, startPoint x: 748, startPoint y: 257, endPoint x: 742, endPoint y: 183, distance: 73.9
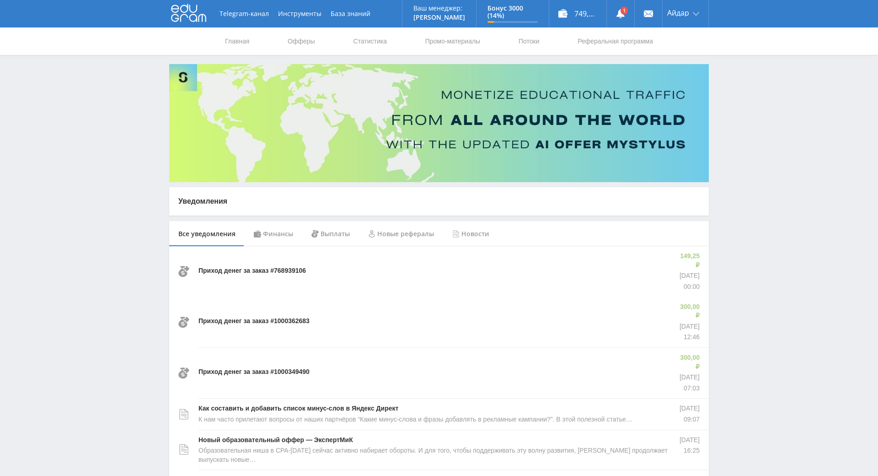
click at [742, 182] on div "Telegram-канал Инструменты База знаний Ваш менеджер: [PERSON_NAME] Online @edug…" at bounding box center [439, 438] width 878 height 877
click at [747, 194] on div "Telegram-канал Инструменты База знаний Ваш менеджер: [PERSON_NAME] Online @edug…" at bounding box center [439, 438] width 878 height 877
drag, startPoint x: 747, startPoint y: 194, endPoint x: 739, endPoint y: 164, distance: 30.2
click at [745, 193] on div "Telegram-канал Инструменты База знаний Ваш менеджер: [PERSON_NAME] Online @edug…" at bounding box center [439, 438] width 878 height 877
click at [739, 164] on div "Telegram-канал Инструменты База знаний Ваш менеджер: [PERSON_NAME] Online @edug…" at bounding box center [439, 438] width 878 height 877
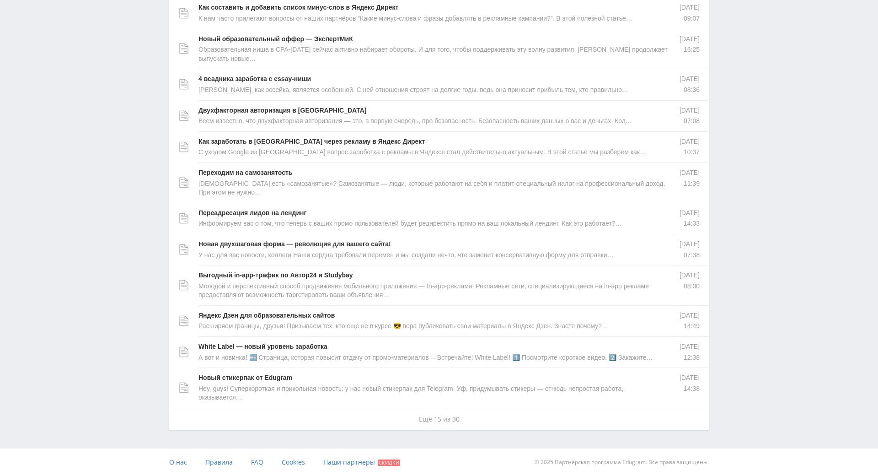
drag, startPoint x: 739, startPoint y: 193, endPoint x: 727, endPoint y: 283, distance: 90.9
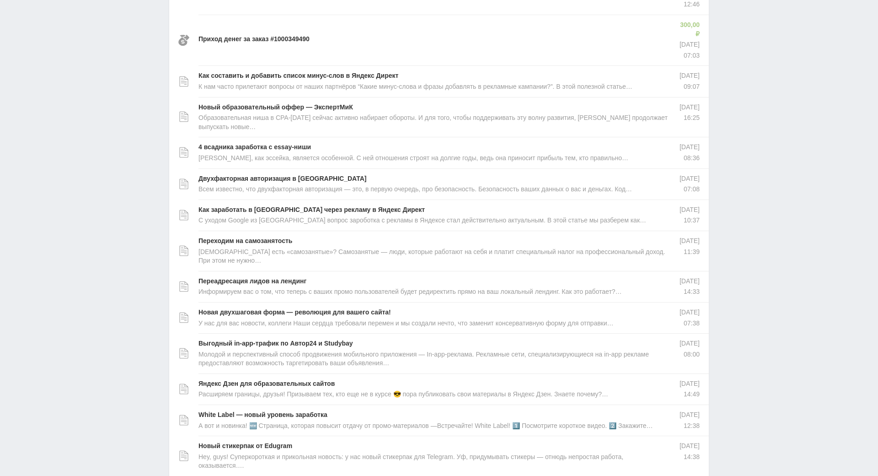
drag, startPoint x: 727, startPoint y: 284, endPoint x: 719, endPoint y: 242, distance: 43.4
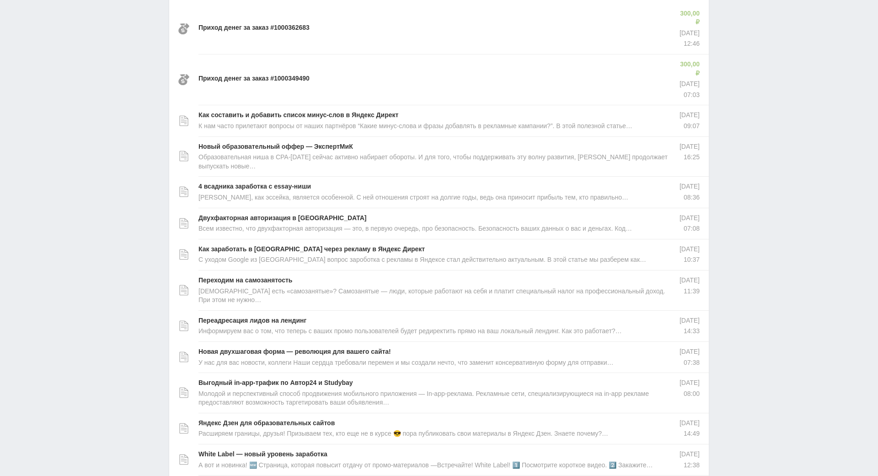
click at [719, 242] on div "Telegram-канал Инструменты База знаний Ваш менеджер: [PERSON_NAME] Online @edug…" at bounding box center [439, 145] width 878 height 877
drag, startPoint x: 721, startPoint y: 236, endPoint x: 733, endPoint y: 172, distance: 64.3
click at [733, 172] on div "Telegram-канал Инструменты База знаний Ваш менеджер: [PERSON_NAME] Online @edug…" at bounding box center [439, 145] width 878 height 877
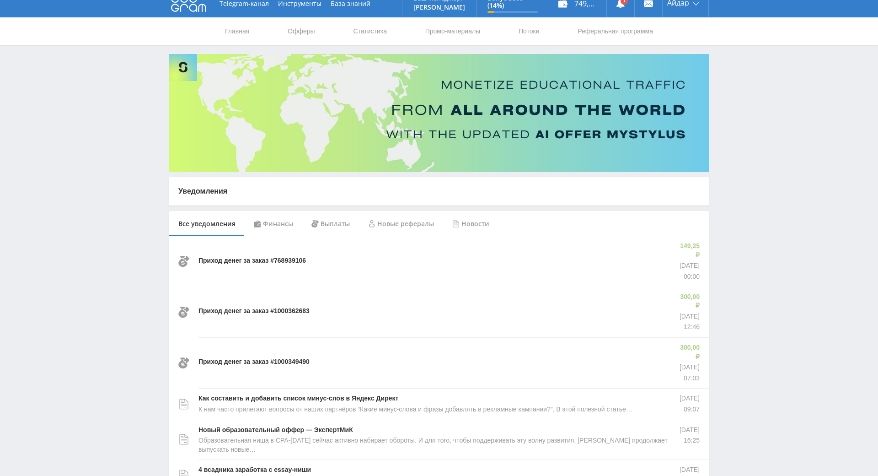
scroll to position [2, 0]
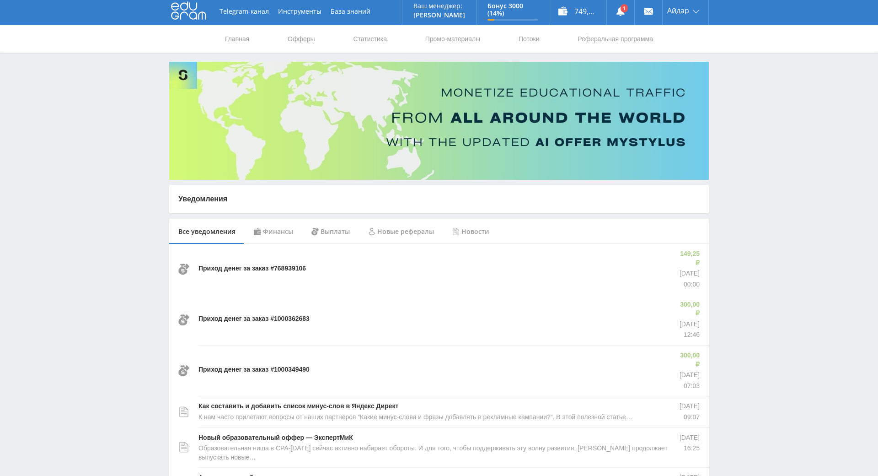
drag, startPoint x: 735, startPoint y: 173, endPoint x: 410, endPoint y: 361, distance: 375.5
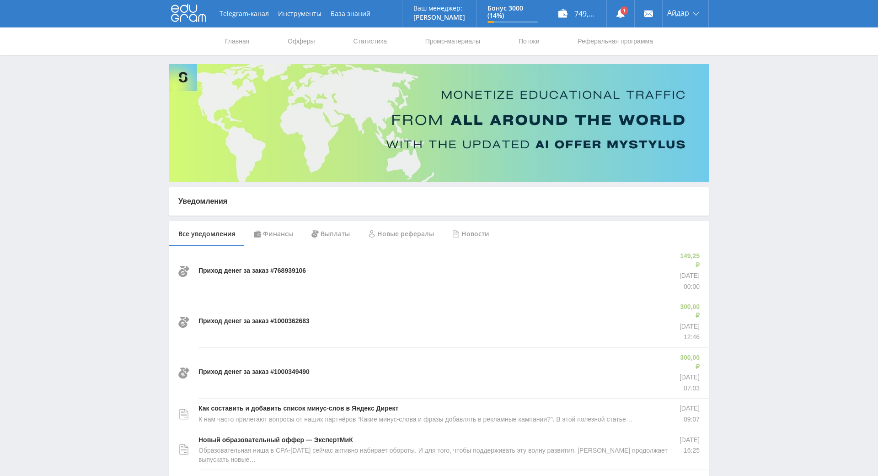
click at [280, 233] on div "Финансы" at bounding box center [274, 234] width 58 height 26
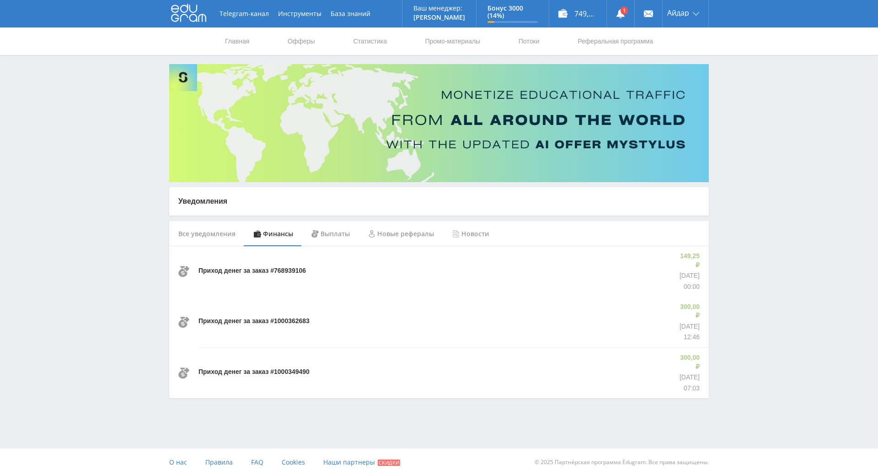
click at [293, 253] on div "Приход денег за заказ #768939106" at bounding box center [434, 271] width 470 height 50
click at [346, 232] on div "Выплаты" at bounding box center [330, 234] width 57 height 26
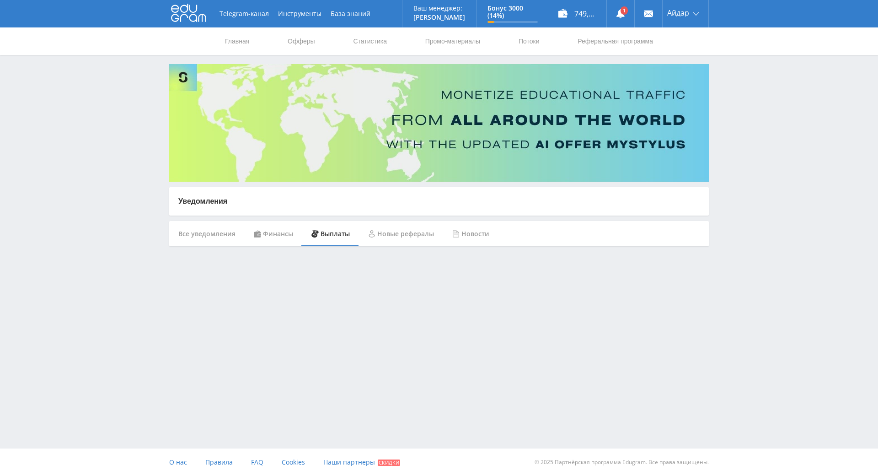
click at [382, 230] on div "Новые рефералы" at bounding box center [401, 234] width 84 height 26
click at [754, 253] on div "Telegram-канал Инструменты База знаний Ваш менеджер: [PERSON_NAME] Online @edug…" at bounding box center [439, 146] width 878 height 292
